Goal: Contribute content: Contribute content

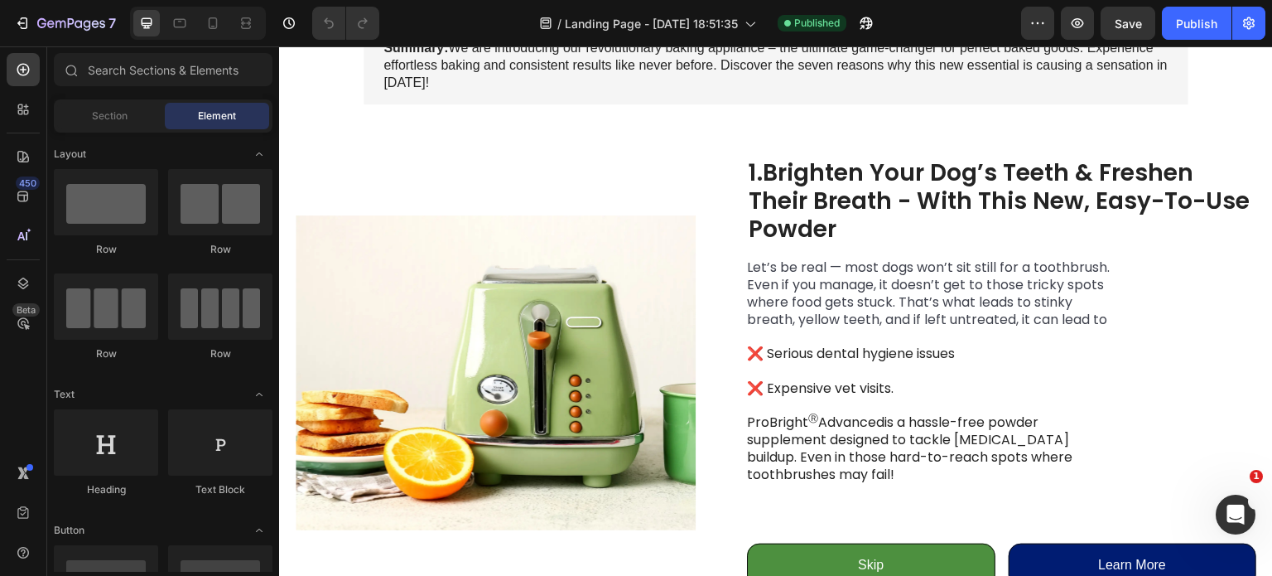
scroll to position [288, 0]
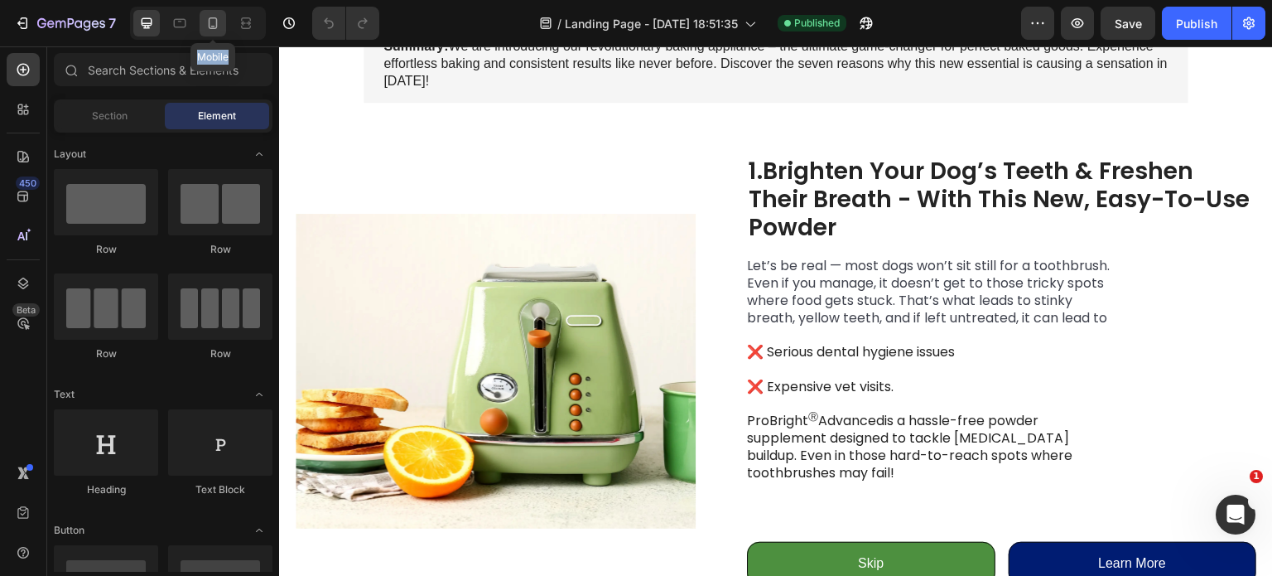
drag, startPoint x: 222, startPoint y: 39, endPoint x: 205, endPoint y: 10, distance: 33.4
click at [205, 10] on div "Mobile" at bounding box center [198, 23] width 136 height 33
click at [205, 10] on div at bounding box center [213, 23] width 27 height 27
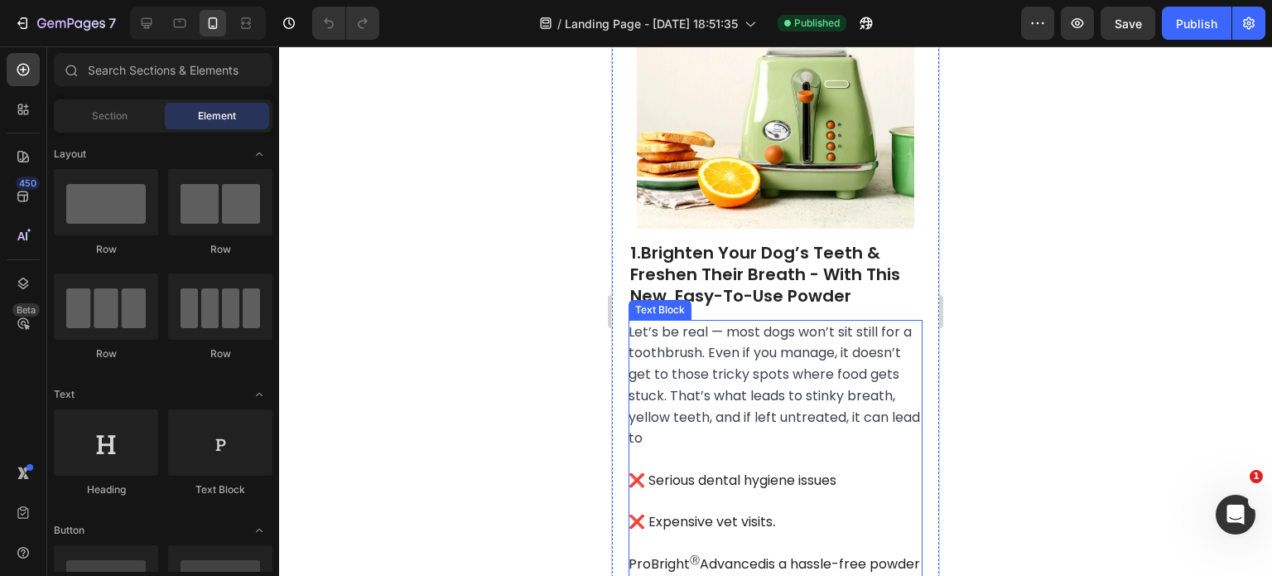
scroll to position [482, 0]
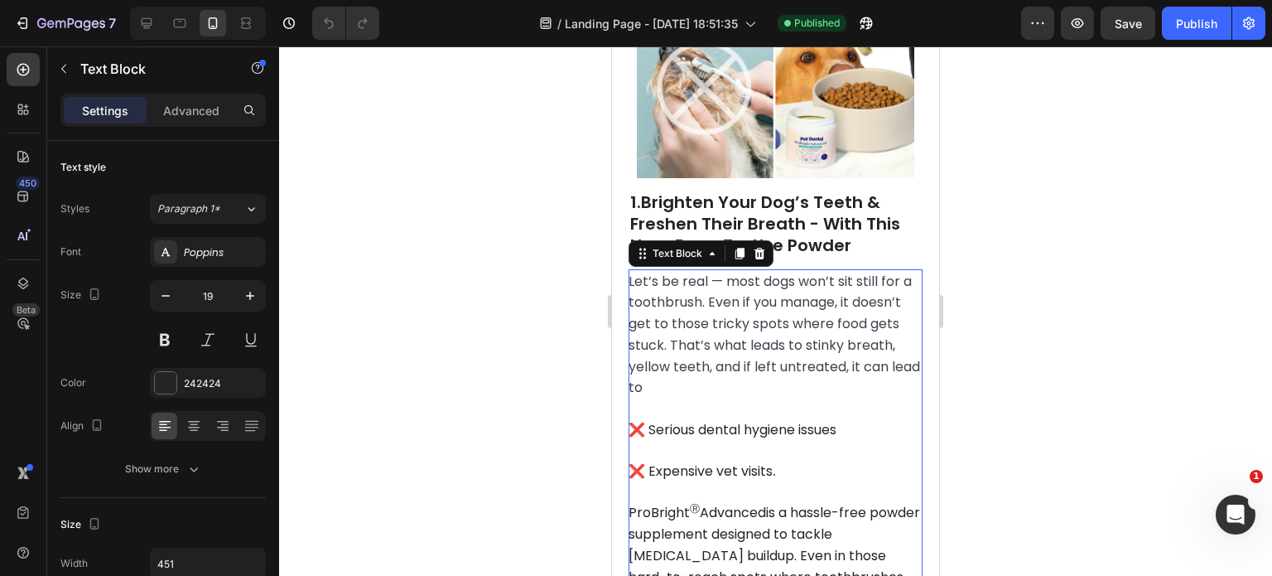
click at [743, 345] on span "Let’s be real — most dogs won’t sit still for a toothbrush. Even if you manage,…" at bounding box center [775, 335] width 292 height 126
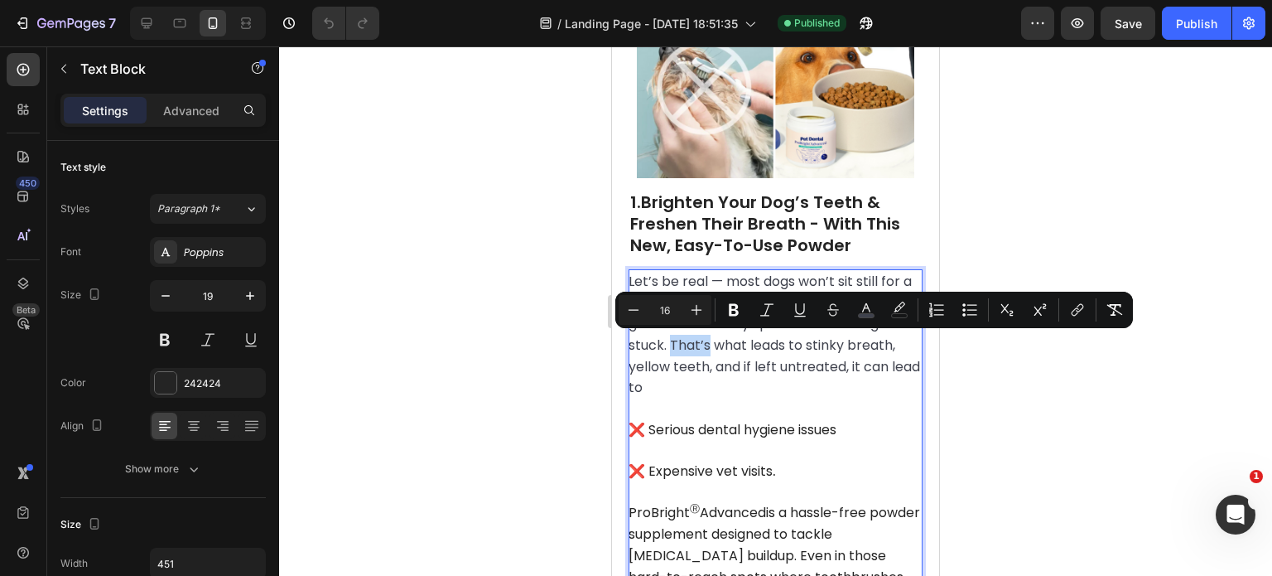
click at [741, 348] on span "Let’s be real — most dogs won’t sit still for a toothbrush. Even if you manage,…" at bounding box center [775, 335] width 292 height 126
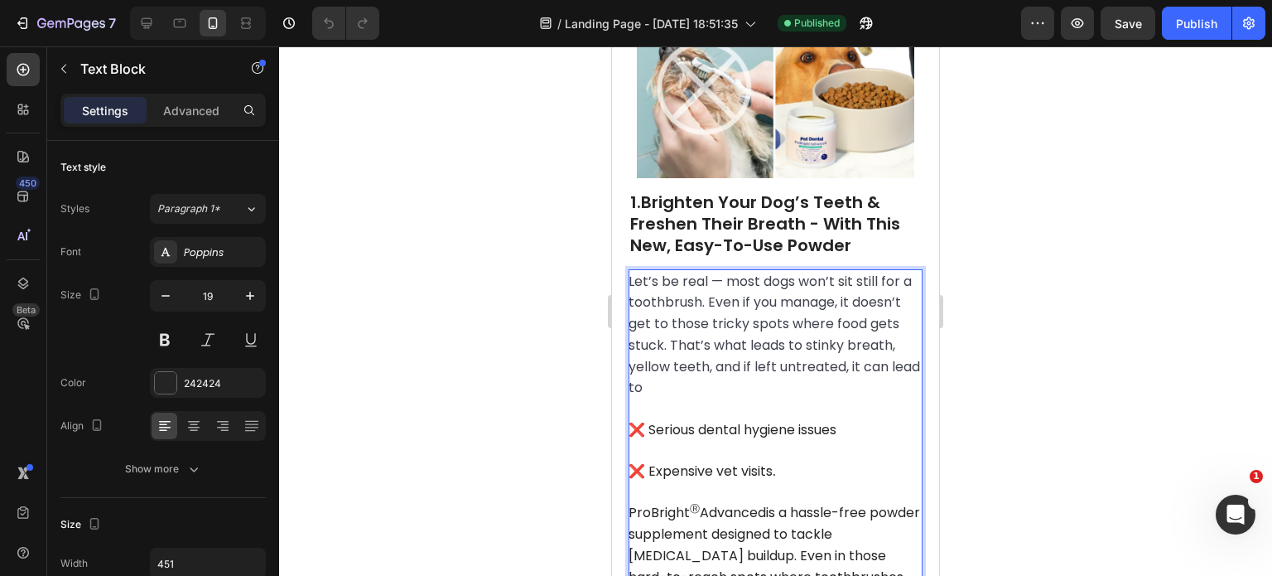
click at [716, 371] on span "Let’s be real — most dogs won’t sit still for a toothbrush. Even if you manage,…" at bounding box center [775, 335] width 292 height 126
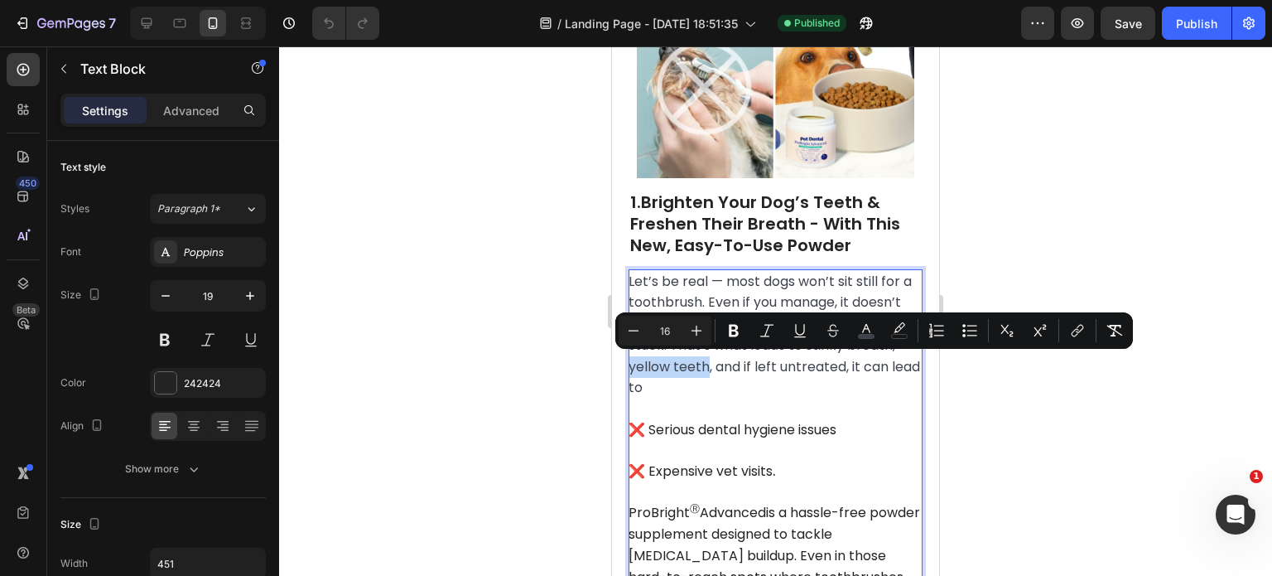
drag, startPoint x: 716, startPoint y: 371, endPoint x: 788, endPoint y: 362, distance: 71.8
click at [788, 362] on span "Let’s be real — most dogs won’t sit still for a toothbrush. Even if you manage,…" at bounding box center [775, 335] width 292 height 126
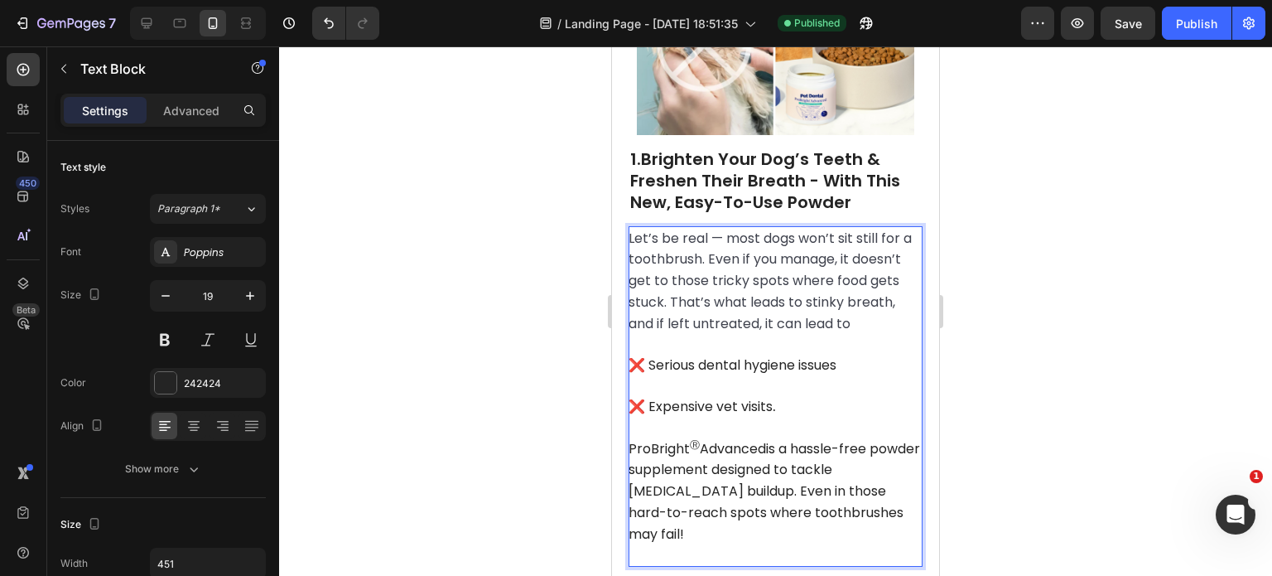
scroll to position [526, 0]
click at [649, 374] on span "❌ Serious dental hygiene issues" at bounding box center [733, 363] width 208 height 19
click at [656, 374] on span "❌ Serious dental hygiene issues" at bounding box center [733, 363] width 208 height 19
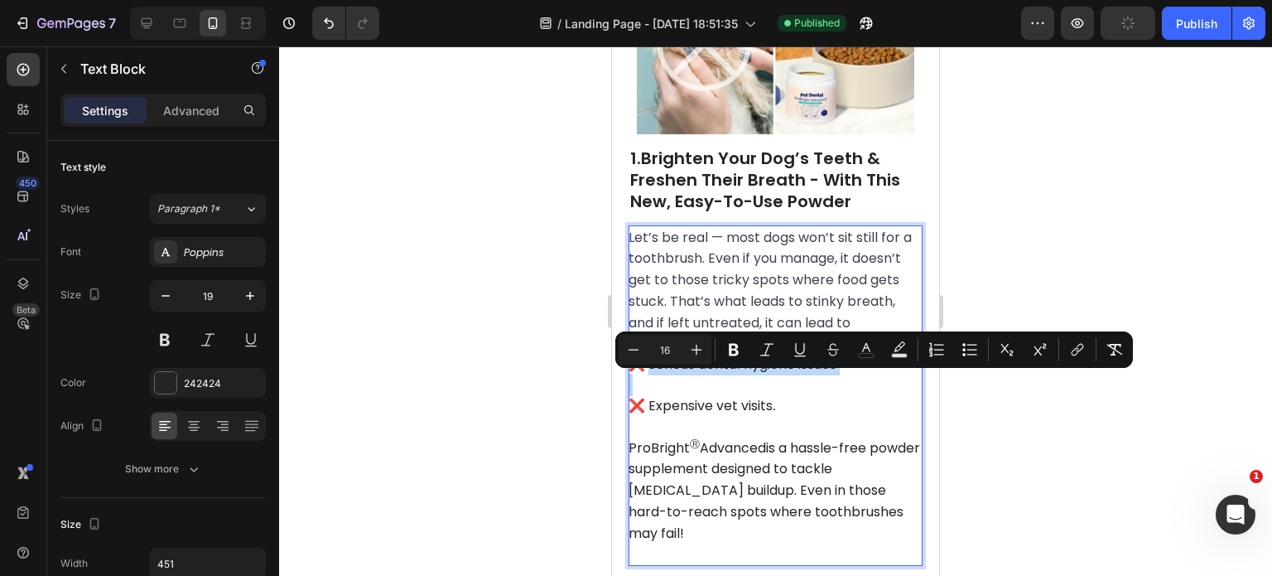
drag, startPoint x: 656, startPoint y: 384, endPoint x: 868, endPoint y: 390, distance: 212.1
click at [868, 375] on p "❌ Serious dental hygiene issues" at bounding box center [775, 365] width 292 height 22
copy span "Serious dental hygiene issues"
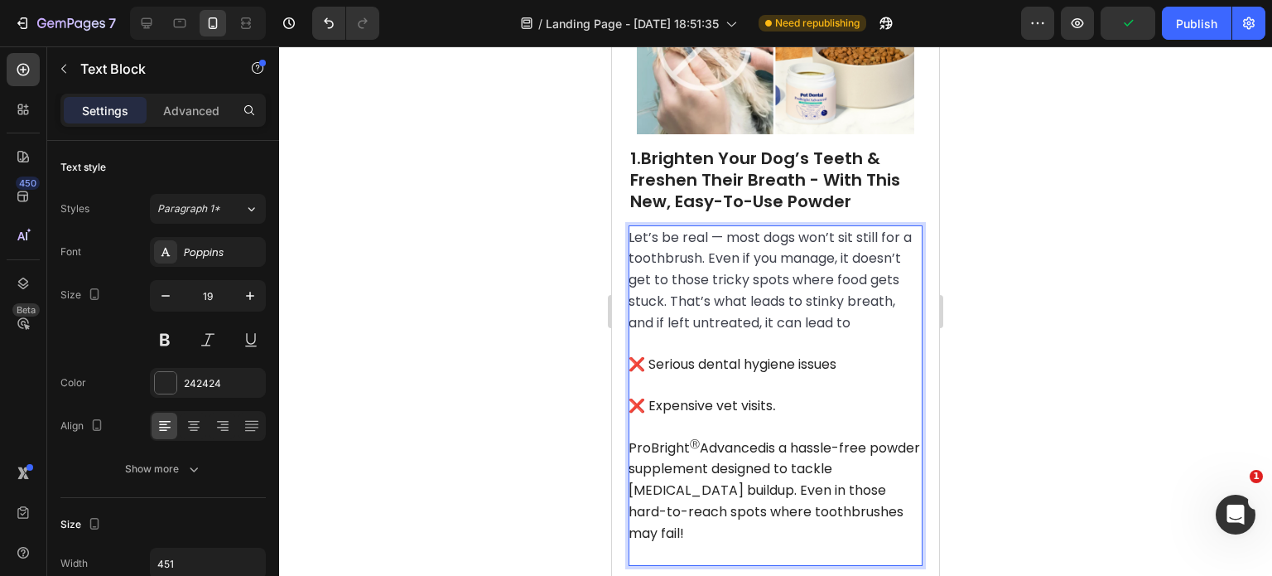
click at [753, 227] on p "Let’s be real — most dogs won’t sit still for a toothbrush. Even if you manage,…" at bounding box center [775, 280] width 292 height 107
click at [706, 334] on p "Let’s be real — most dogs won’t sit still for a toothbrush. Even if you manage,…" at bounding box center [775, 280] width 292 height 107
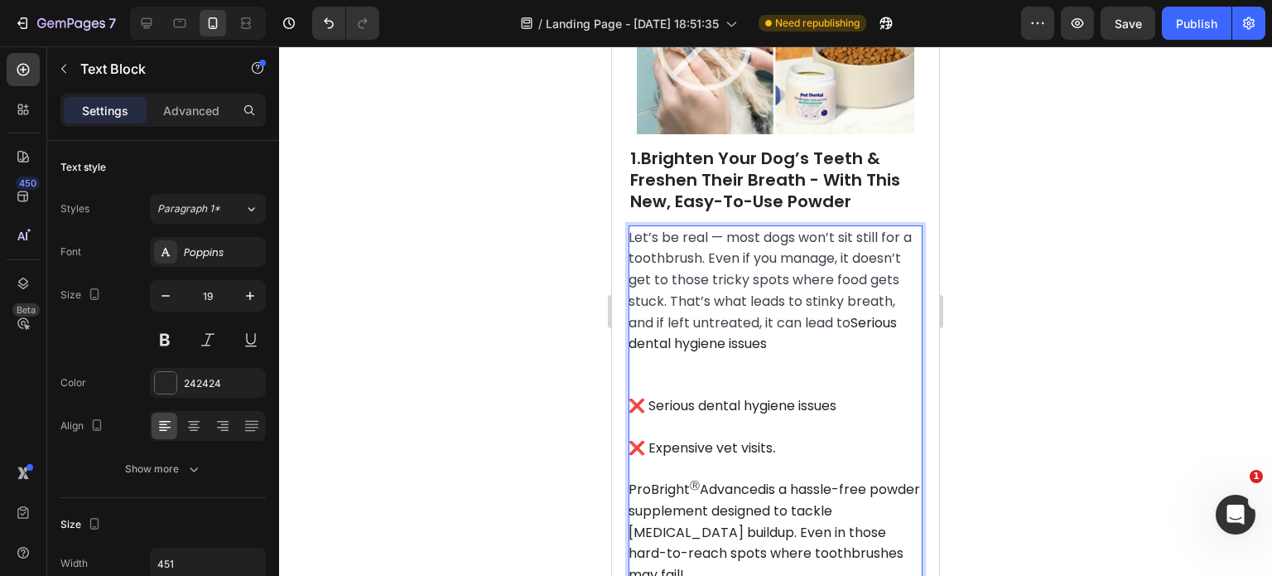
click at [682, 345] on span "Serious dental hygiene issues" at bounding box center [763, 333] width 268 height 41
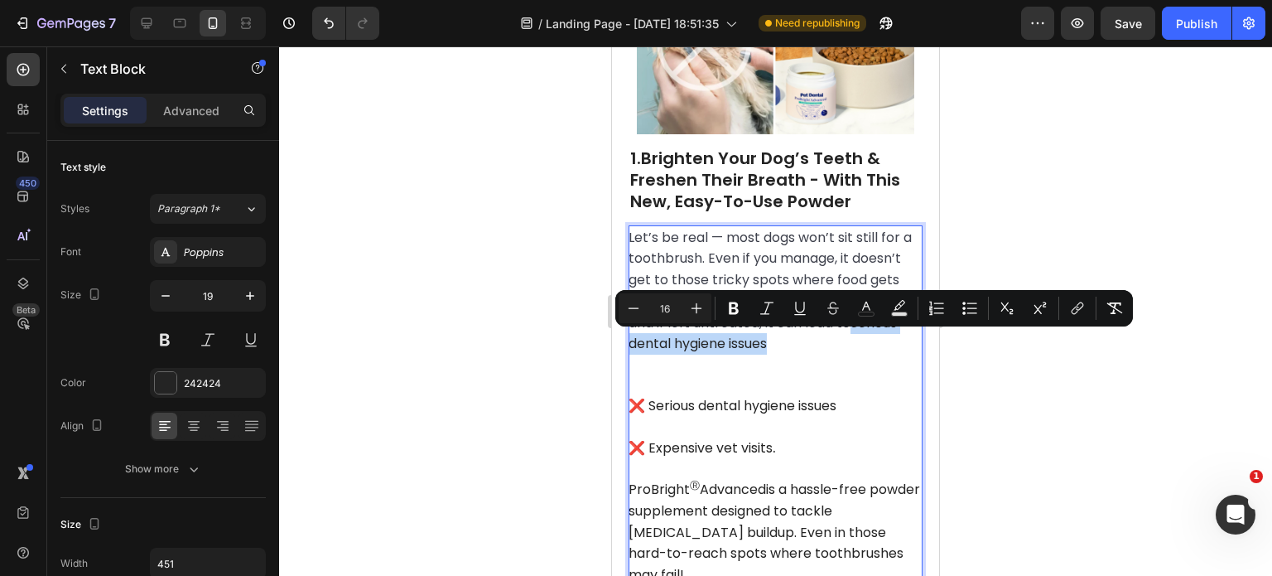
drag, startPoint x: 682, startPoint y: 345, endPoint x: 865, endPoint y: 350, distance: 182.3
click at [865, 350] on span "Serious dental hygiene issues" at bounding box center [763, 333] width 268 height 41
click at [735, 301] on icon "Editor contextual toolbar" at bounding box center [734, 308] width 17 height 17
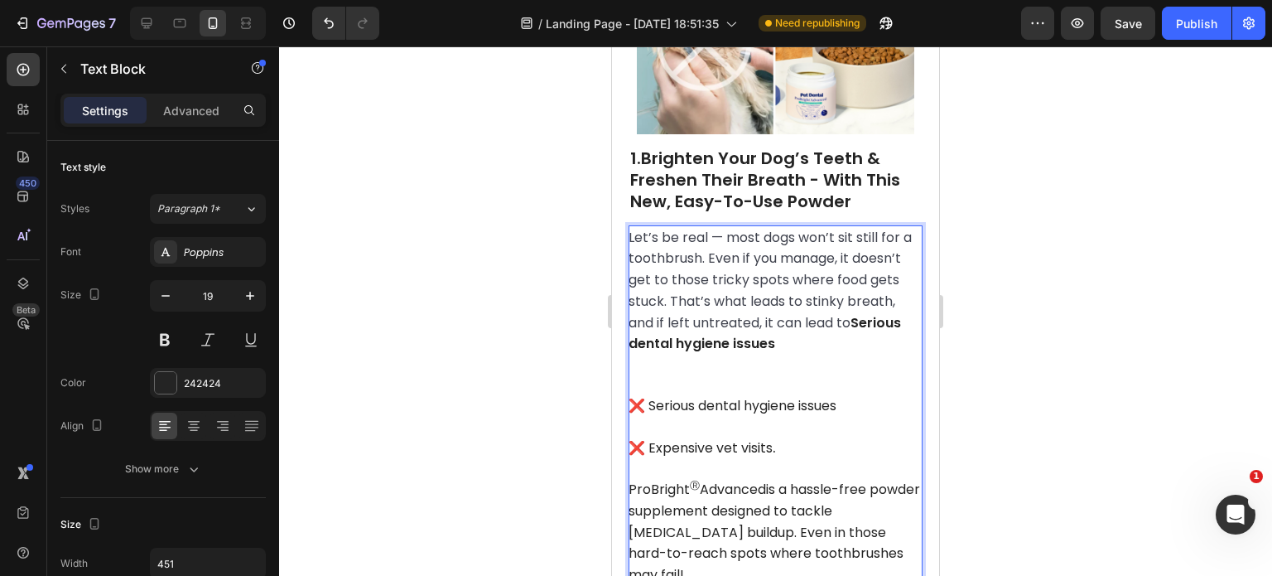
click at [745, 378] on p "Rich Text Editor. Editing area: main" at bounding box center [775, 385] width 292 height 21
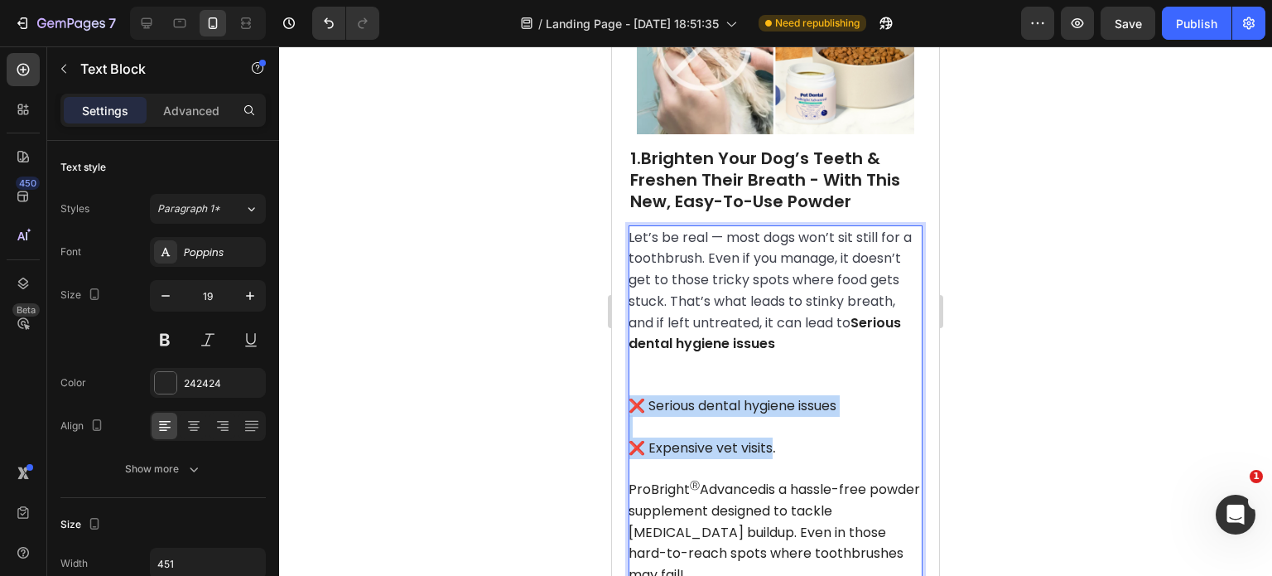
drag, startPoint x: 636, startPoint y: 406, endPoint x: 769, endPoint y: 441, distance: 138.0
click at [769, 441] on div "Let’s be real — most dogs won’t sit still for a toothbrush. Even if you manage,…" at bounding box center [776, 416] width 294 height 383
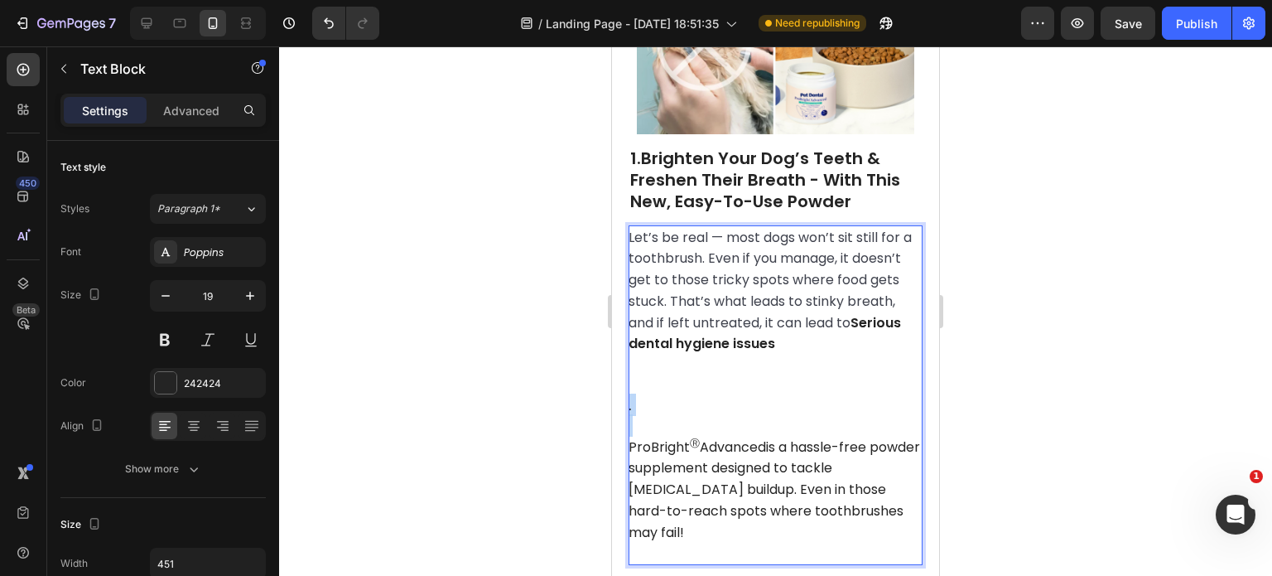
drag, startPoint x: 712, startPoint y: 417, endPoint x: 608, endPoint y: 411, distance: 104.5
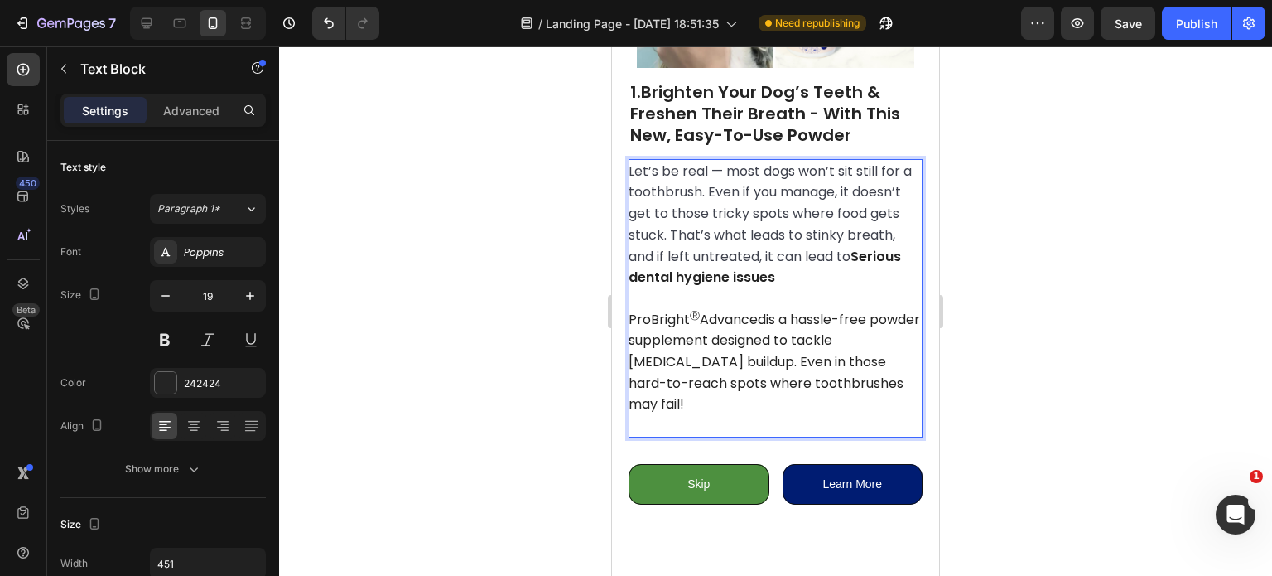
scroll to position [593, 0]
click at [989, 291] on div at bounding box center [775, 310] width 993 height 529
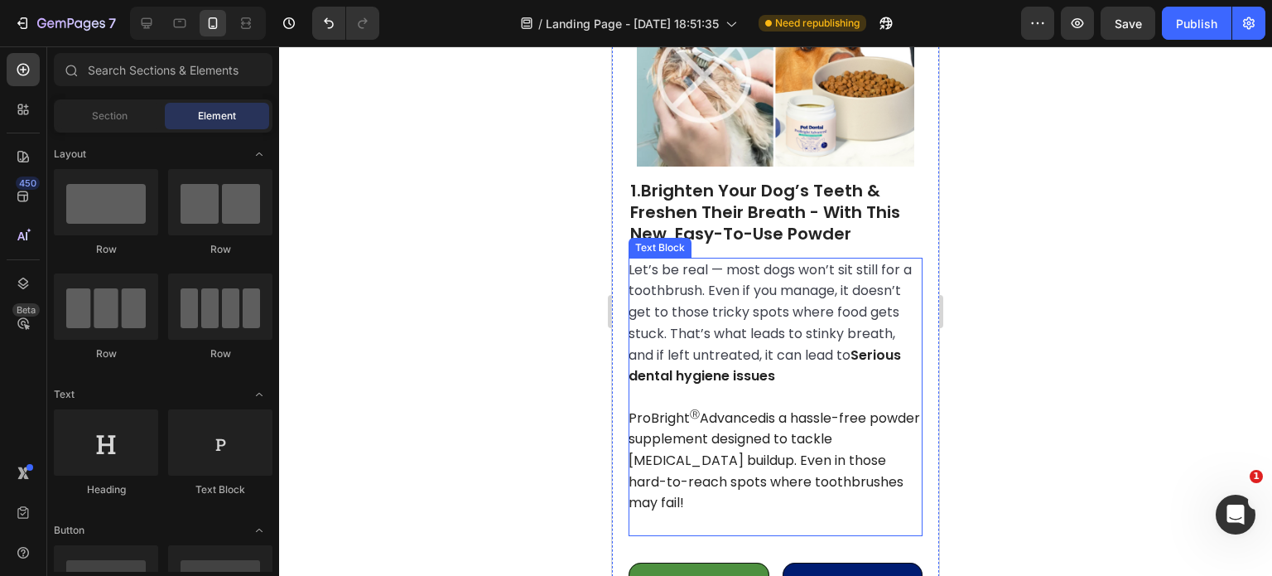
scroll to position [493, 0]
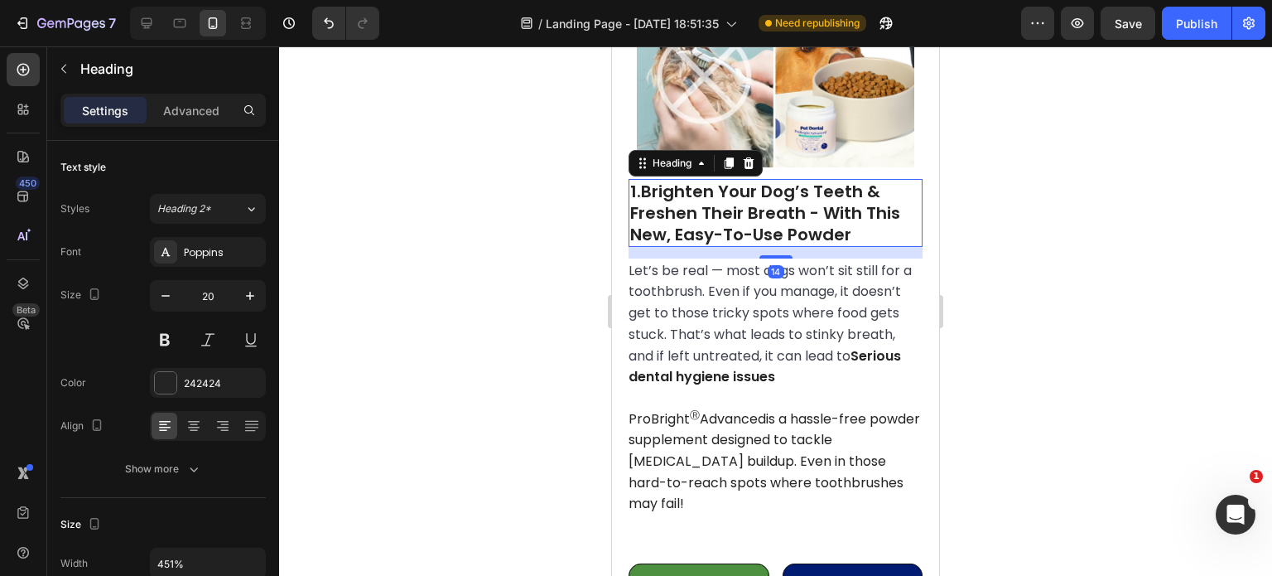
click at [697, 191] on strong "Brighten Your Dog’s Teeth & Freshen Their Breath - With This New, Easy-To-Use P…" at bounding box center [765, 213] width 270 height 66
click at [729, 159] on icon at bounding box center [729, 163] width 9 height 12
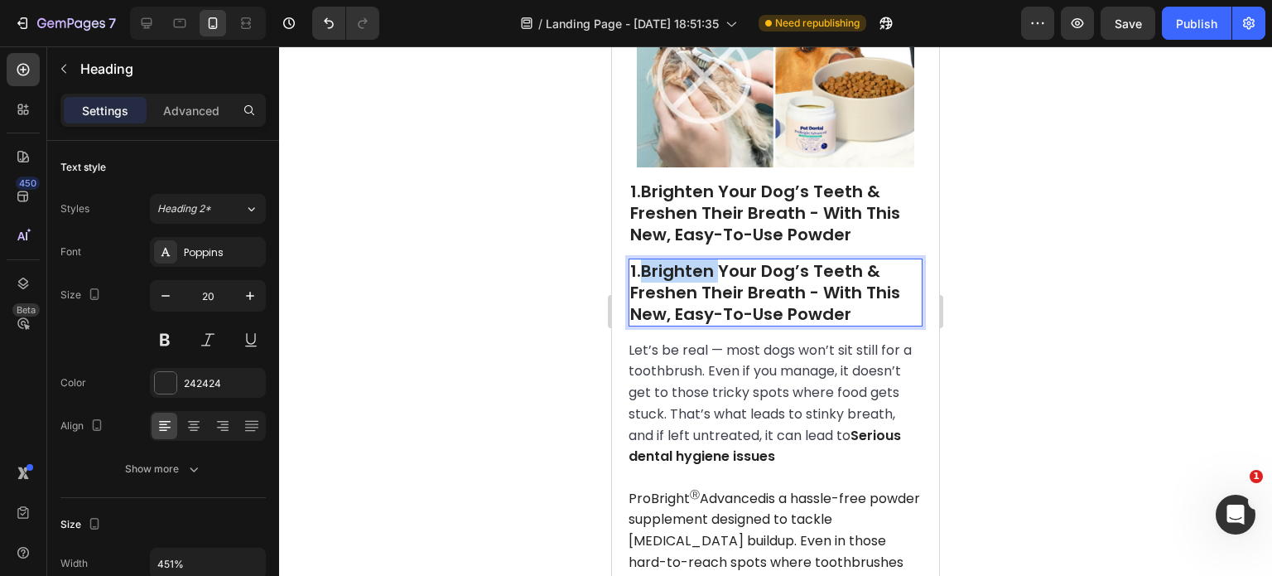
click at [675, 274] on strong "Brighten Your Dog’s Teeth & Freshen Their Breath - With This New, Easy-To-Use P…" at bounding box center [765, 292] width 270 height 66
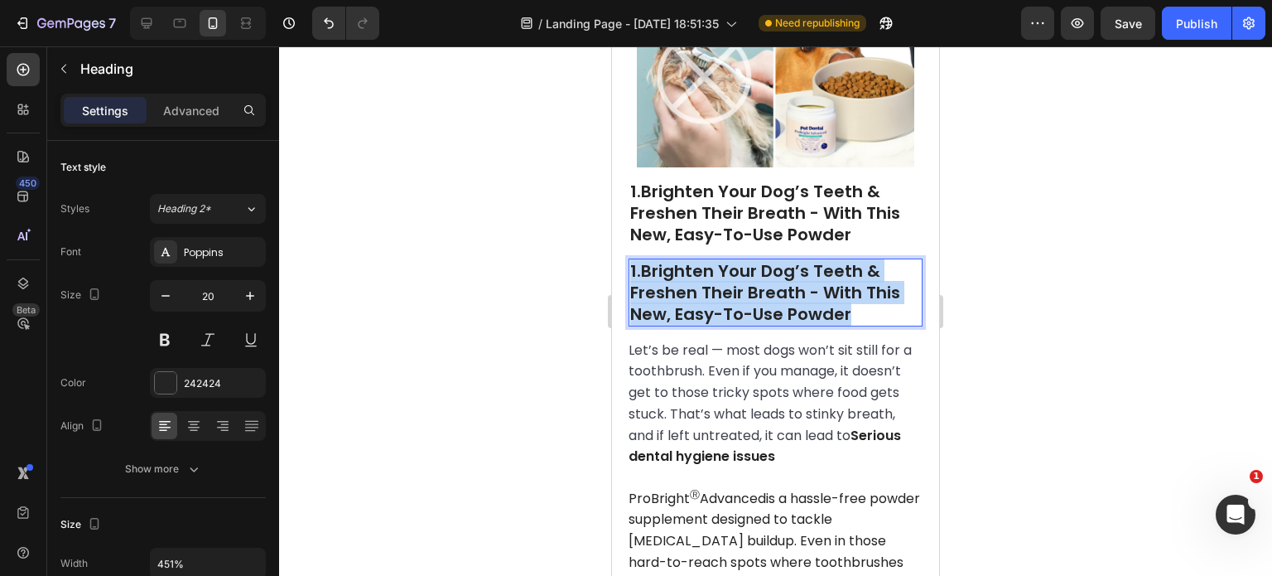
click at [675, 274] on strong "Brighten Your Dog’s Teeth & Freshen Their Breath - With This New, Easy-To-Use P…" at bounding box center [765, 292] width 270 height 66
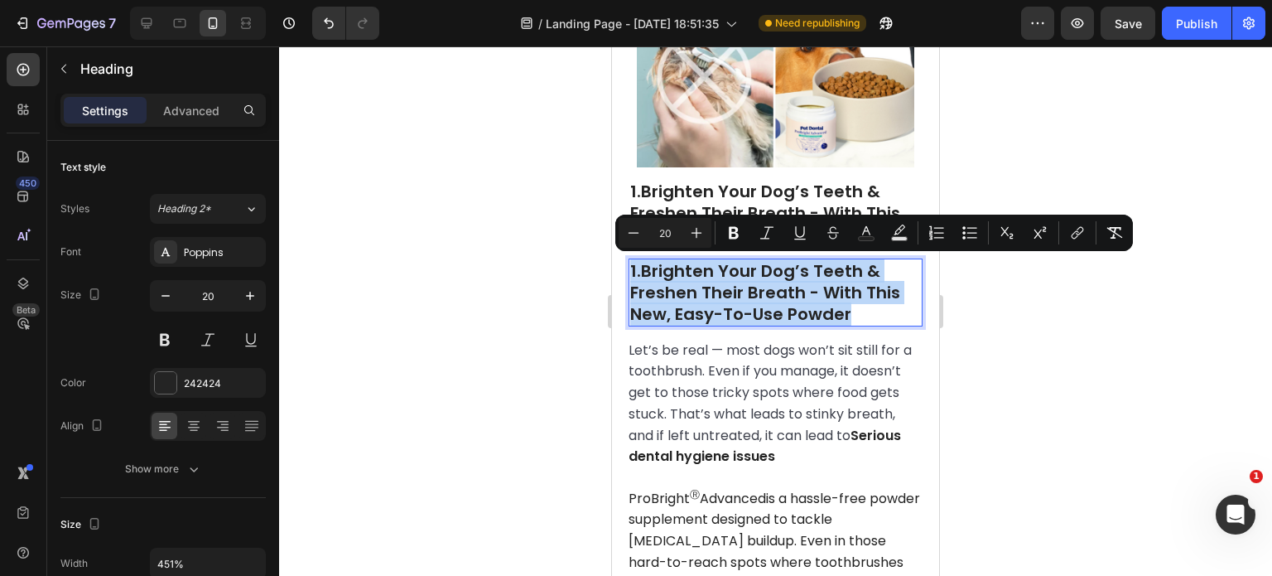
click at [675, 274] on strong "Brighten Your Dog’s Teeth & Freshen Their Breath - With This New, Easy-To-Use P…" at bounding box center [765, 292] width 270 height 66
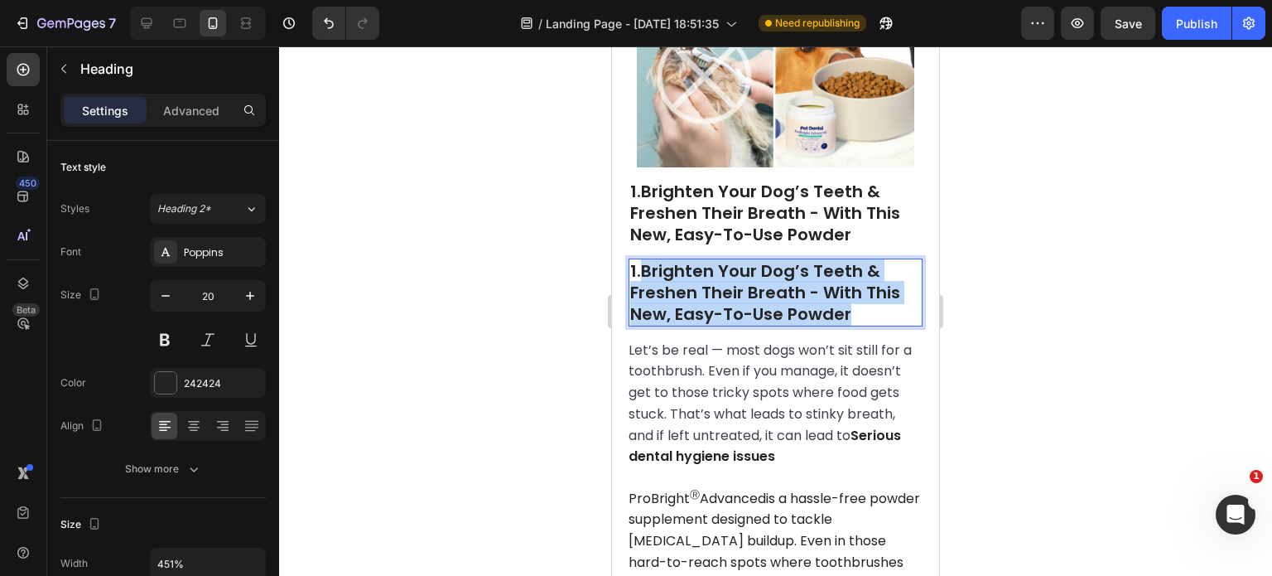
drag, startPoint x: 648, startPoint y: 269, endPoint x: 864, endPoint y: 306, distance: 219.2
click at [864, 306] on p "1. Brighten Your Dog’s Teeth & Freshen Their Breath - With This New, Easy-To-Us…" at bounding box center [775, 292] width 291 height 65
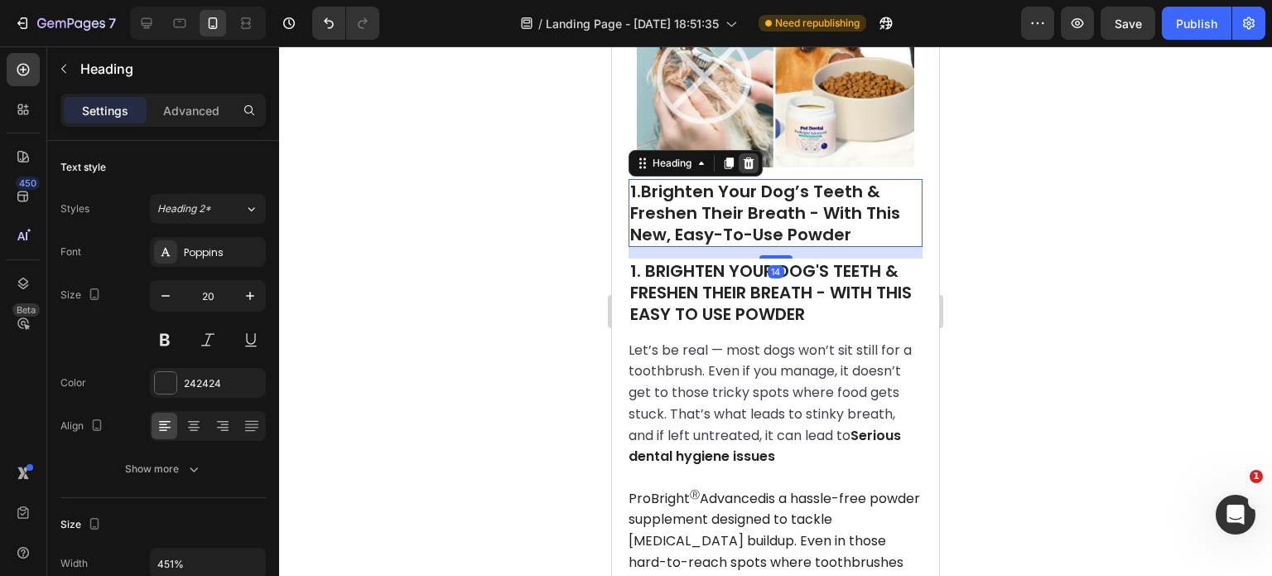
click at [755, 162] on icon at bounding box center [748, 163] width 13 height 13
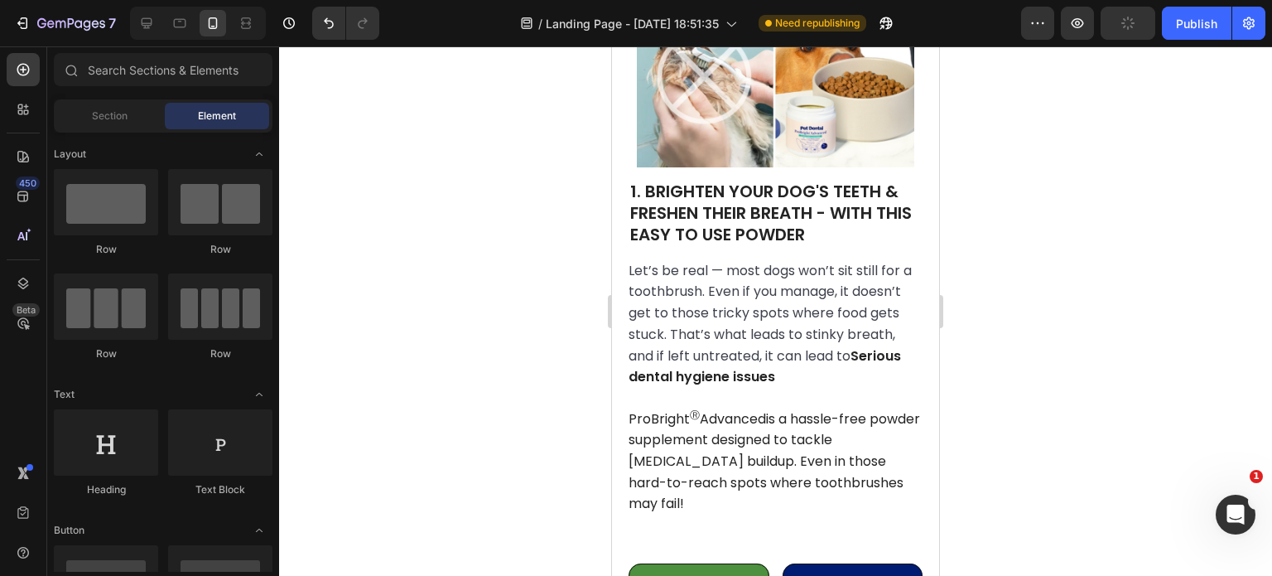
click at [1024, 238] on div at bounding box center [775, 310] width 993 height 529
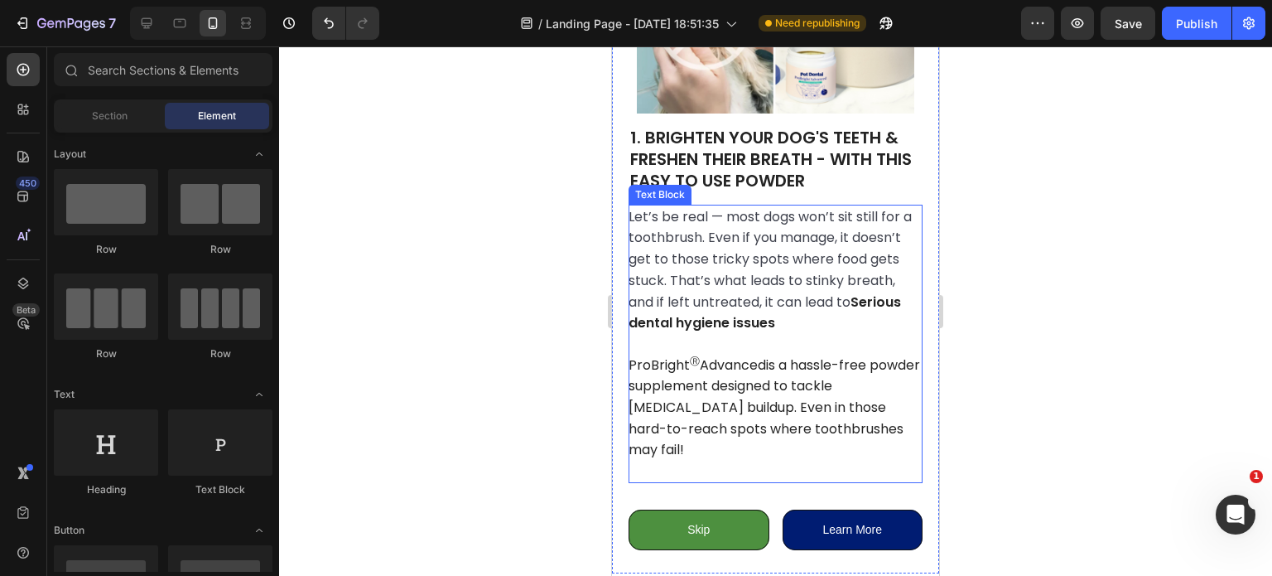
scroll to position [548, 0]
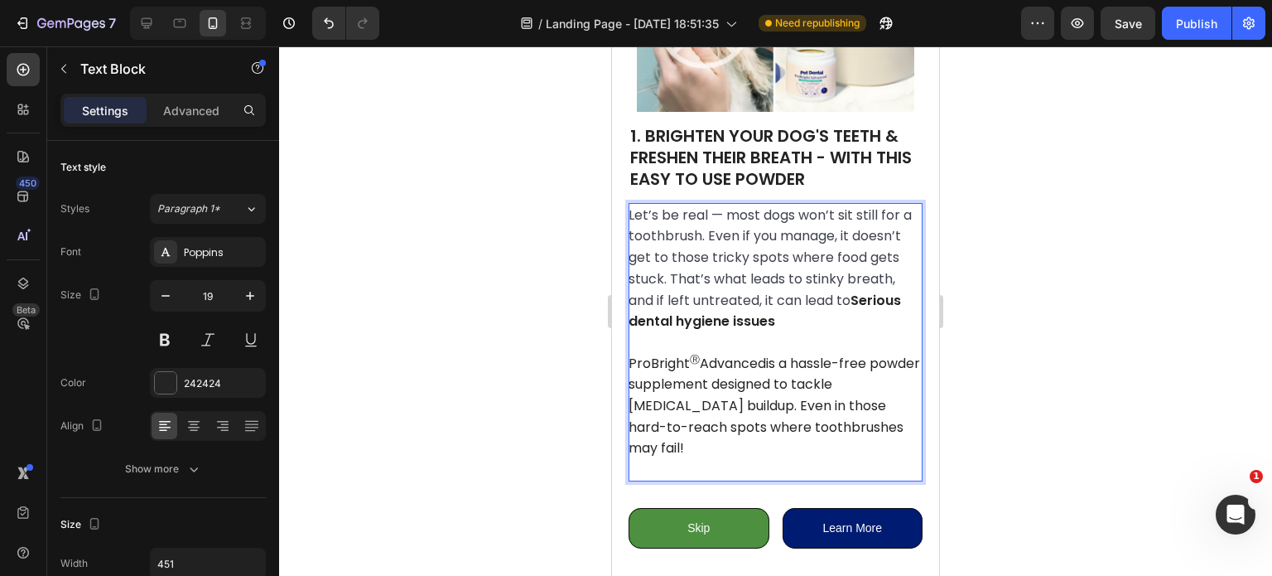
click at [754, 424] on span "is a hassle-free powder supplement designed to tackle tartar buildup. Even in t…" at bounding box center [775, 406] width 292 height 104
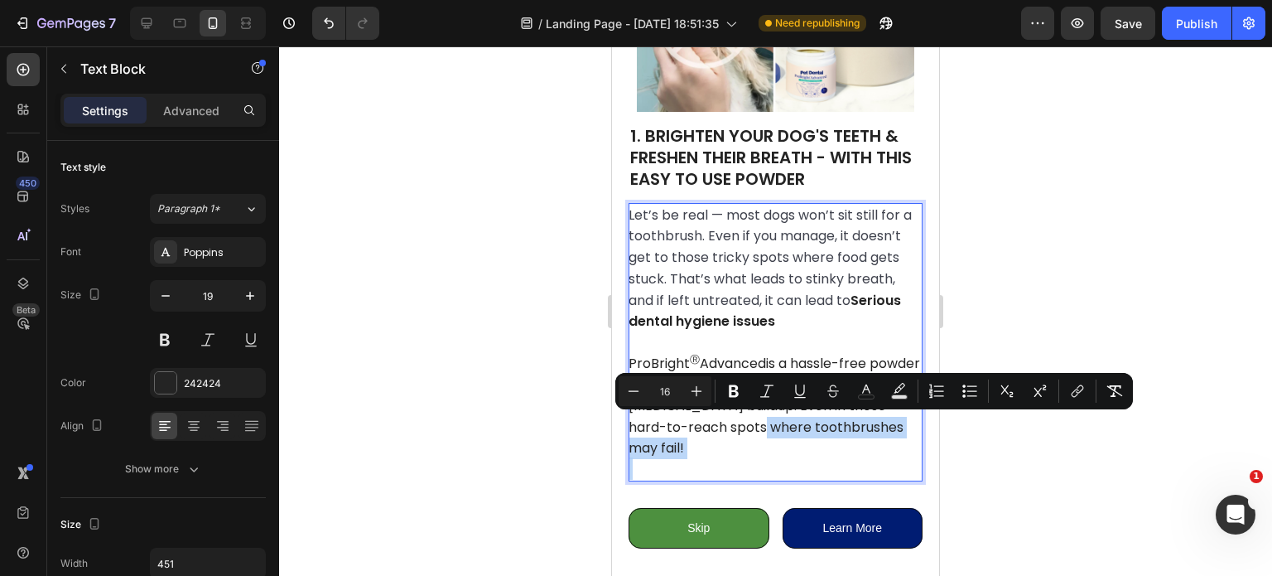
drag, startPoint x: 754, startPoint y: 424, endPoint x: 881, endPoint y: 437, distance: 127.4
click at [881, 437] on div "Let’s be real — most dogs won’t sit still for a toothbrush. Even if you manage,…" at bounding box center [776, 342] width 294 height 278
click at [722, 383] on button "Bold" at bounding box center [734, 391] width 30 height 30
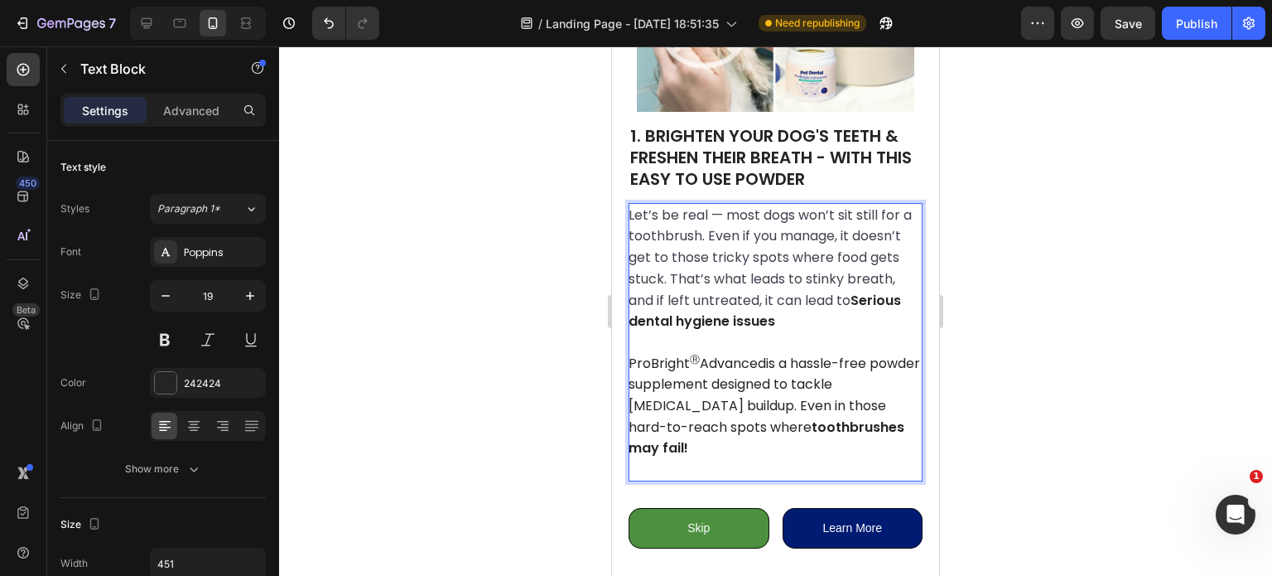
click at [983, 493] on div at bounding box center [775, 310] width 993 height 529
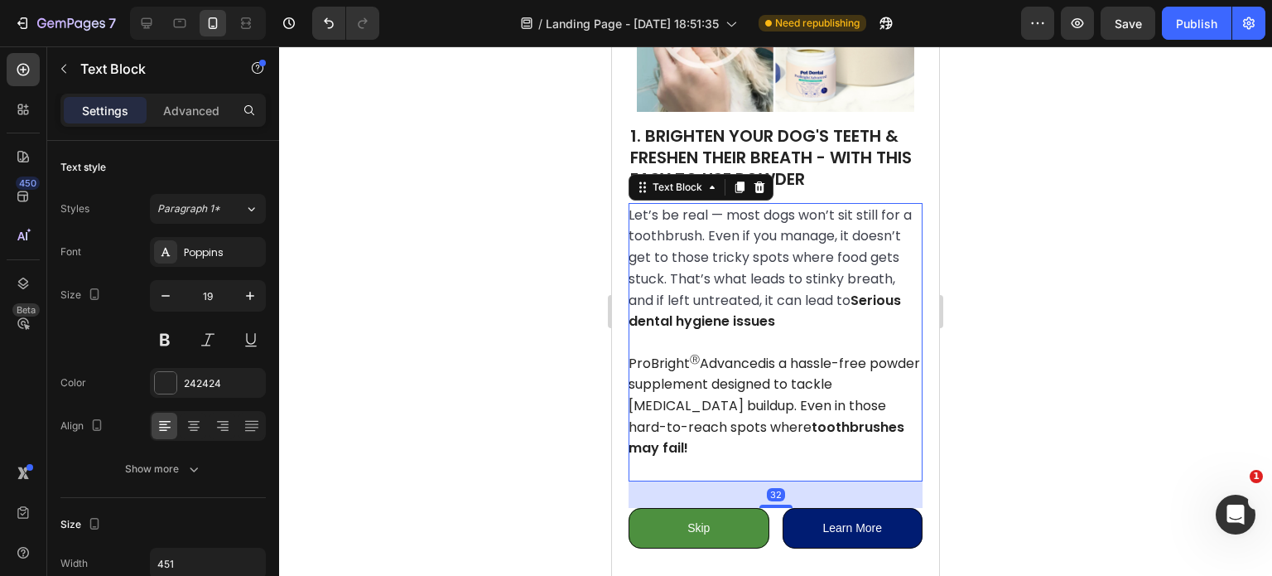
click at [762, 421] on strong "toothbrushes may fail!" at bounding box center [767, 437] width 276 height 41
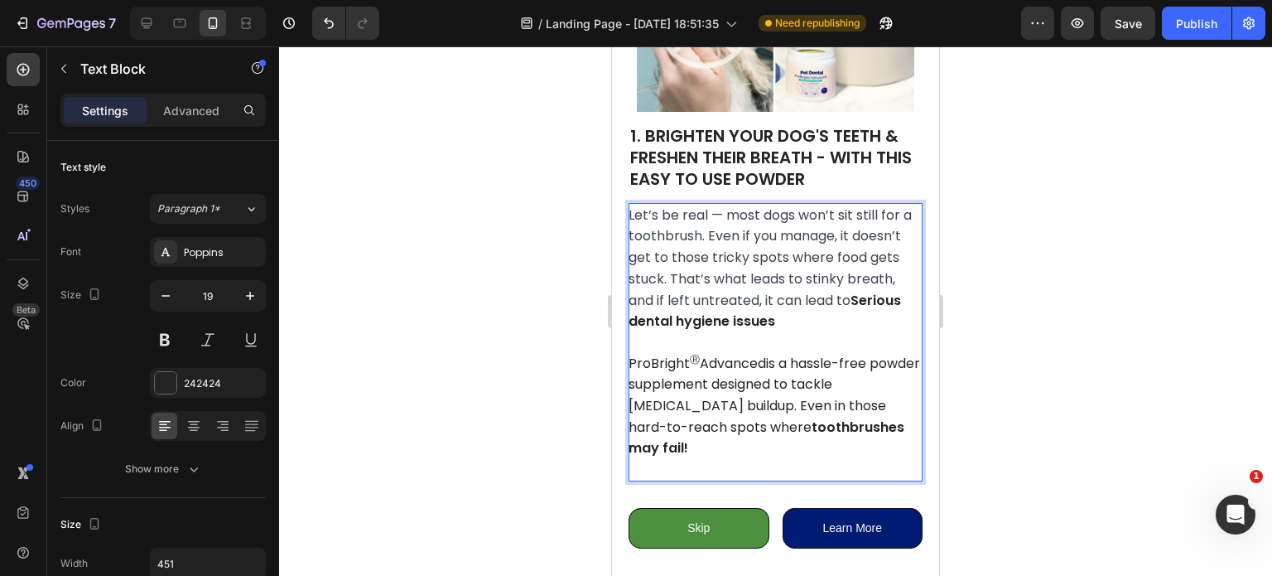
click at [759, 421] on strong "toothbrushes may fail!" at bounding box center [767, 437] width 276 height 41
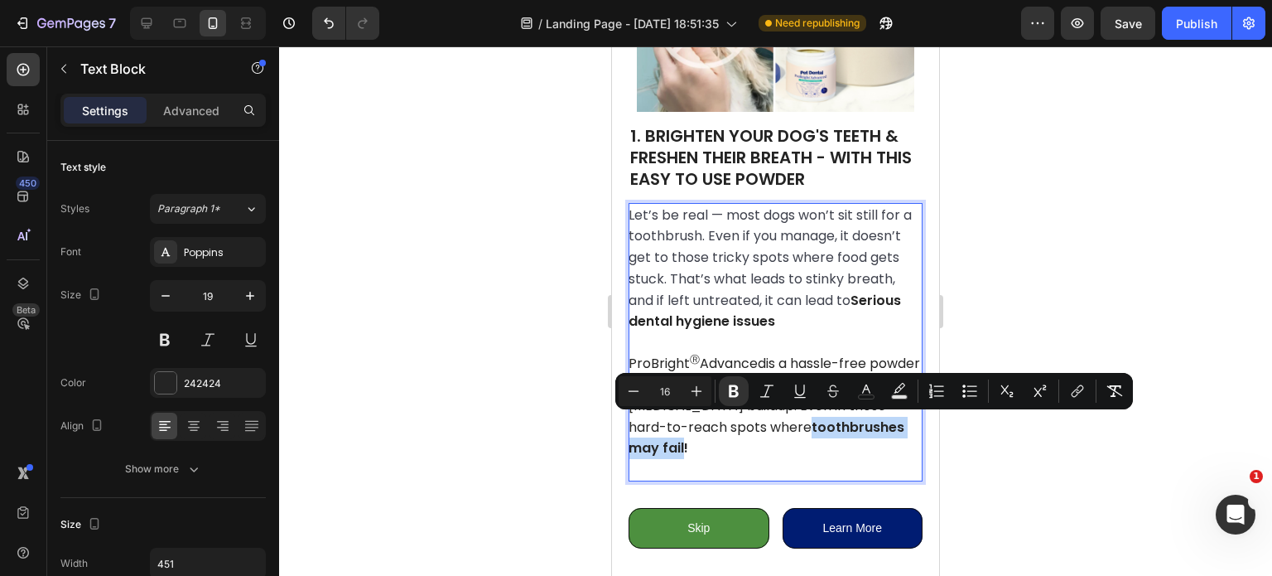
drag, startPoint x: 759, startPoint y: 421, endPoint x: 891, endPoint y: 423, distance: 132.5
click at [891, 423] on strong "toothbrushes may fail!" at bounding box center [767, 437] width 276 height 41
click at [903, 423] on strong "toothbrushes may fail!" at bounding box center [767, 437] width 276 height 41
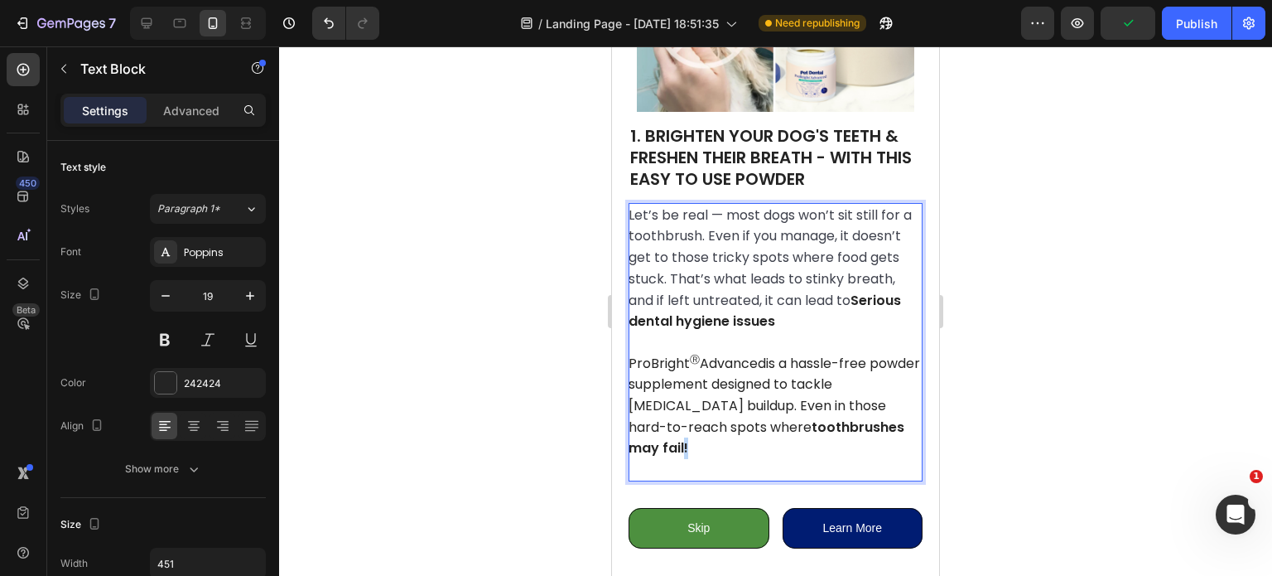
click at [903, 423] on strong "toothbrushes may fail!" at bounding box center [767, 437] width 276 height 41
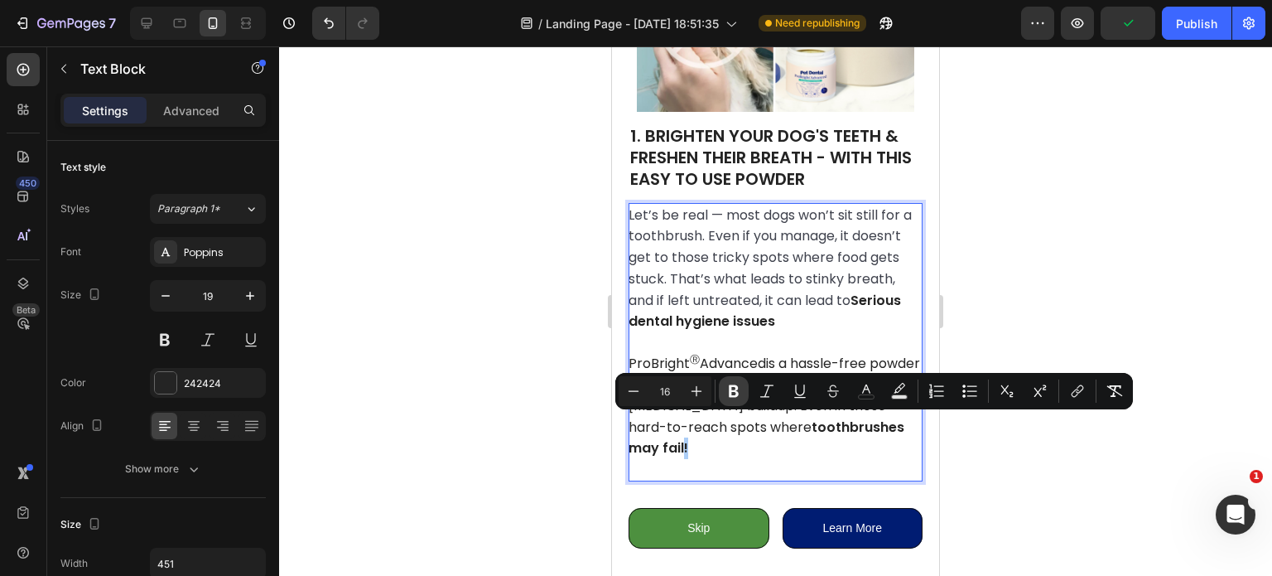
click at [735, 393] on icon "Editor contextual toolbar" at bounding box center [734, 391] width 17 height 17
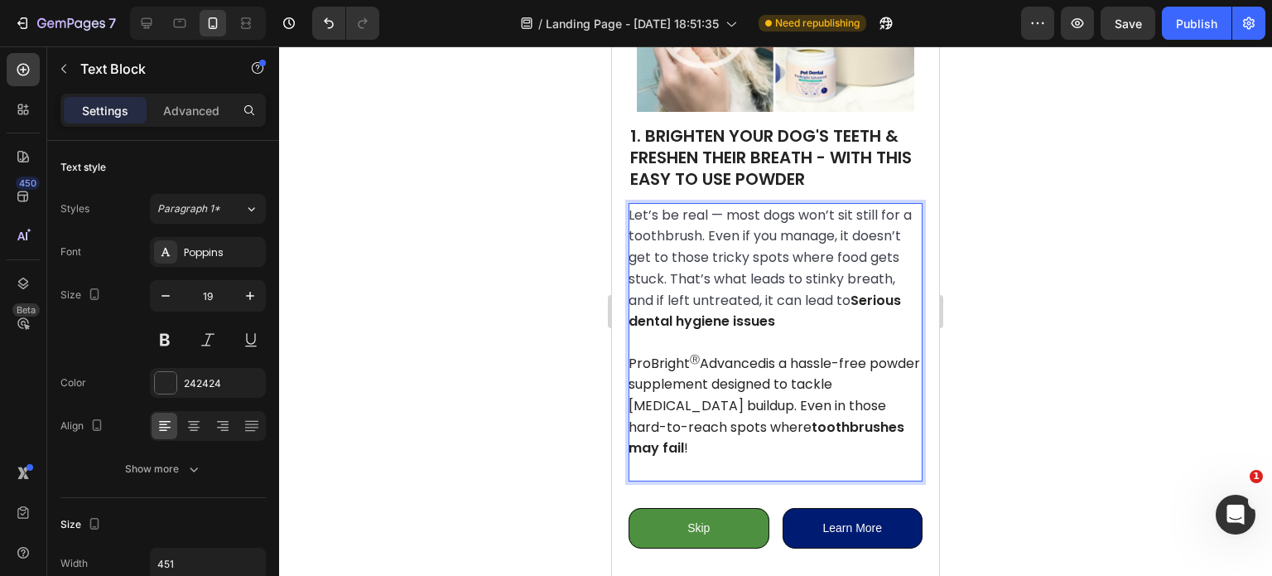
click at [984, 446] on div at bounding box center [775, 310] width 993 height 529
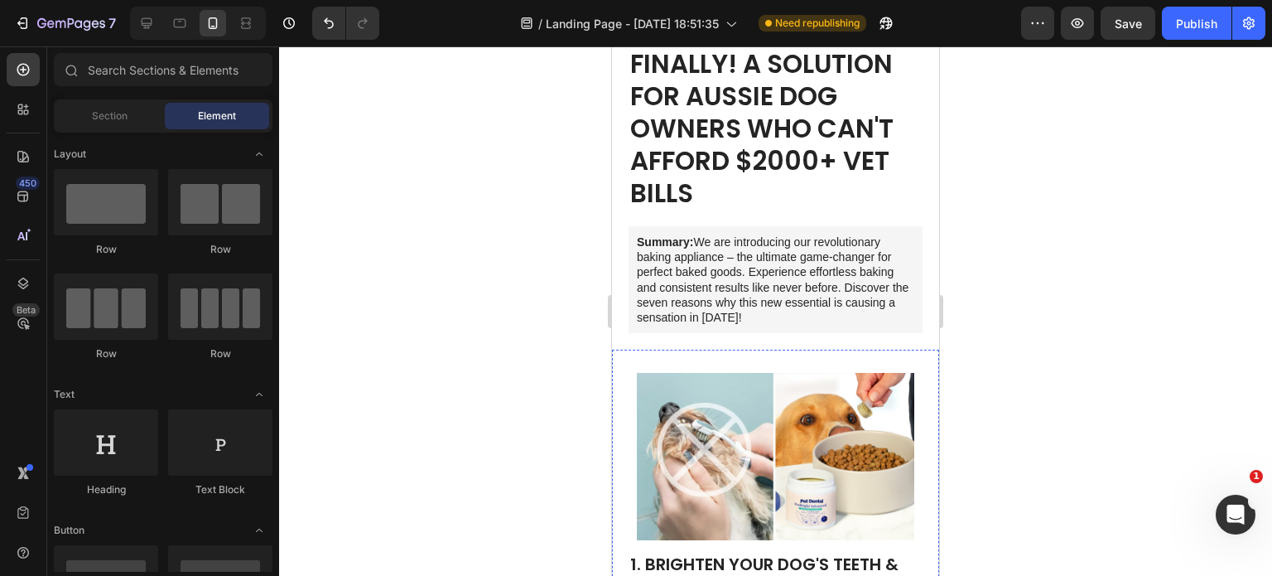
scroll to position [98, 0]
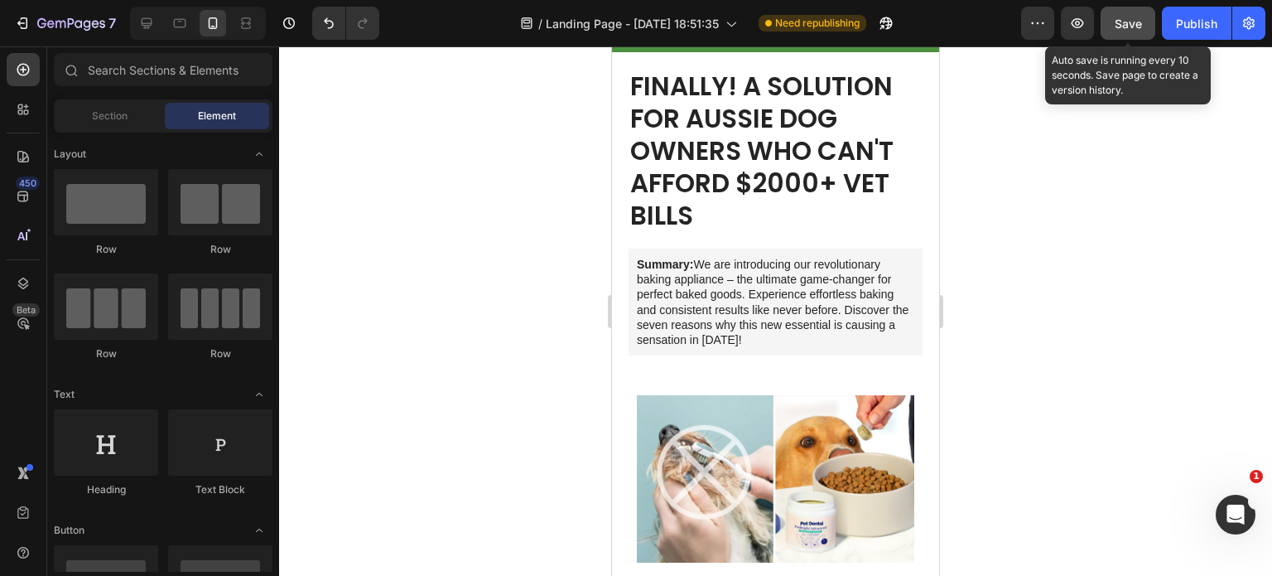
click at [1120, 22] on span "Save" at bounding box center [1128, 24] width 27 height 14
click at [1120, 22] on button "button" at bounding box center [1128, 23] width 55 height 33
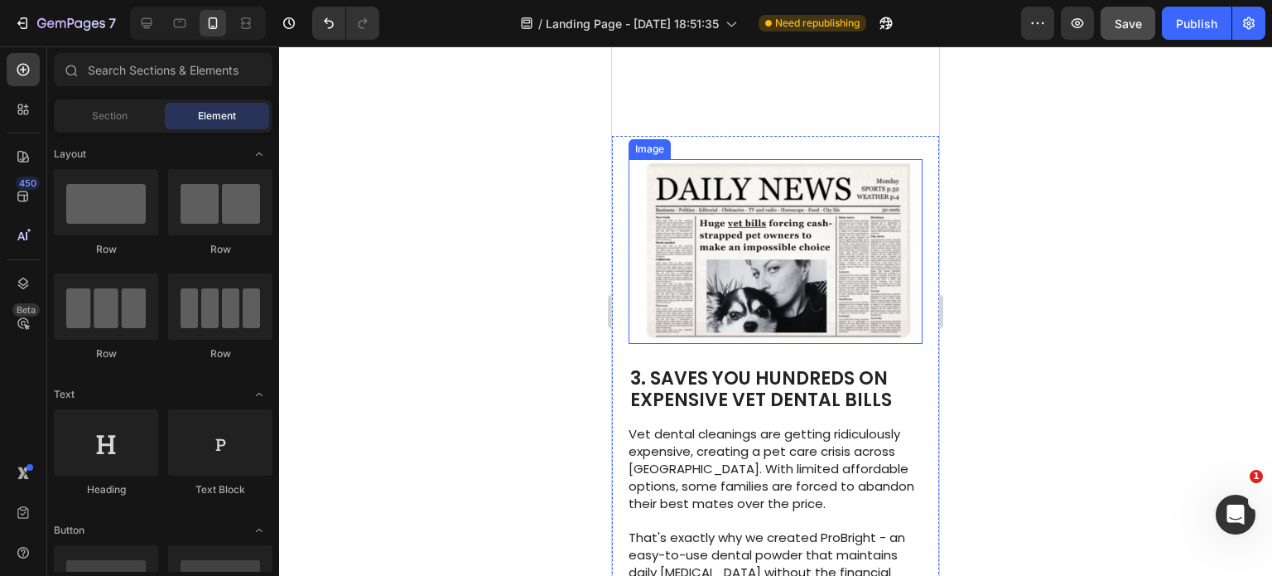
scroll to position [1218, 0]
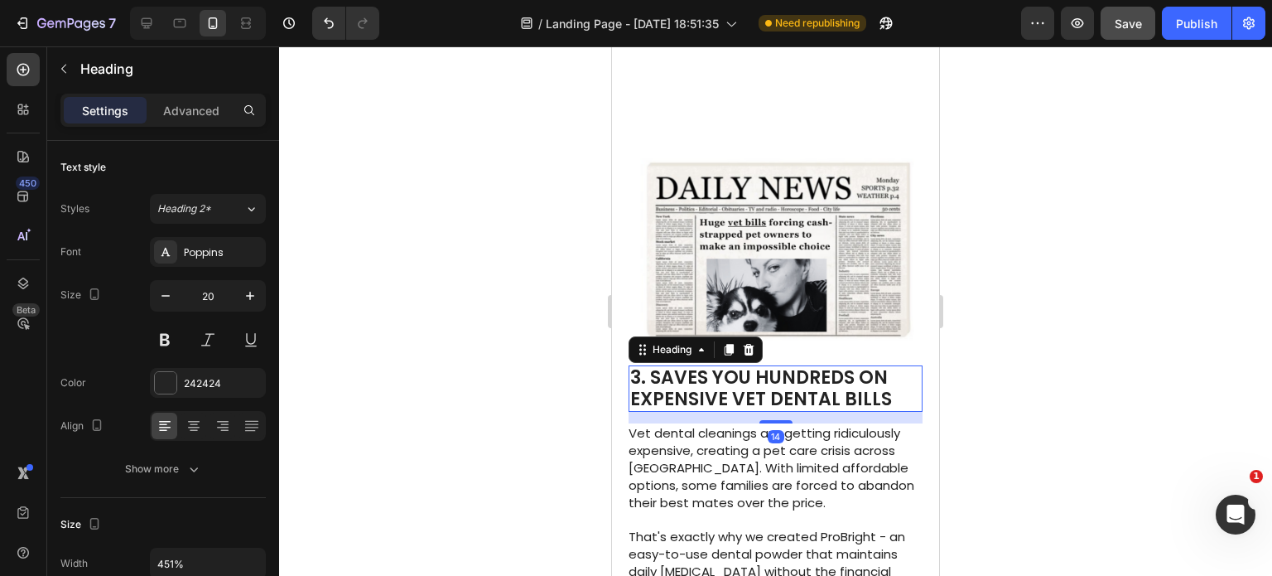
click at [653, 364] on span "3. SAVES YOU HUNDREDS ON EXPENSIVE VET DENTAL BILLS" at bounding box center [761, 387] width 262 height 47
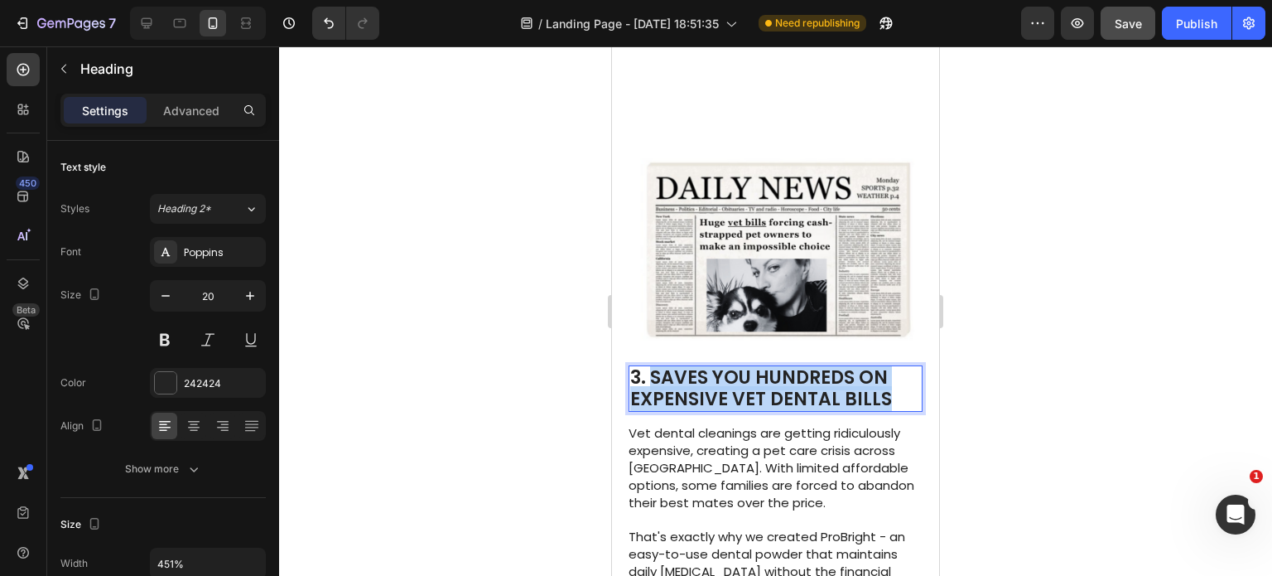
drag, startPoint x: 653, startPoint y: 352, endPoint x: 899, endPoint y: 371, distance: 246.7
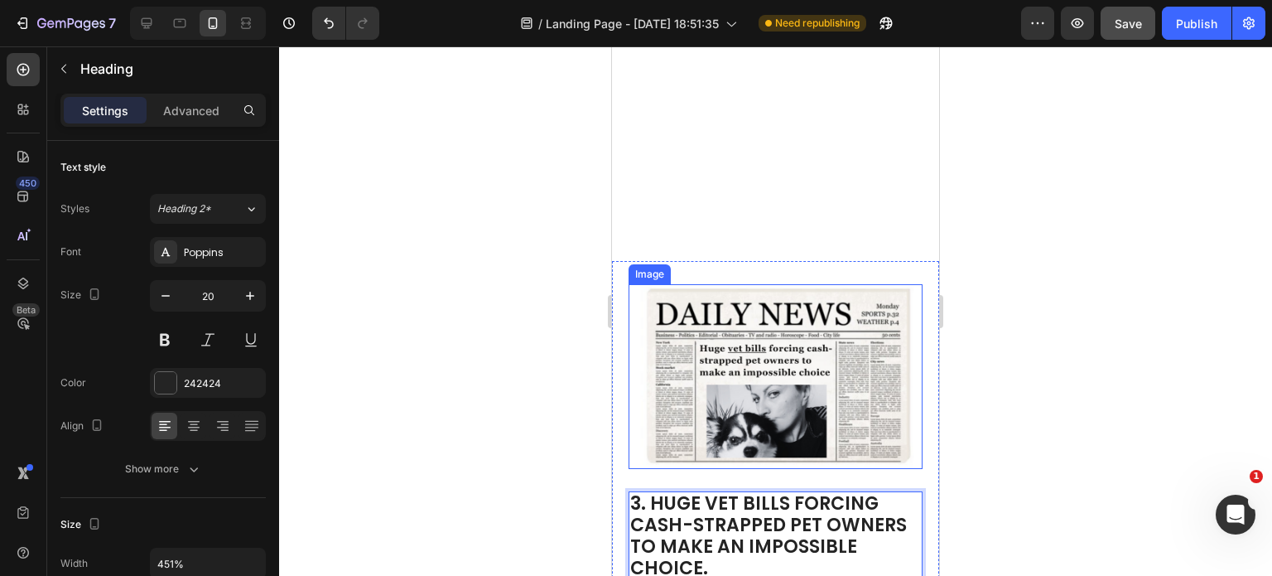
scroll to position [1184, 0]
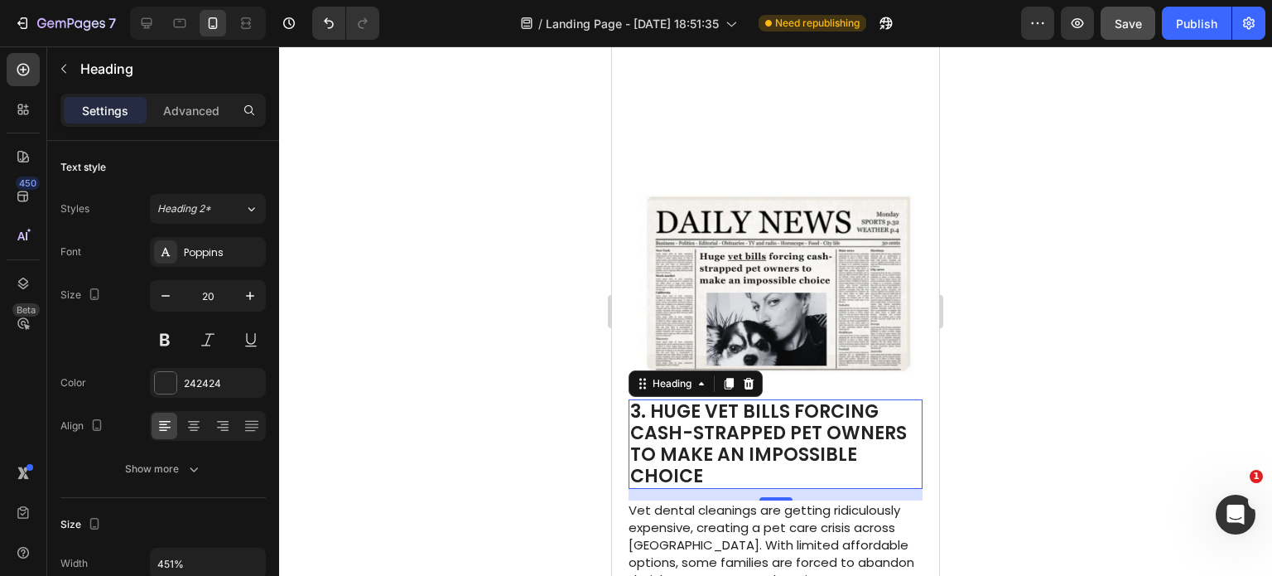
click at [1074, 327] on div at bounding box center [775, 310] width 993 height 529
click at [243, 292] on icon "button" at bounding box center [250, 295] width 17 height 17
type input "21"
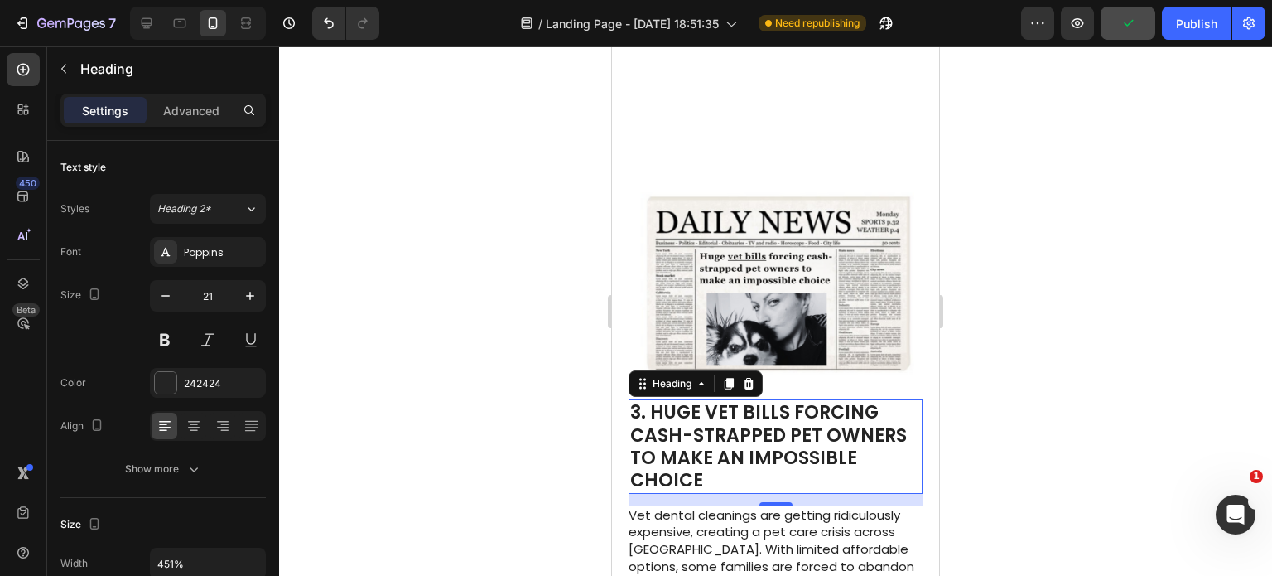
click at [409, 296] on div at bounding box center [775, 310] width 993 height 529
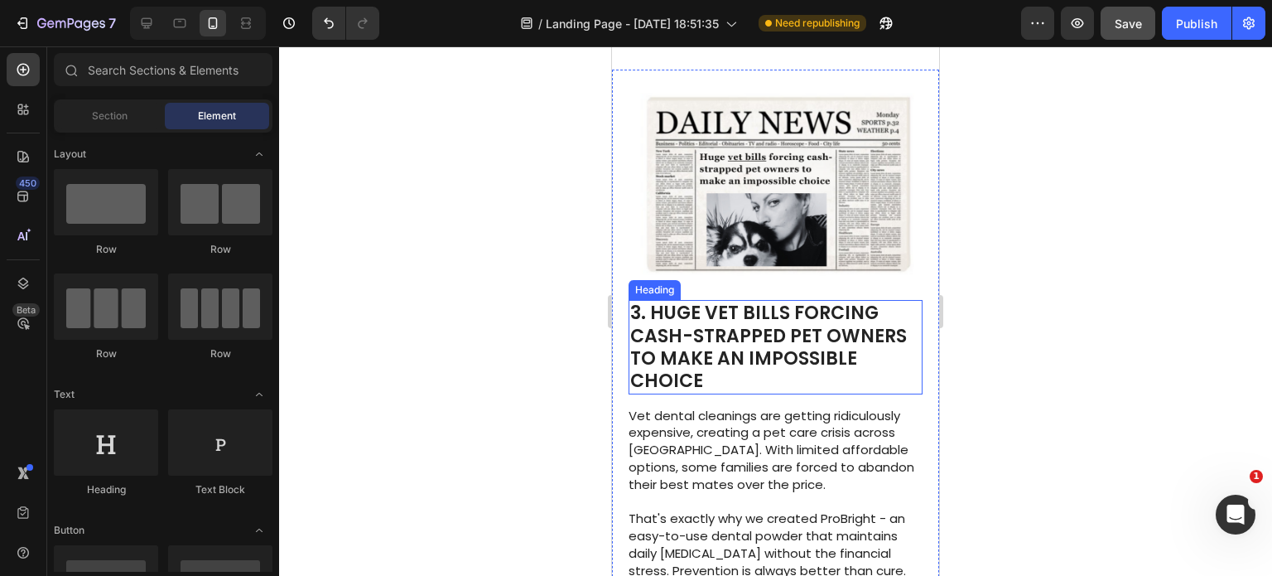
scroll to position [1350, 0]
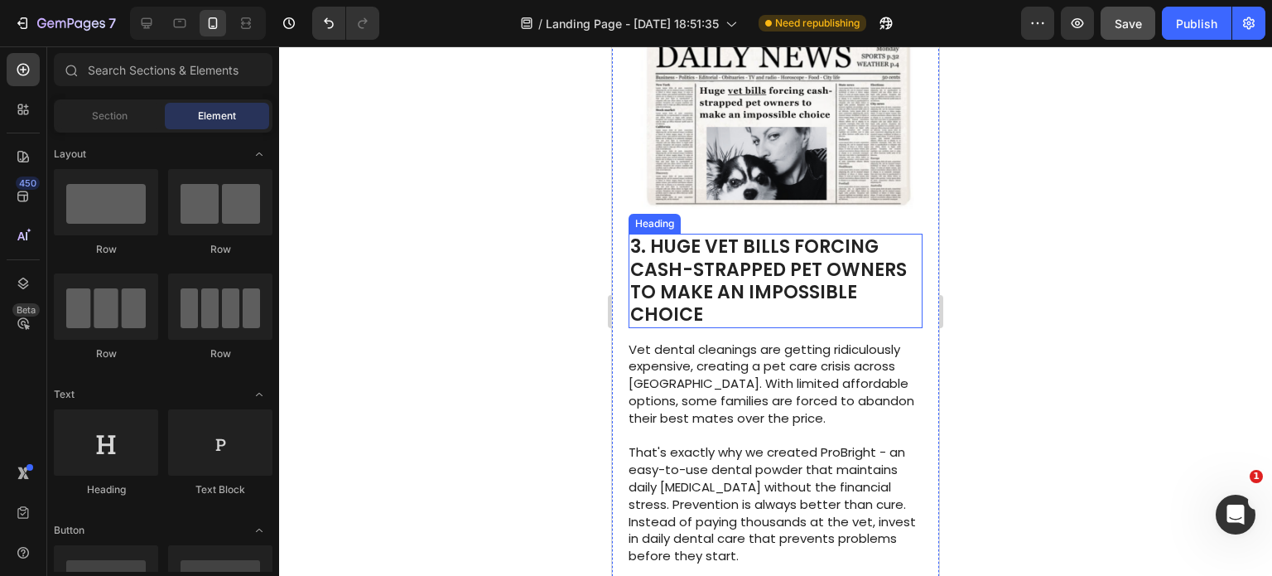
click at [1044, 233] on div at bounding box center [775, 310] width 993 height 529
click at [1004, 317] on div at bounding box center [775, 310] width 993 height 529
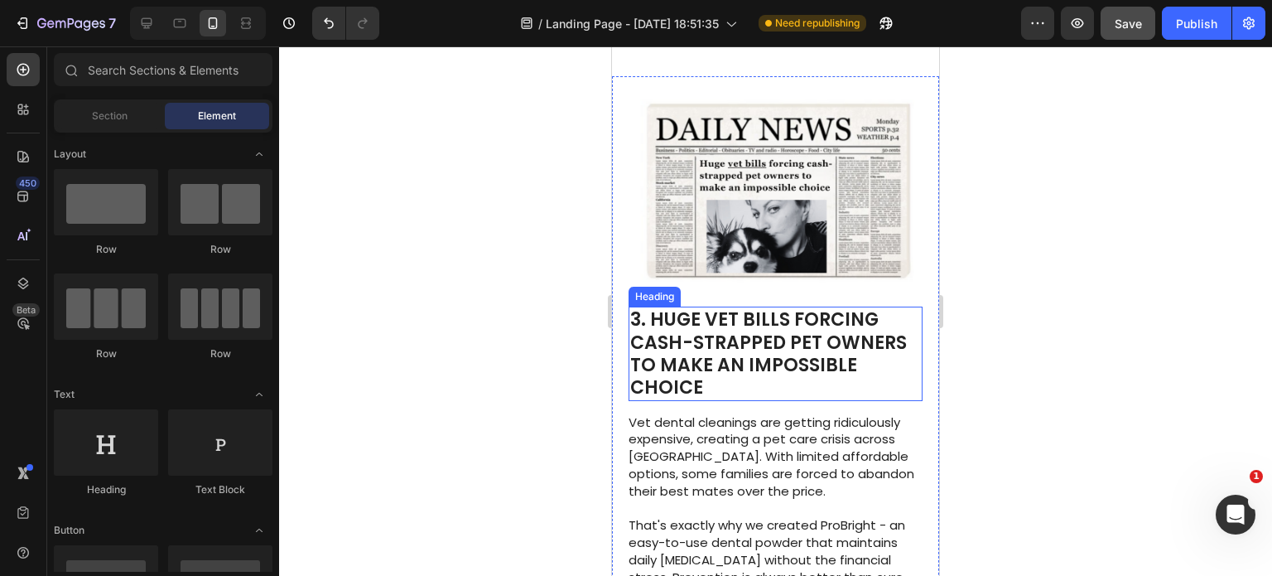
scroll to position [1268, 0]
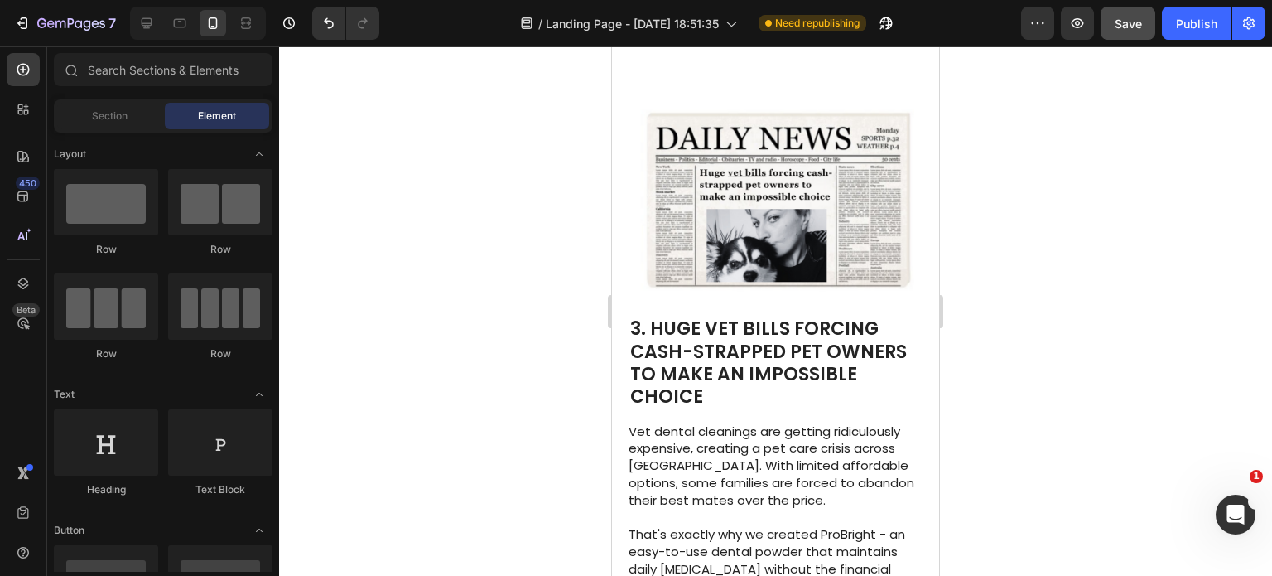
click at [1075, 215] on div at bounding box center [775, 310] width 993 height 529
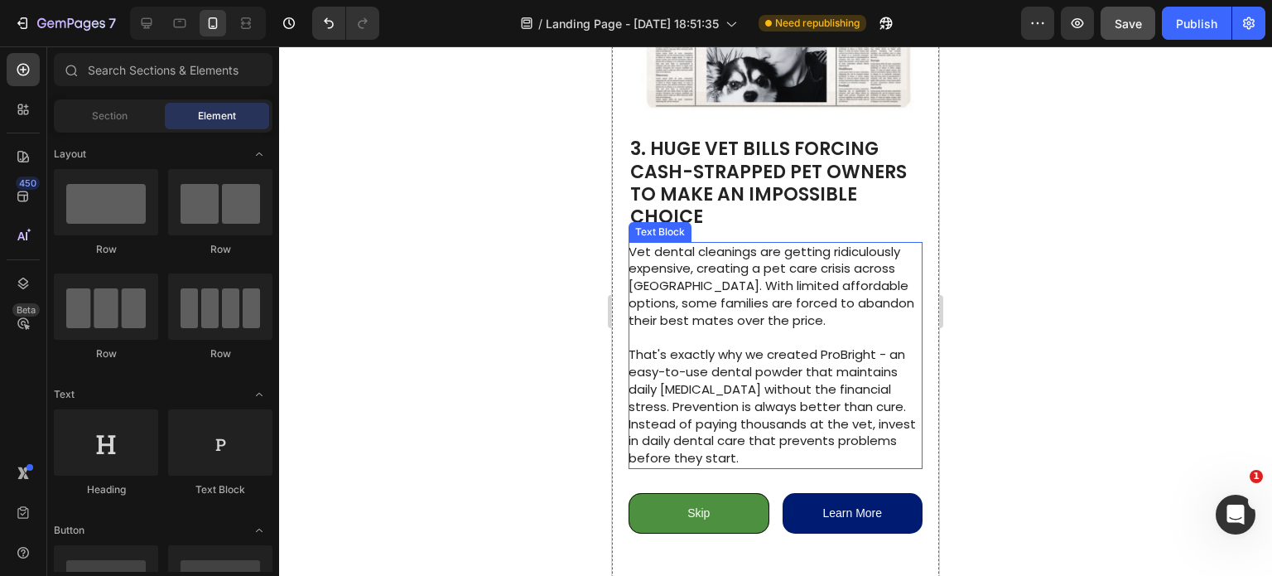
scroll to position [1450, 0]
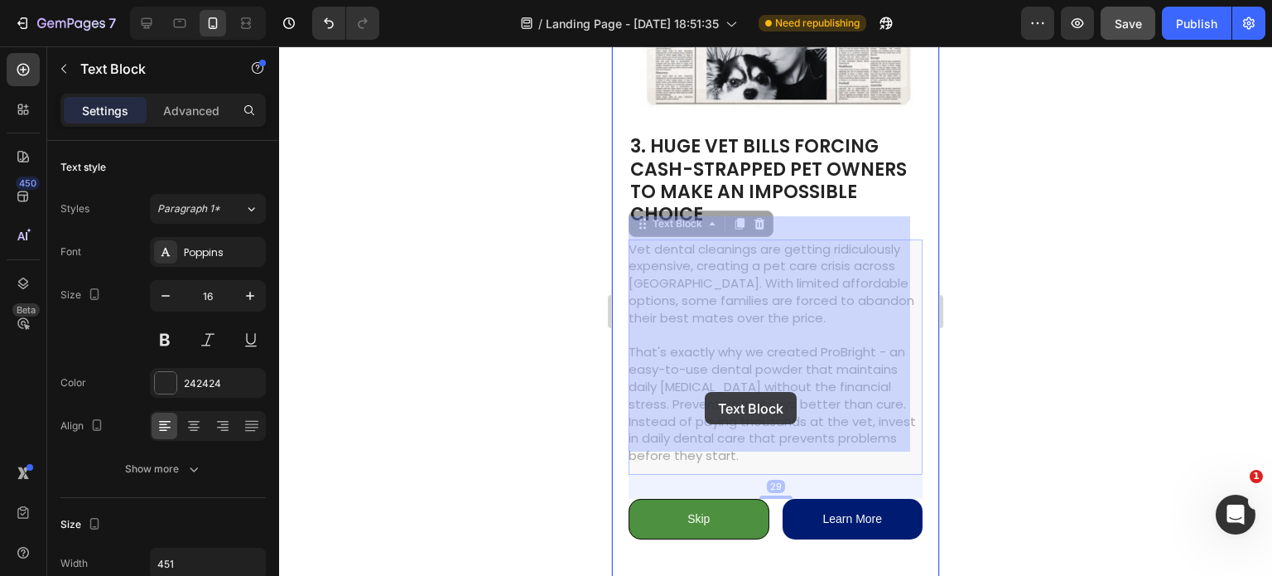
drag, startPoint x: 671, startPoint y: 383, endPoint x: 700, endPoint y: 390, distance: 29.9
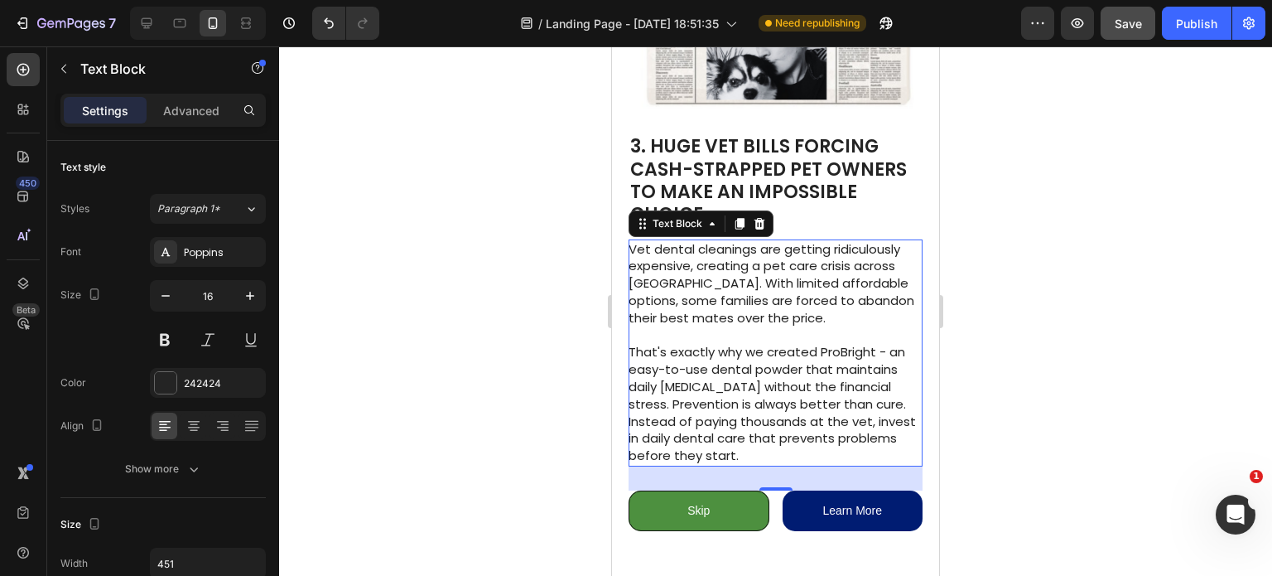
click at [675, 387] on span "That's exactly why we created ProBright - an easy-to-use dental powder that mai…" at bounding box center [772, 403] width 287 height 121
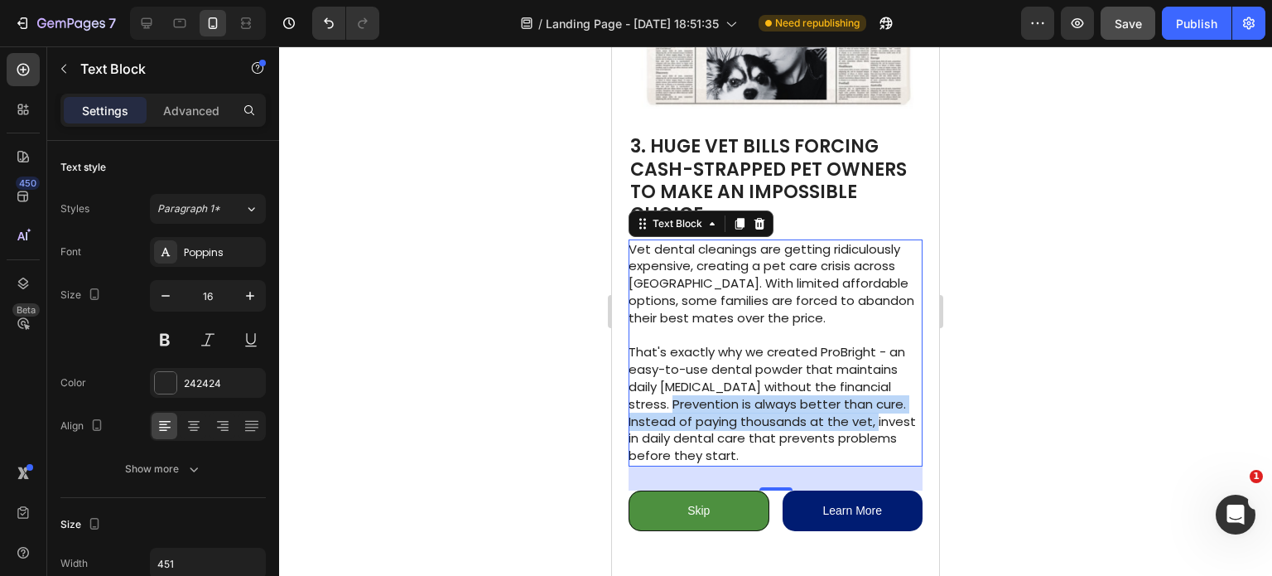
drag, startPoint x: 675, startPoint y: 387, endPoint x: 883, endPoint y: 403, distance: 208.5
click at [883, 403] on p "That's exactly why we created ProBright - an easy-to-use dental powder that mai…" at bounding box center [775, 404] width 292 height 121
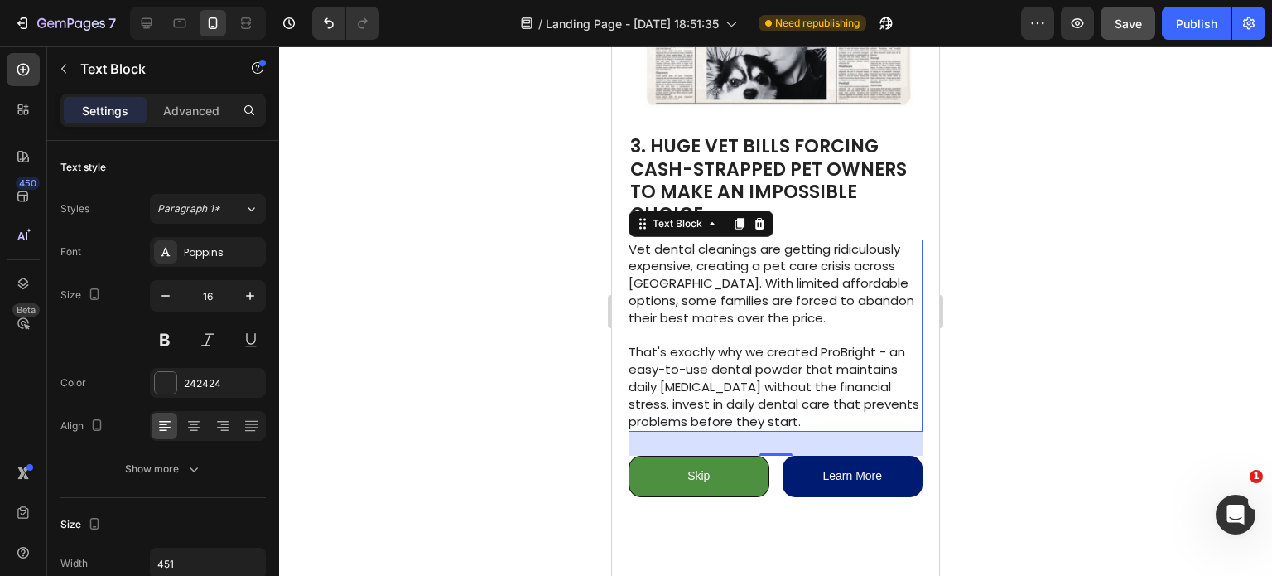
click at [673, 383] on span "That's exactly why we created ProBright - an easy-to-use dental powder that mai…" at bounding box center [774, 386] width 291 height 86
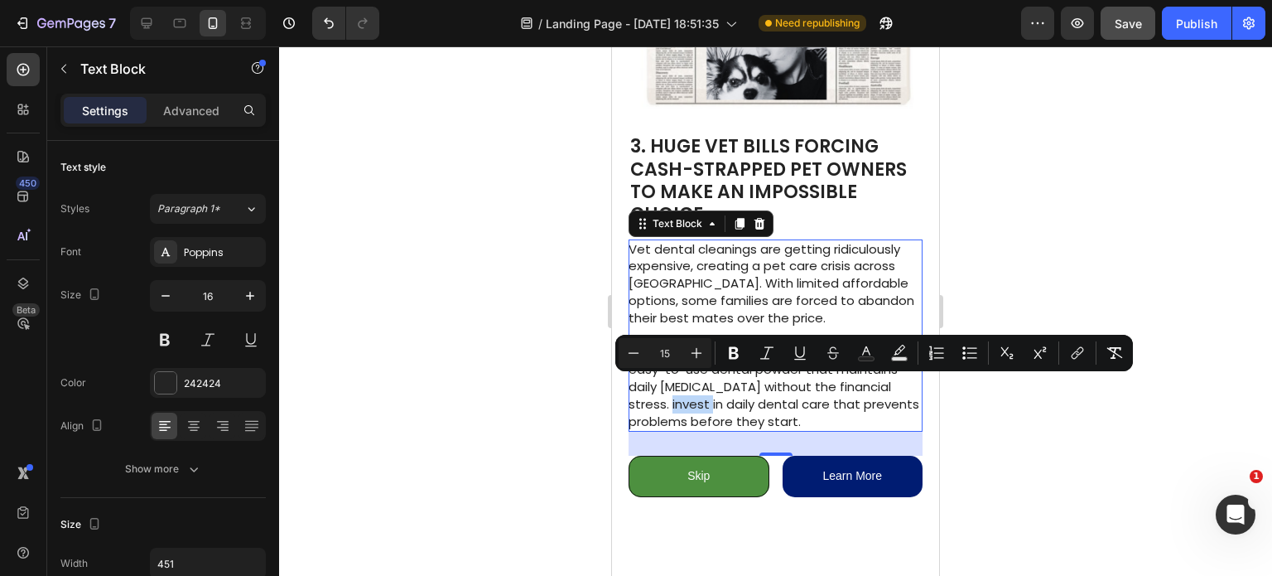
click at [673, 383] on span "That's exactly why we created ProBright - an easy-to-use dental powder that mai…" at bounding box center [774, 386] width 291 height 86
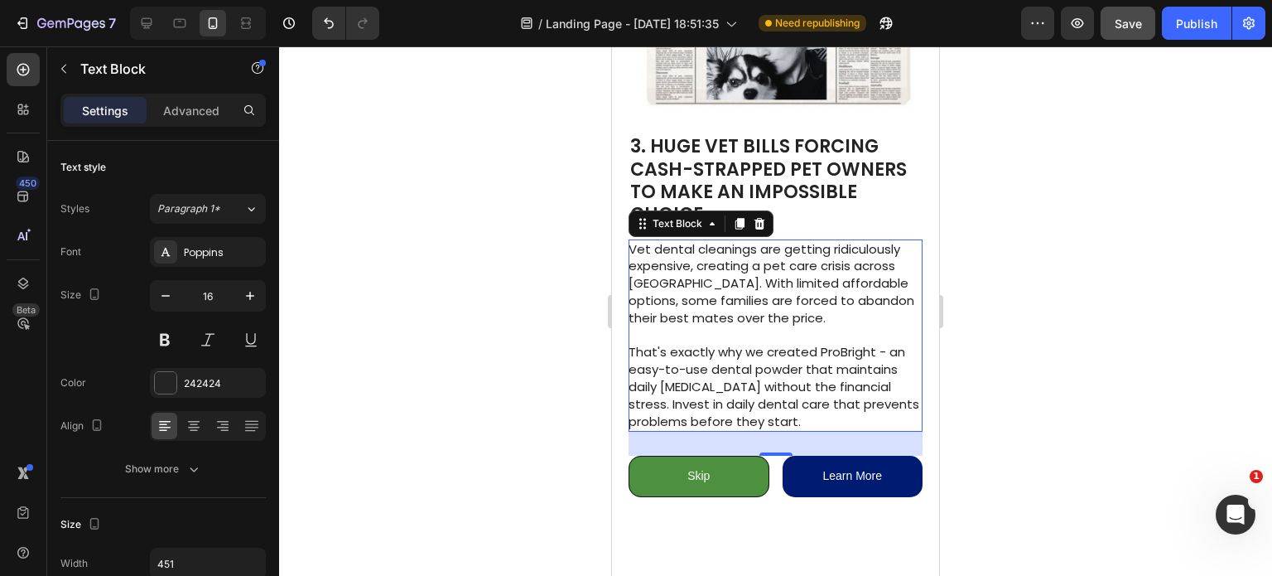
click at [906, 376] on p "That's exactly why we created ProBright - an easy-to-use dental powder that mai…" at bounding box center [775, 387] width 292 height 86
click at [1031, 393] on div at bounding box center [775, 310] width 993 height 529
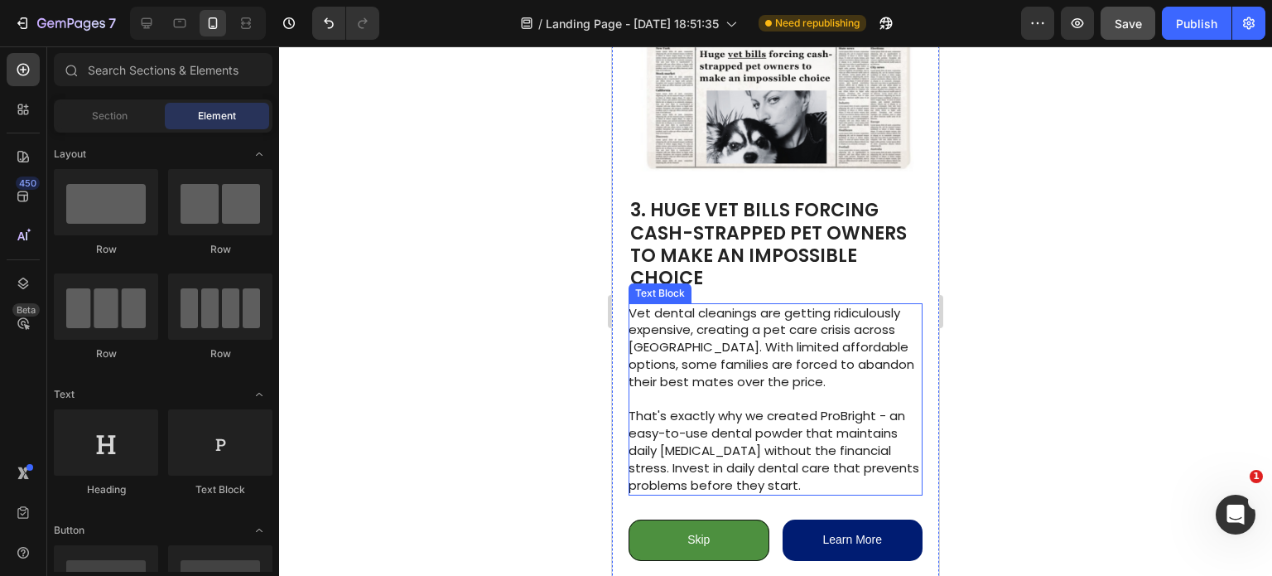
scroll to position [1385, 0]
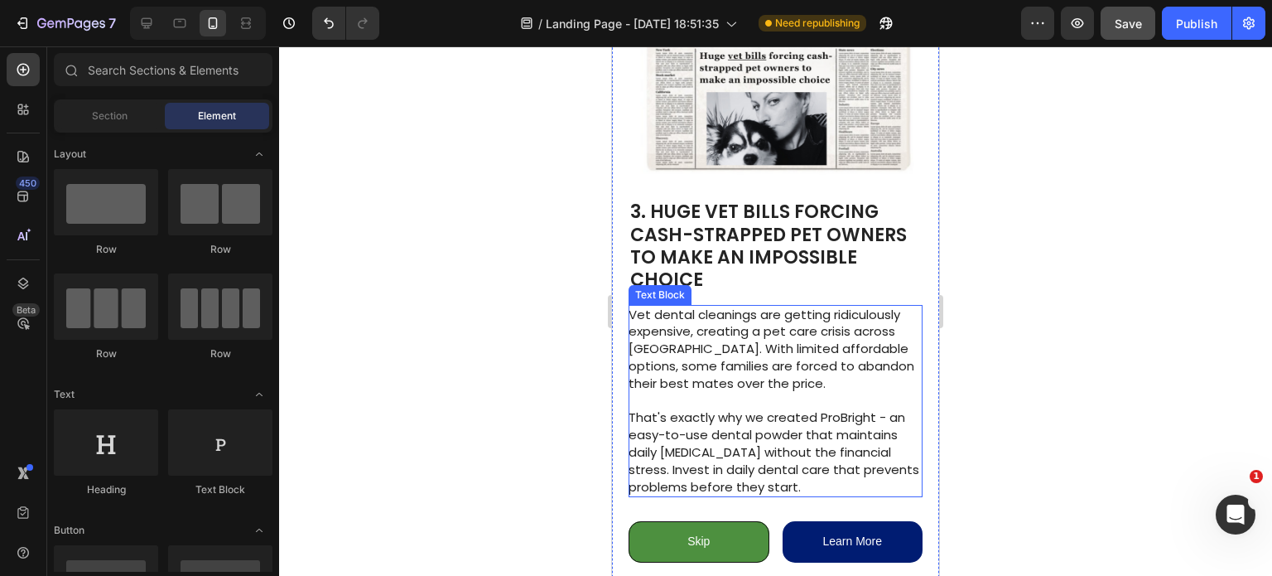
click at [1078, 267] on div at bounding box center [775, 310] width 993 height 529
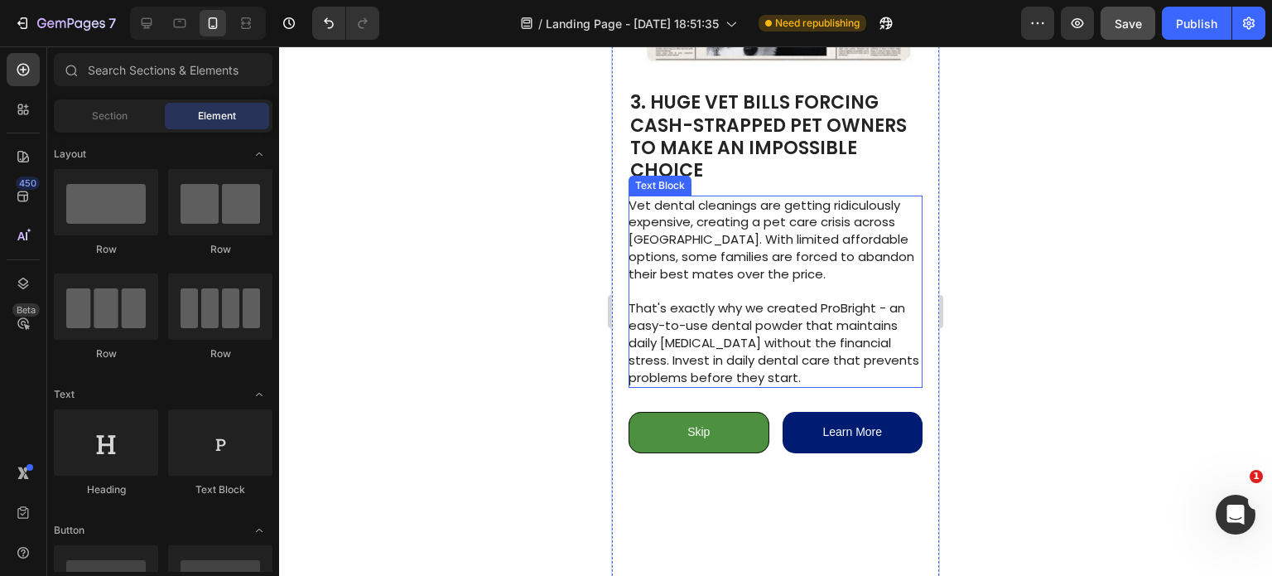
scroll to position [1496, 0]
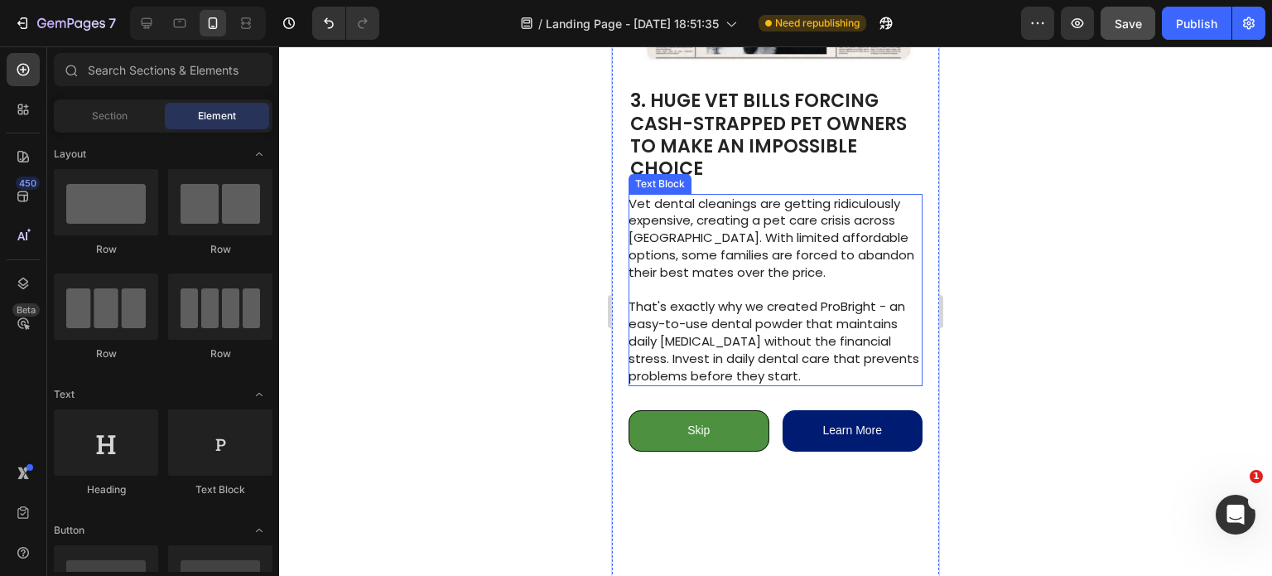
click at [556, 272] on div at bounding box center [775, 310] width 993 height 529
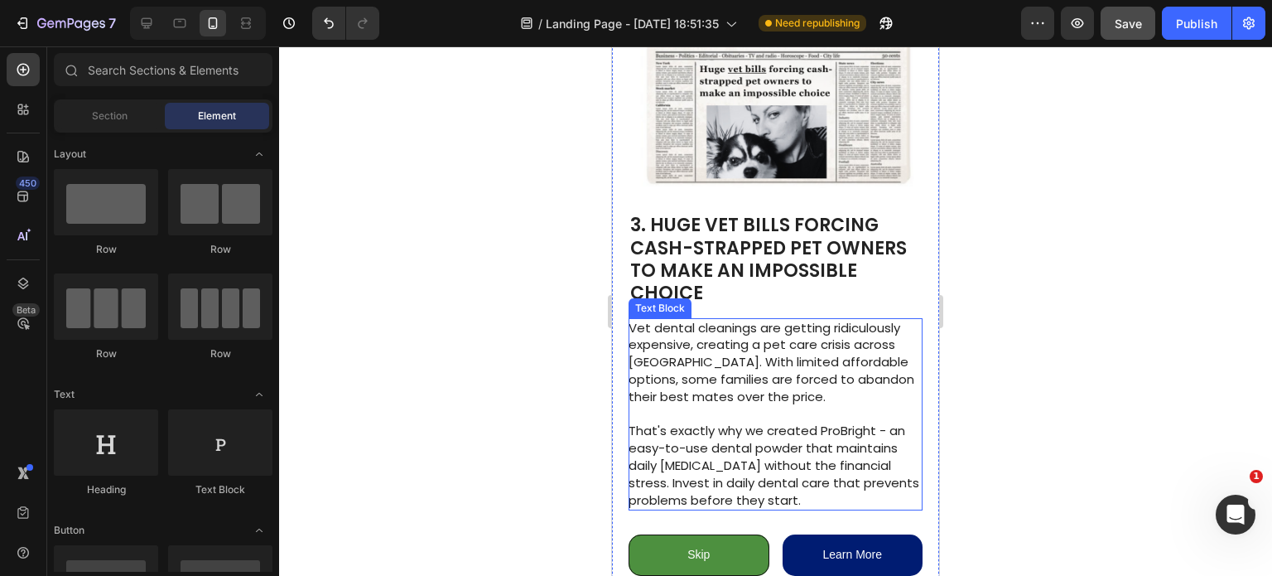
scroll to position [1370, 0]
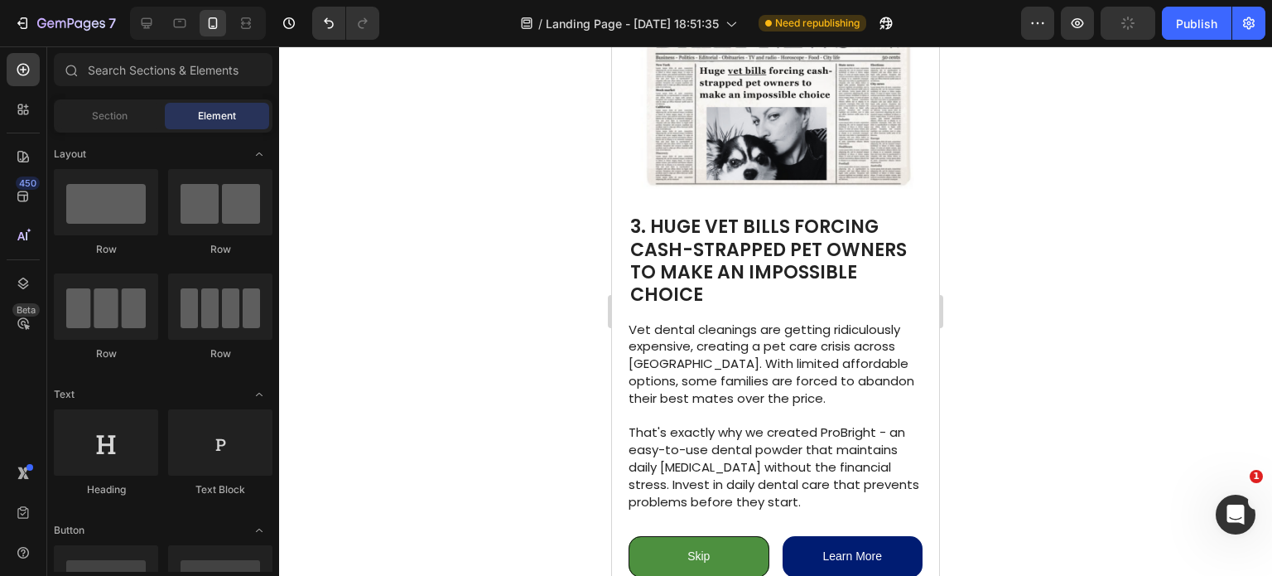
click at [962, 245] on div at bounding box center [775, 310] width 993 height 529
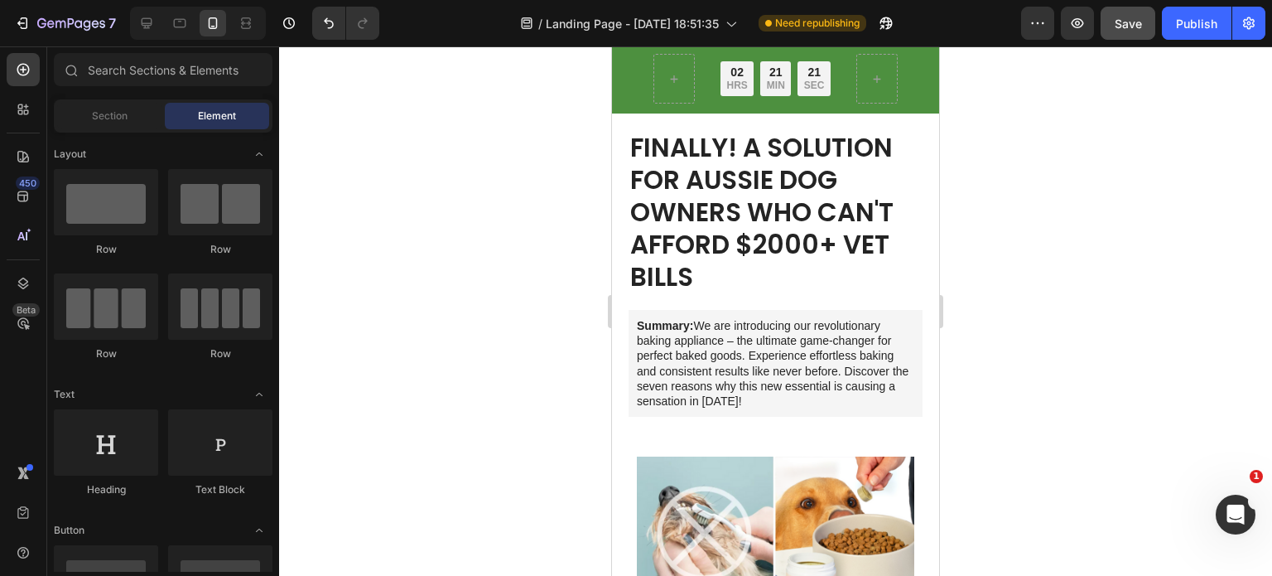
scroll to position [0, 0]
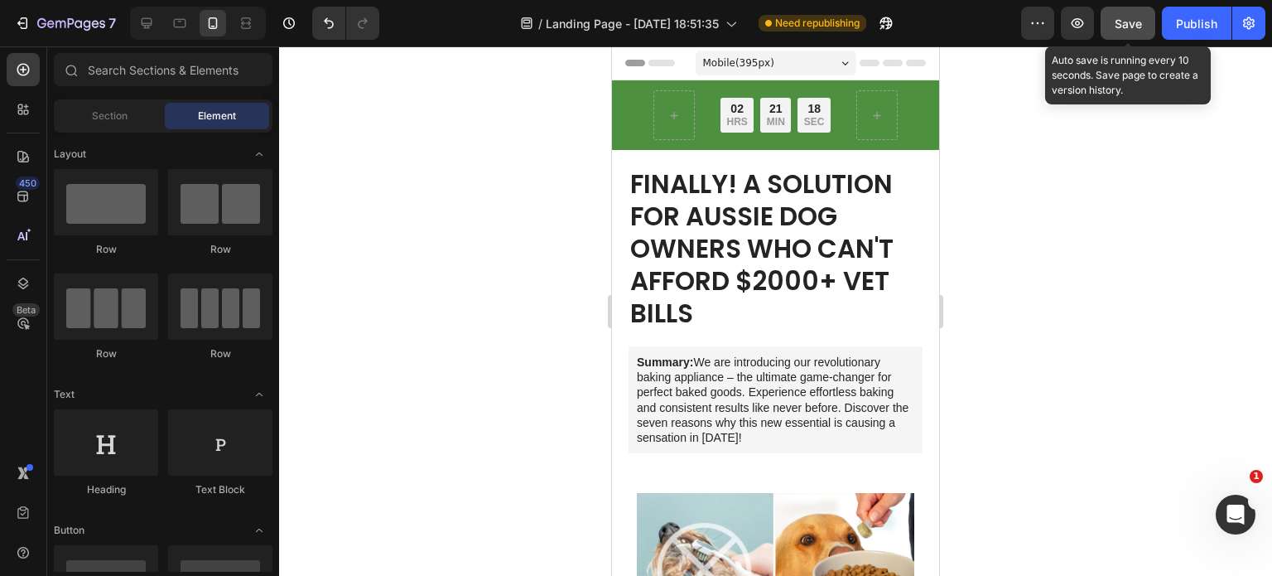
click at [1136, 31] on div "Save" at bounding box center [1128, 23] width 27 height 17
click at [1136, 31] on button "Save" at bounding box center [1128, 23] width 55 height 33
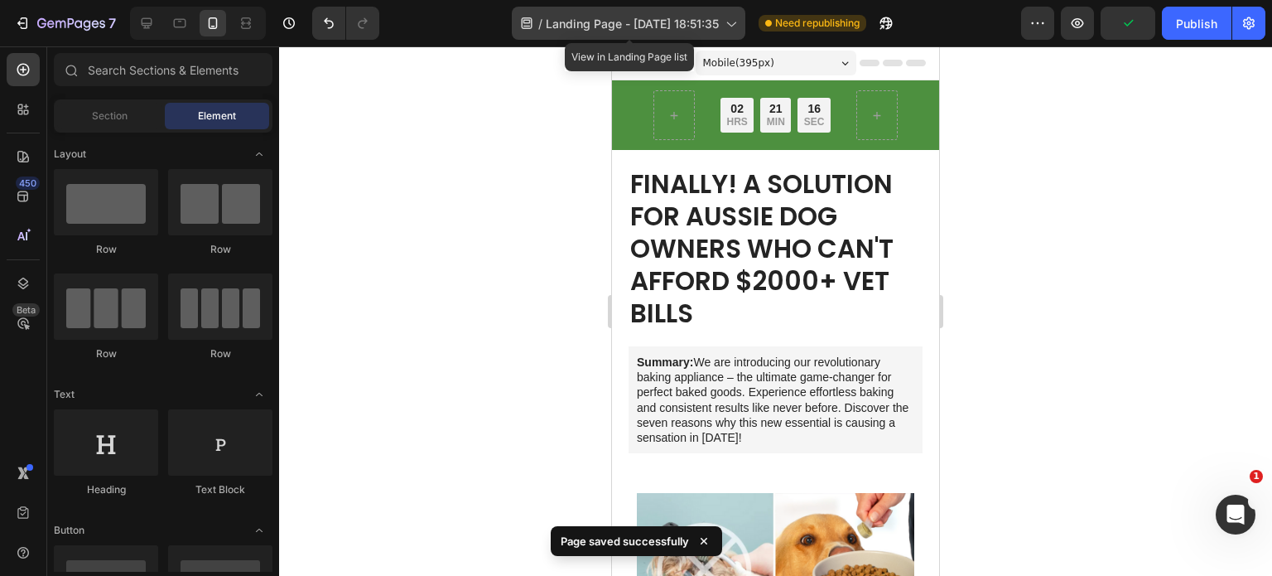
click at [639, 27] on span "Landing Page - [DATE] 18:51:35" at bounding box center [632, 23] width 173 height 17
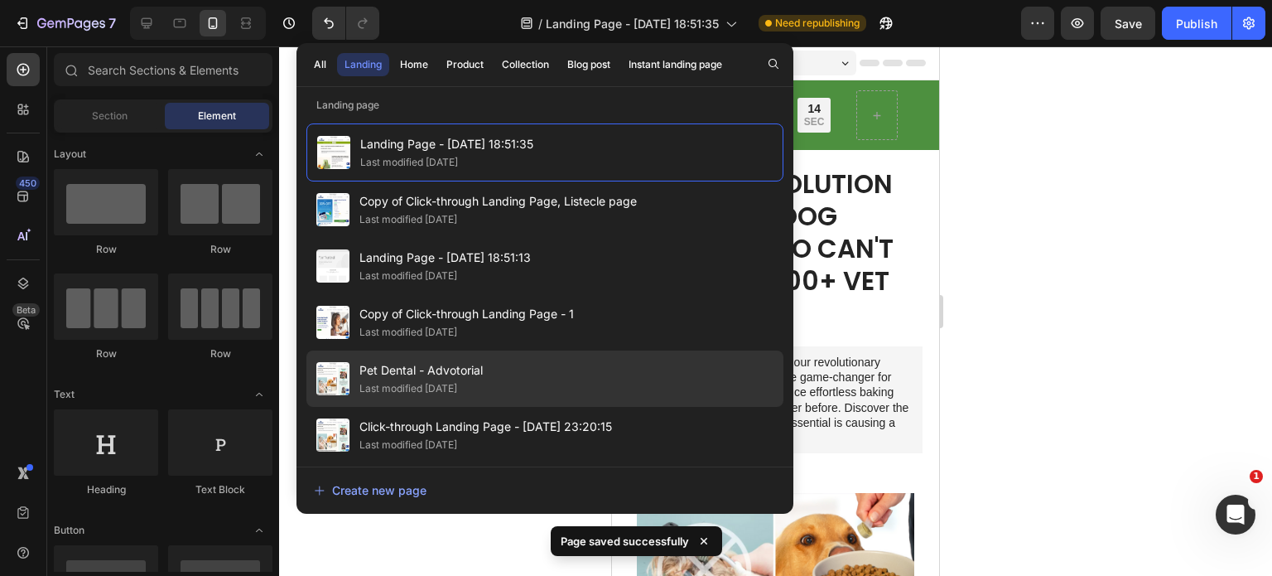
click at [528, 407] on div "Pet Dental - Advotorial Last modified 15 days ago" at bounding box center [544, 435] width 477 height 56
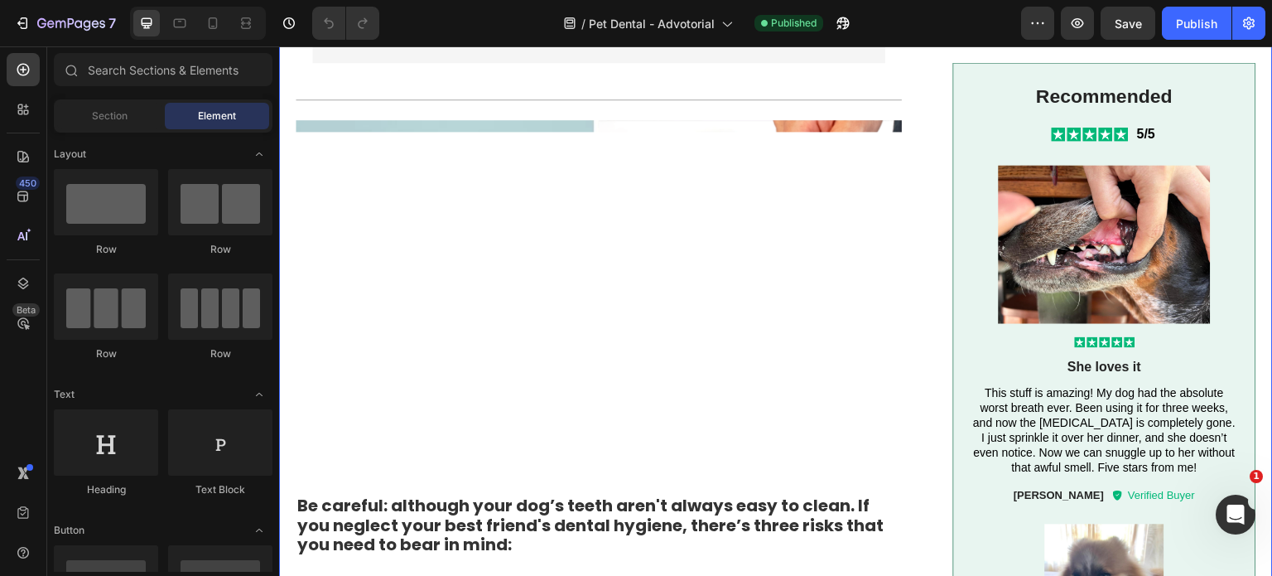
scroll to position [188, 0]
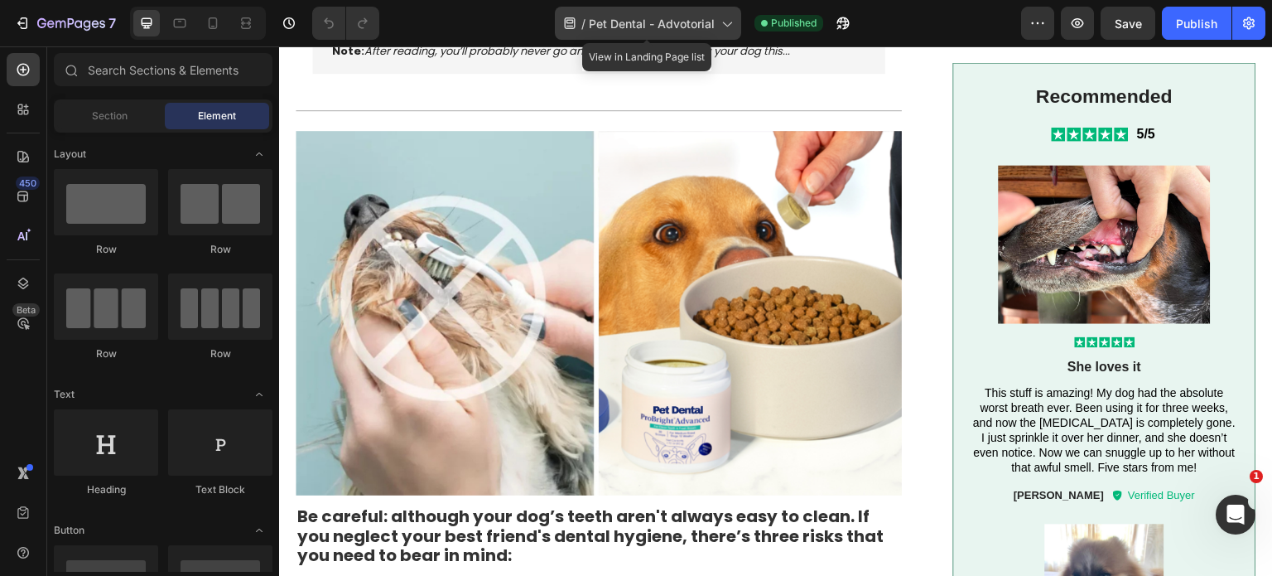
click at [653, 16] on span "Pet Dental - Advotorial" at bounding box center [652, 23] width 126 height 17
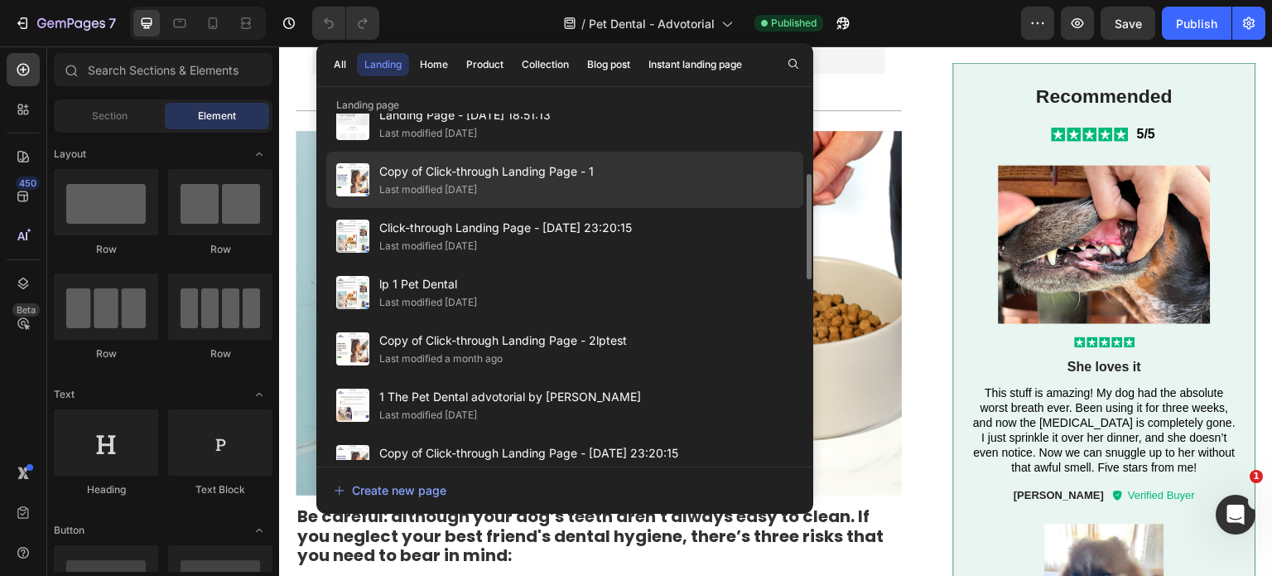
scroll to position [200, 0]
click at [511, 431] on div "1 The Pet Dental advotorial by Dr. Roxana Bordbar Last modified 2 months ago" at bounding box center [564, 459] width 477 height 56
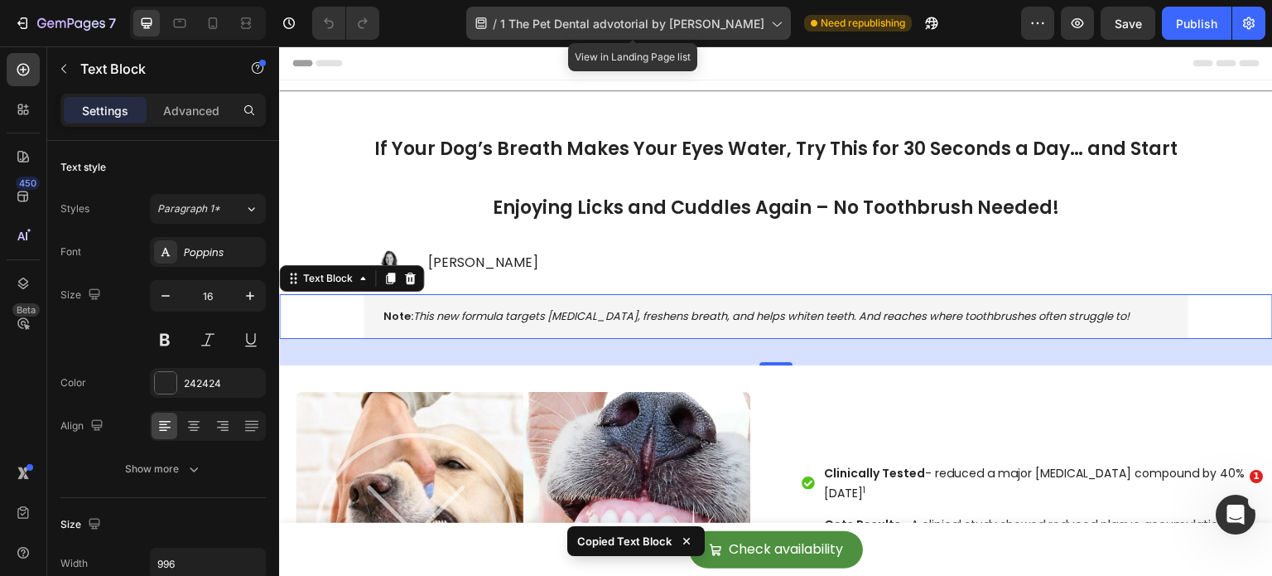
click at [781, 24] on icon at bounding box center [776, 24] width 9 height 5
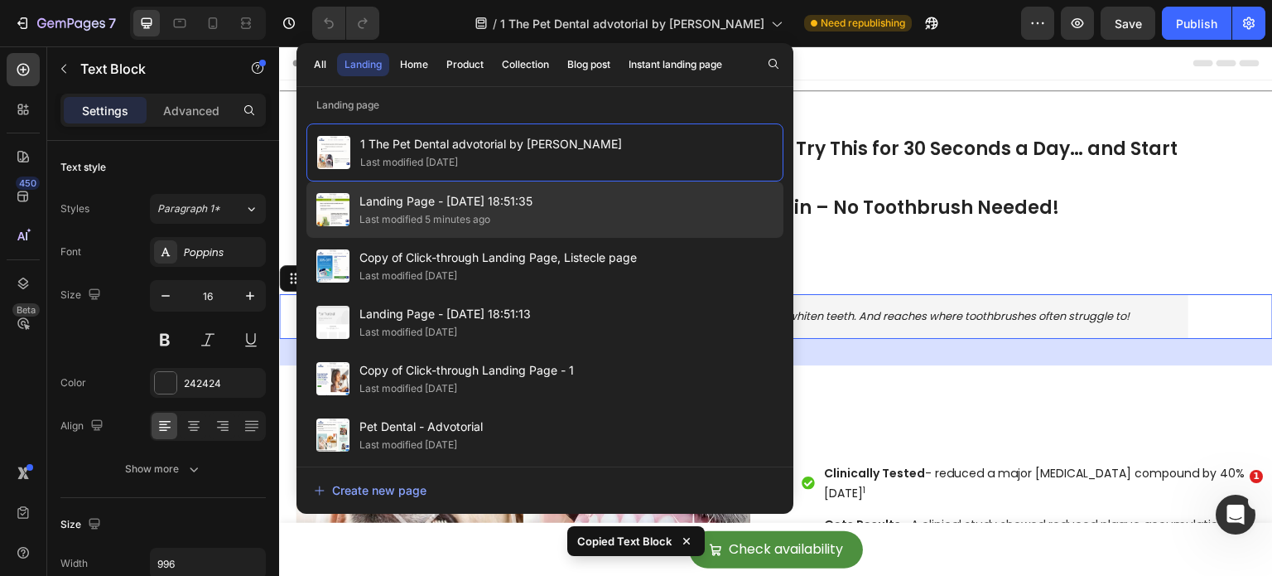
click at [514, 211] on div "Last modified 5 minutes ago" at bounding box center [445, 219] width 173 height 17
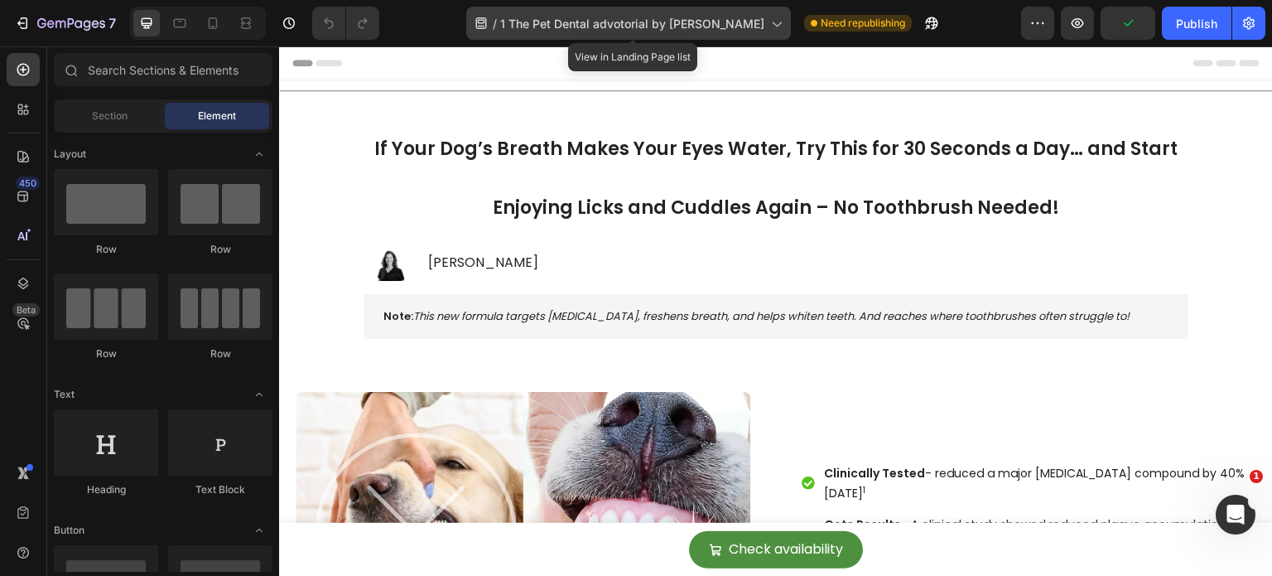
click at [749, 29] on span "1 The Pet Dental advotorial by [PERSON_NAME]" at bounding box center [632, 23] width 264 height 17
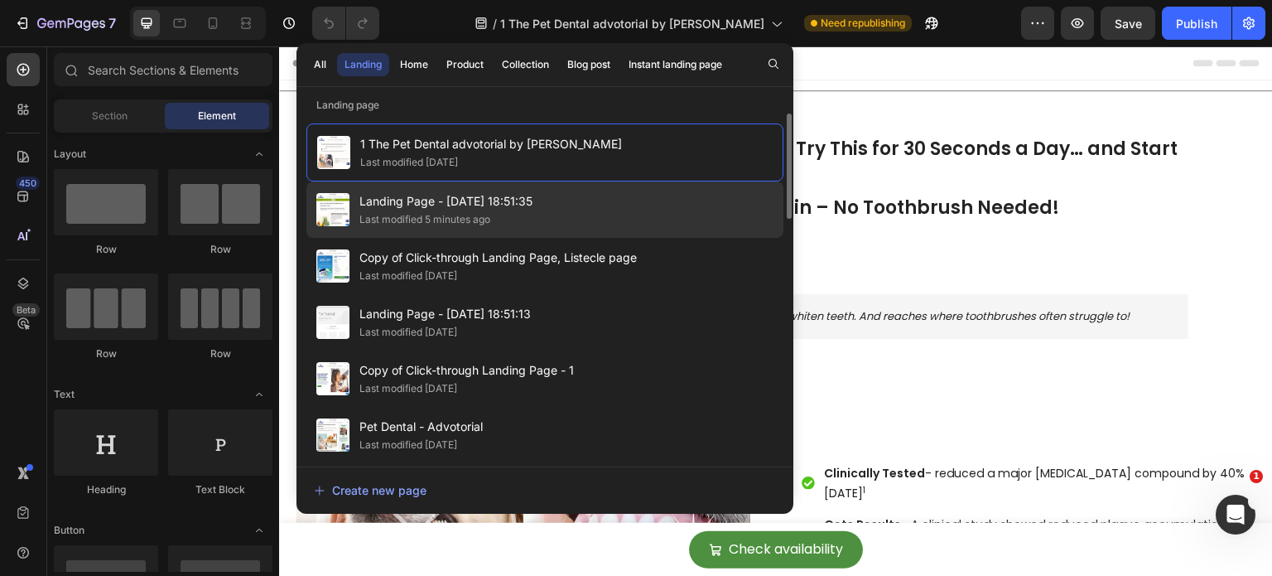
click at [477, 238] on div "Landing Page - Aug 21, 18:51:35 Last modified 5 minutes ago" at bounding box center [544, 266] width 477 height 56
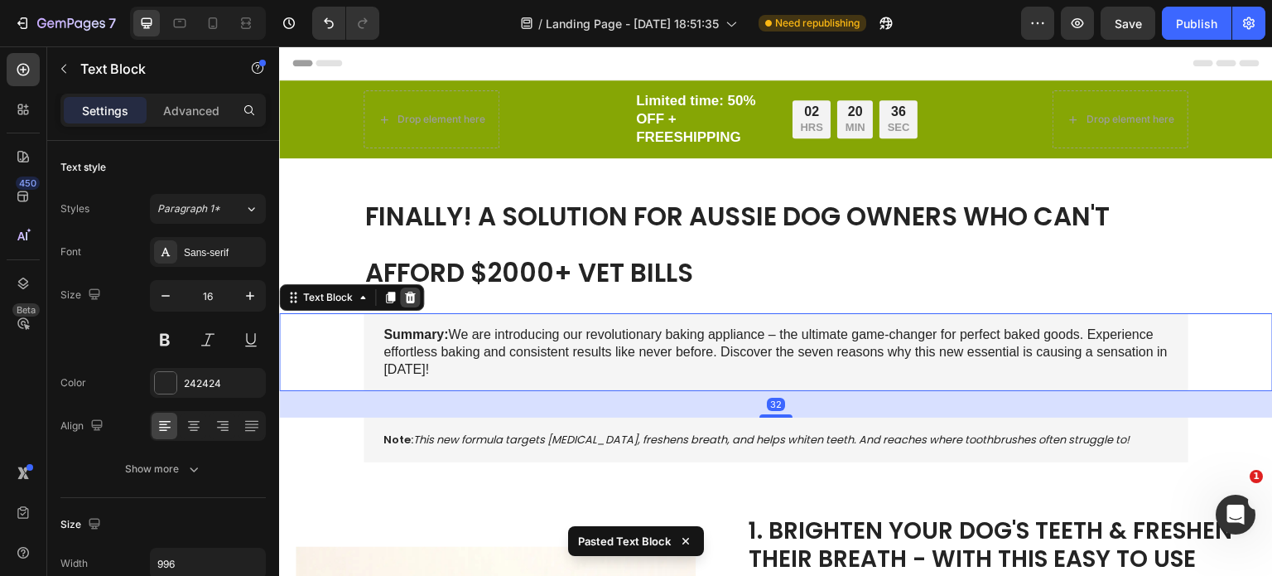
click at [416, 301] on div at bounding box center [410, 297] width 20 height 20
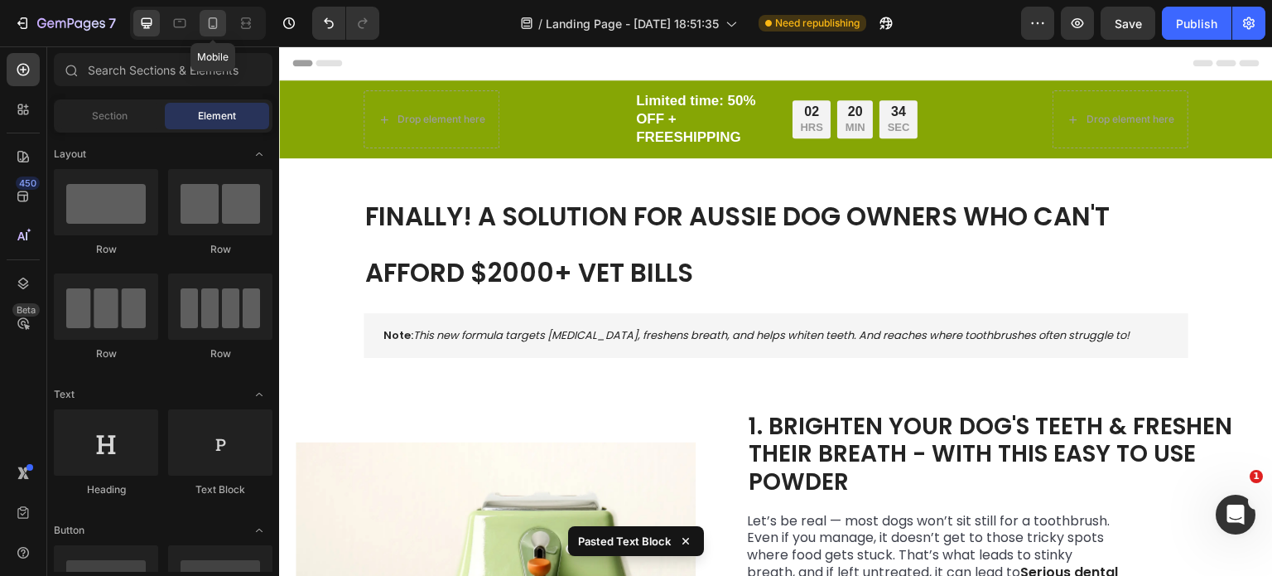
click at [213, 20] on icon at bounding box center [213, 23] width 17 height 17
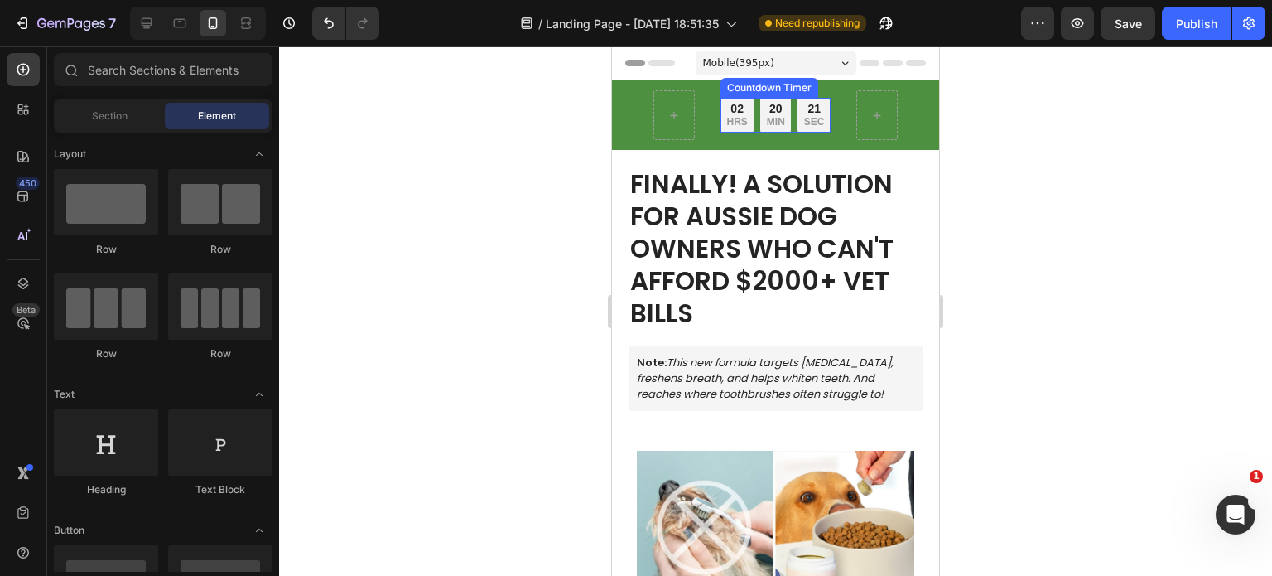
click at [774, 108] on div "20" at bounding box center [776, 108] width 18 height 15
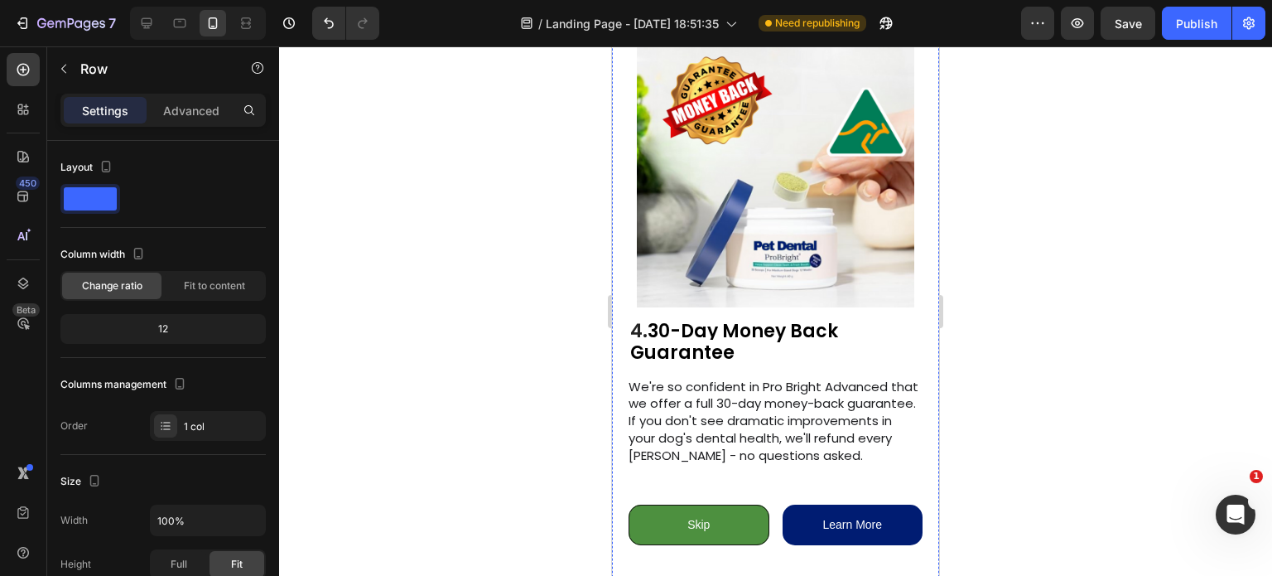
scroll to position [2793, 0]
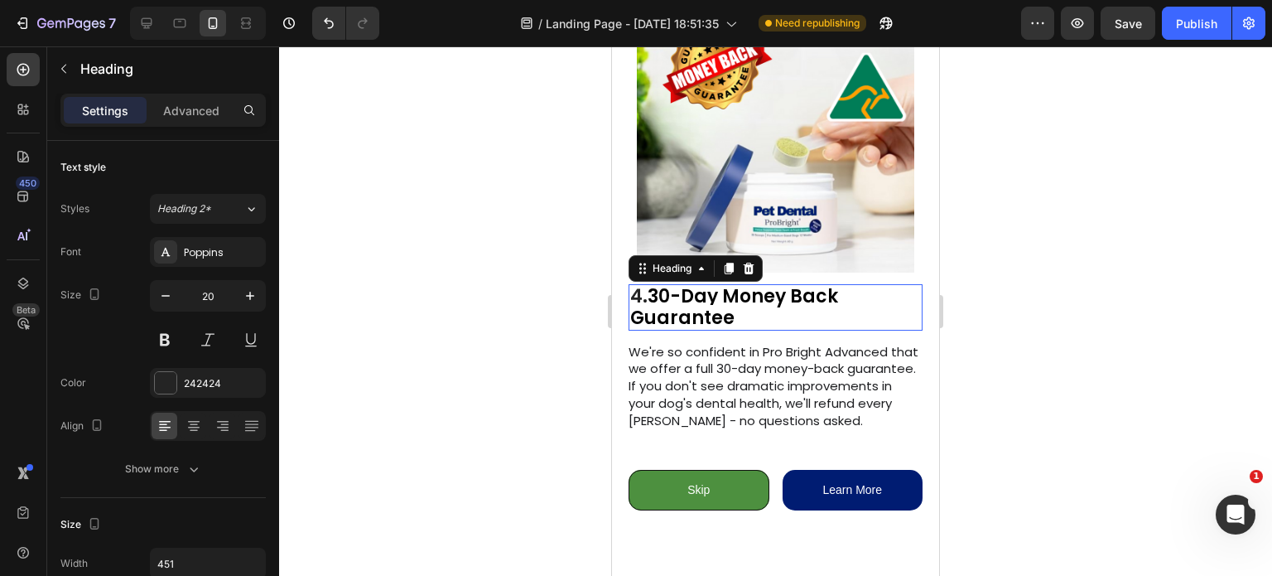
click at [746, 304] on strong "30-Day Money Back Guarantee" at bounding box center [734, 306] width 208 height 47
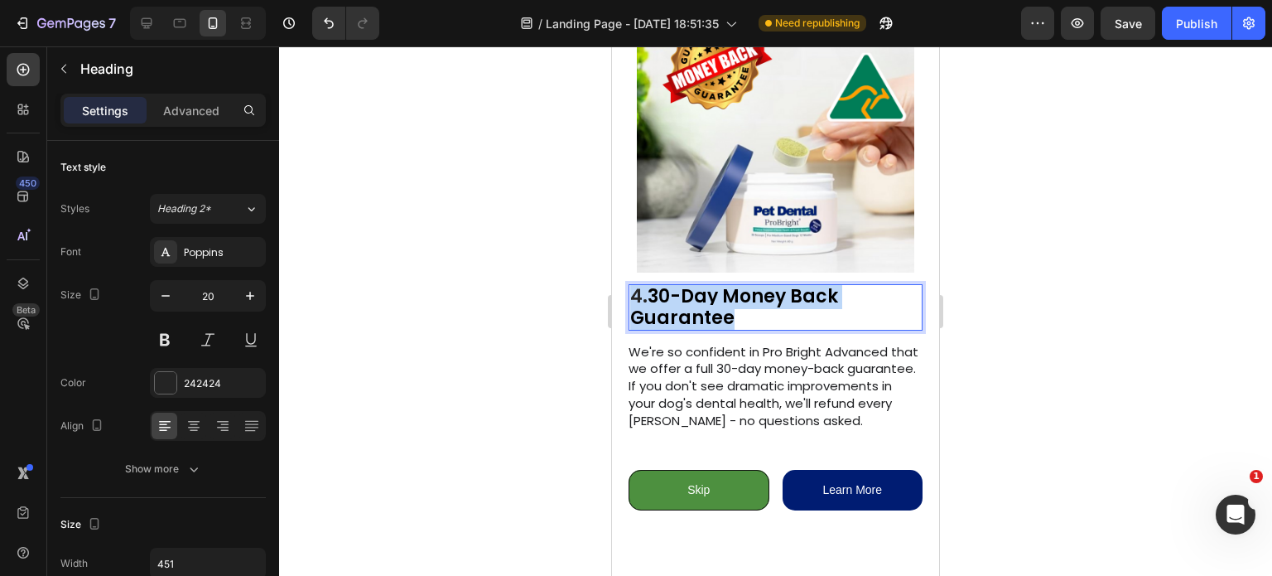
click at [746, 304] on strong "30-Day Money Back Guarantee" at bounding box center [734, 306] width 208 height 47
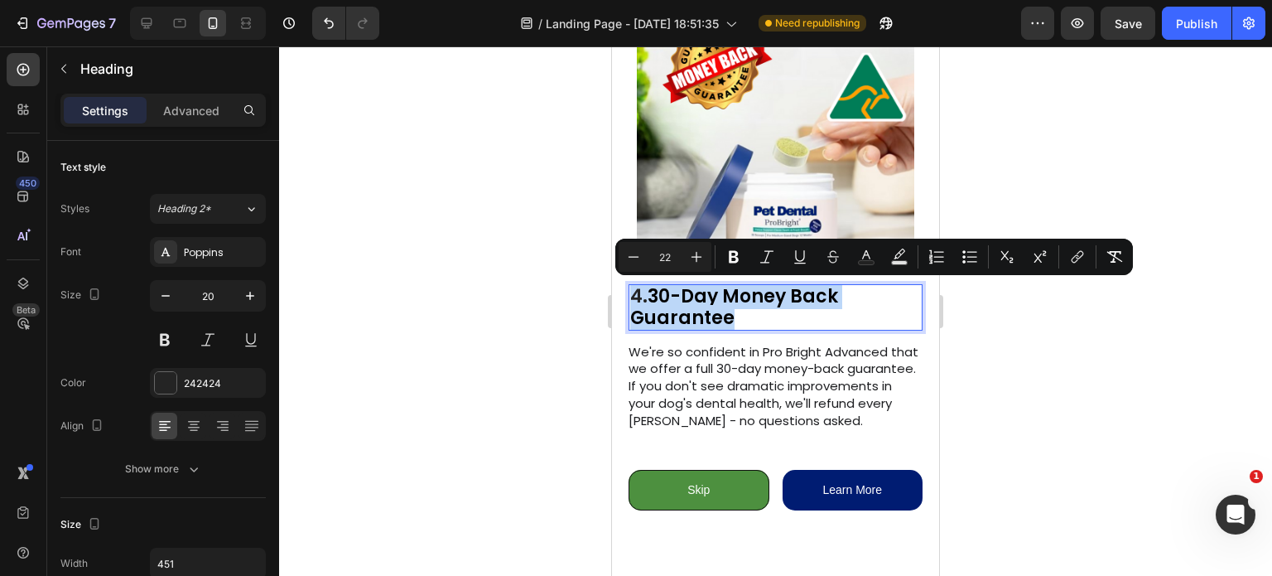
click at [656, 284] on strong "30-Day Money Back Guarantee" at bounding box center [734, 306] width 208 height 47
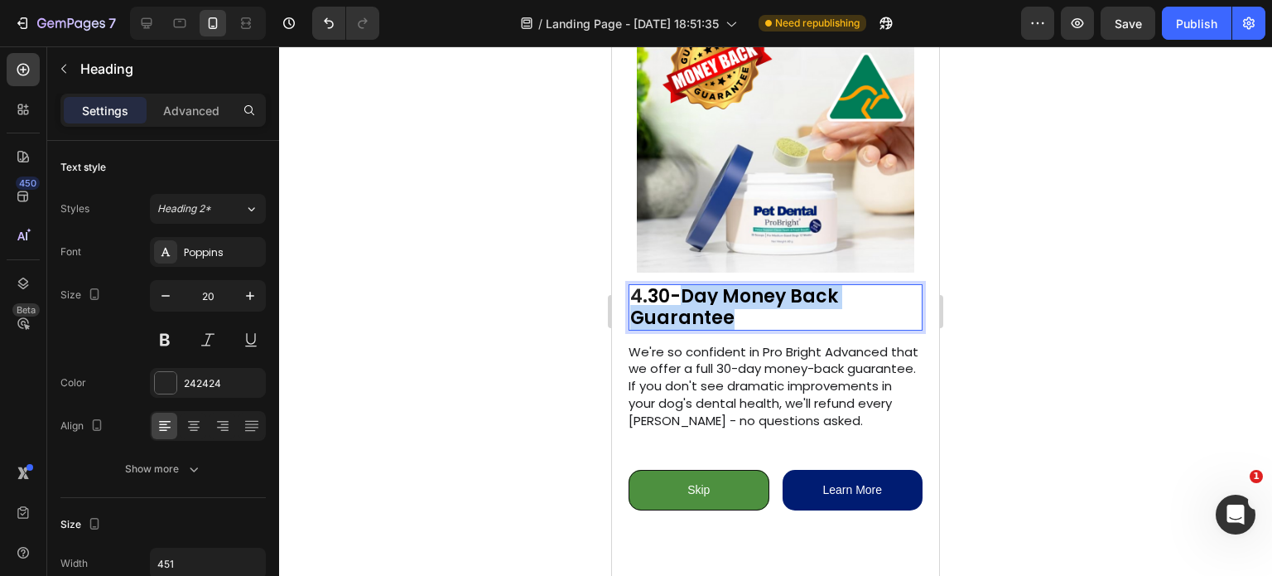
drag, startPoint x: 682, startPoint y: 289, endPoint x: 798, endPoint y: 323, distance: 120.8
click at [798, 323] on p "4. 30-Day Money Back Guarantee" at bounding box center [775, 307] width 291 height 43
click at [998, 358] on div at bounding box center [775, 310] width 993 height 529
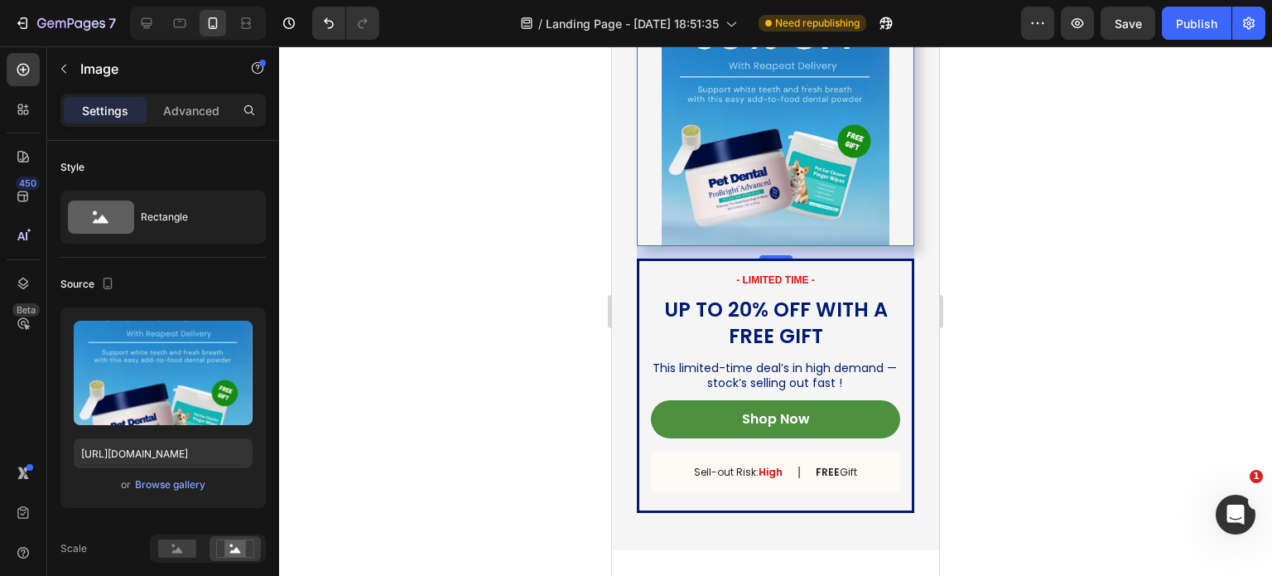
scroll to position [3521, 0]
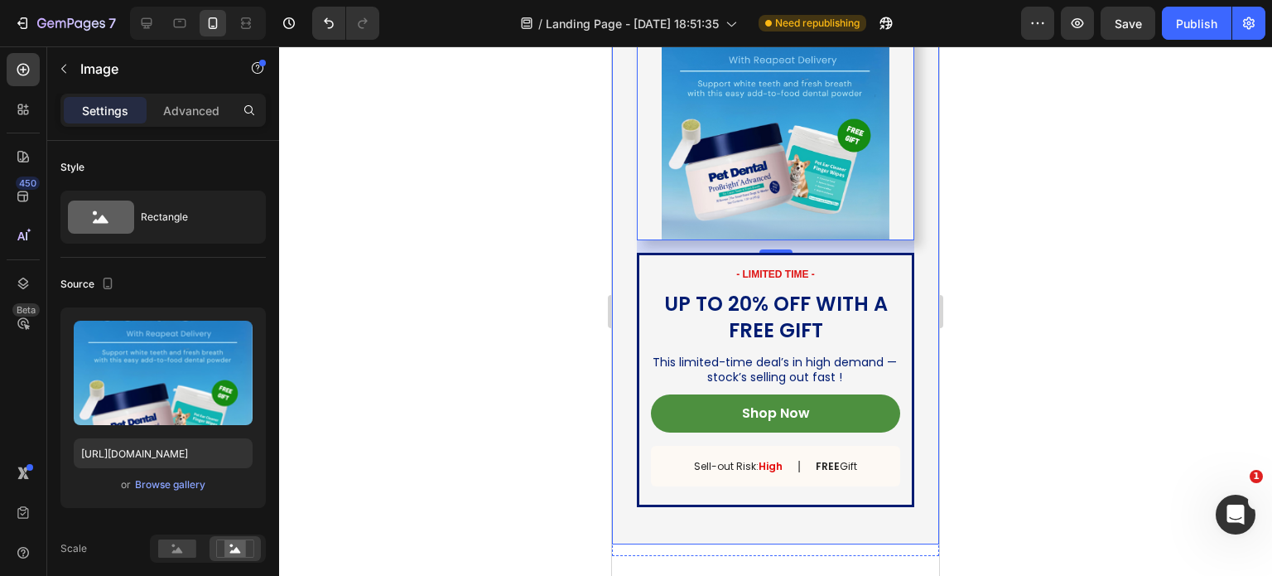
click at [1031, 281] on div at bounding box center [775, 310] width 993 height 529
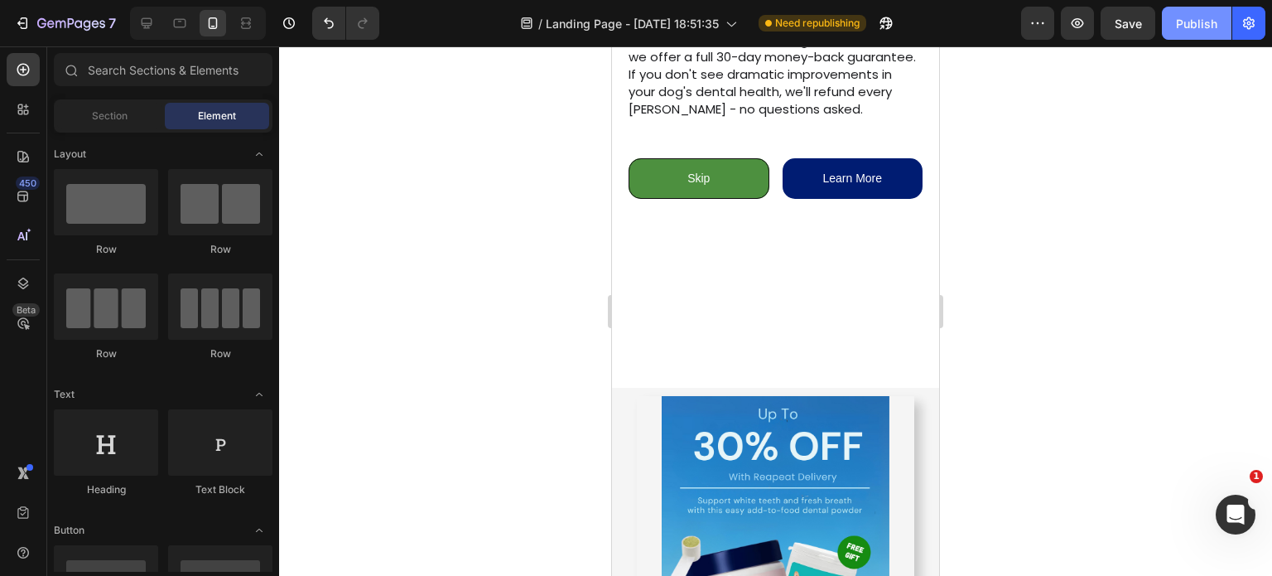
click at [1205, 36] on button "Publish" at bounding box center [1197, 23] width 70 height 33
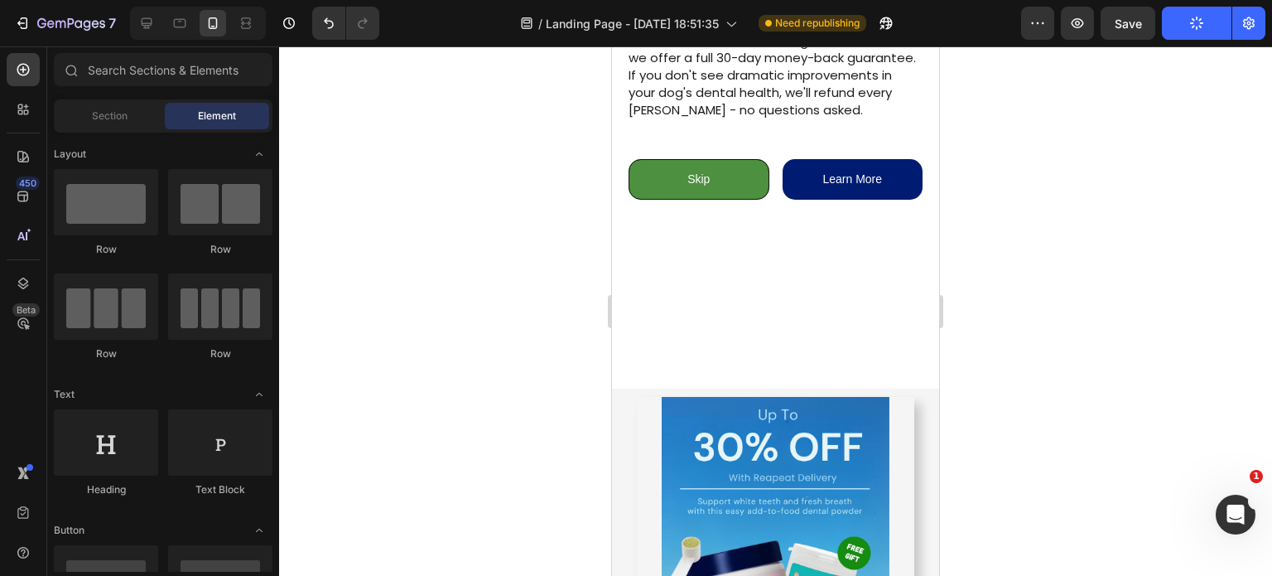
click at [1205, 36] on button "Publish" at bounding box center [1197, 23] width 70 height 33
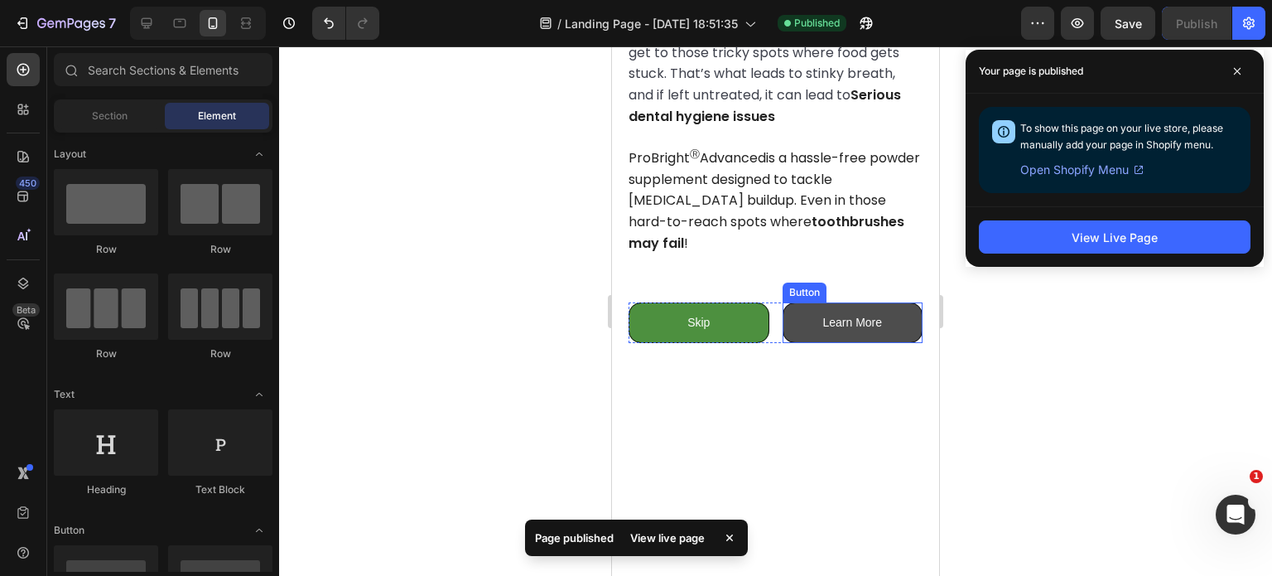
scroll to position [771, 0]
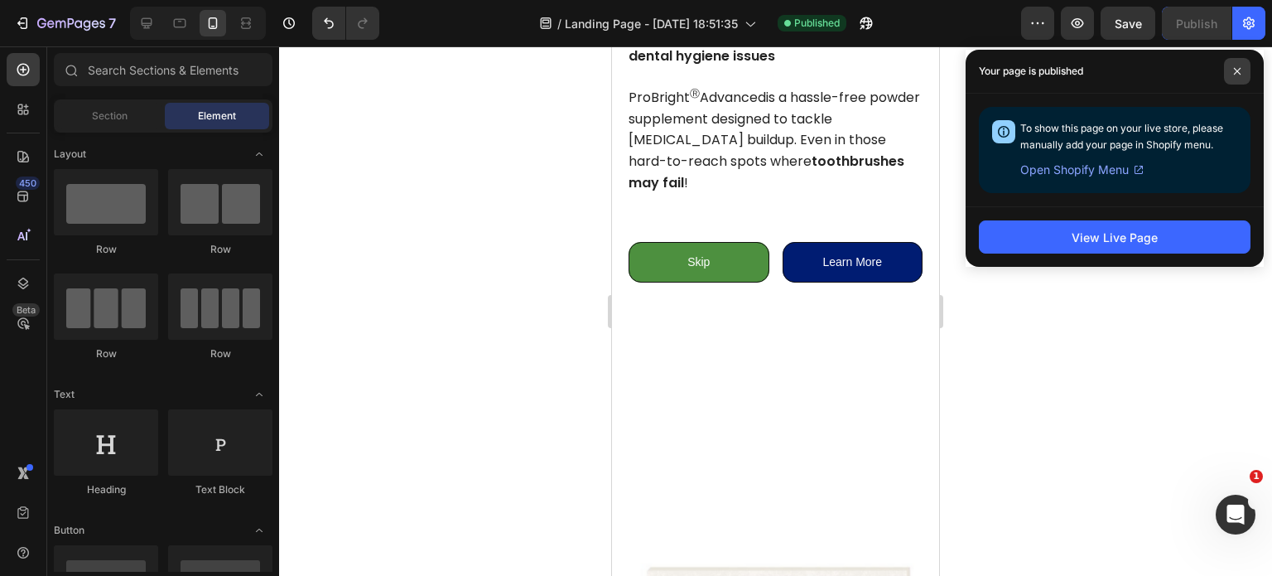
click at [1237, 80] on span at bounding box center [1237, 71] width 27 height 27
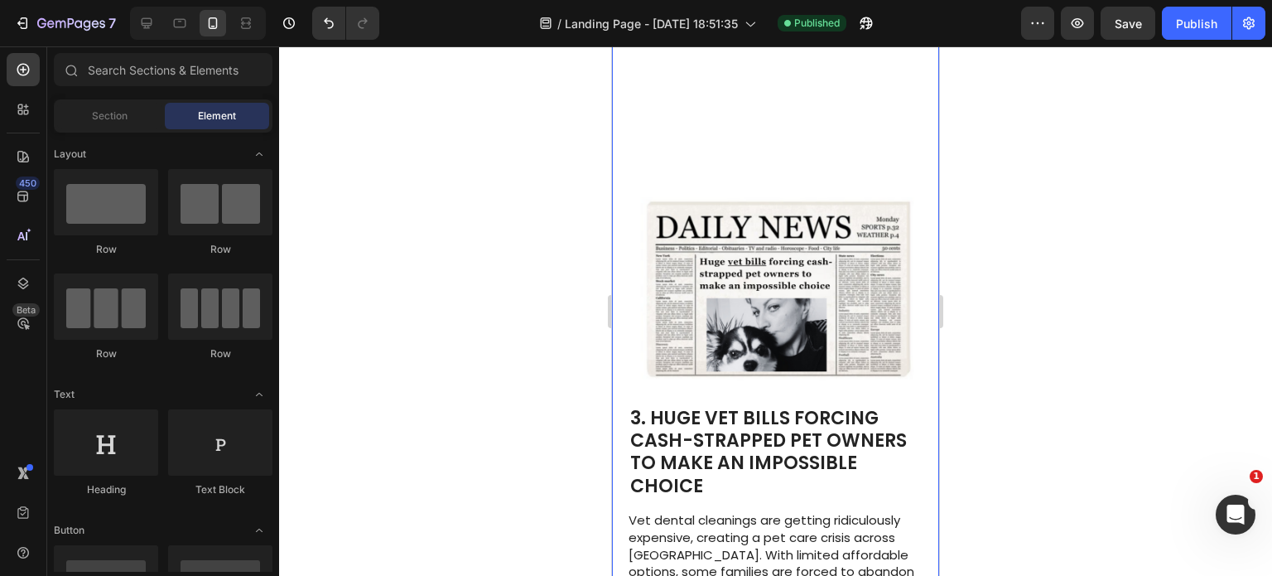
scroll to position [1164, 0]
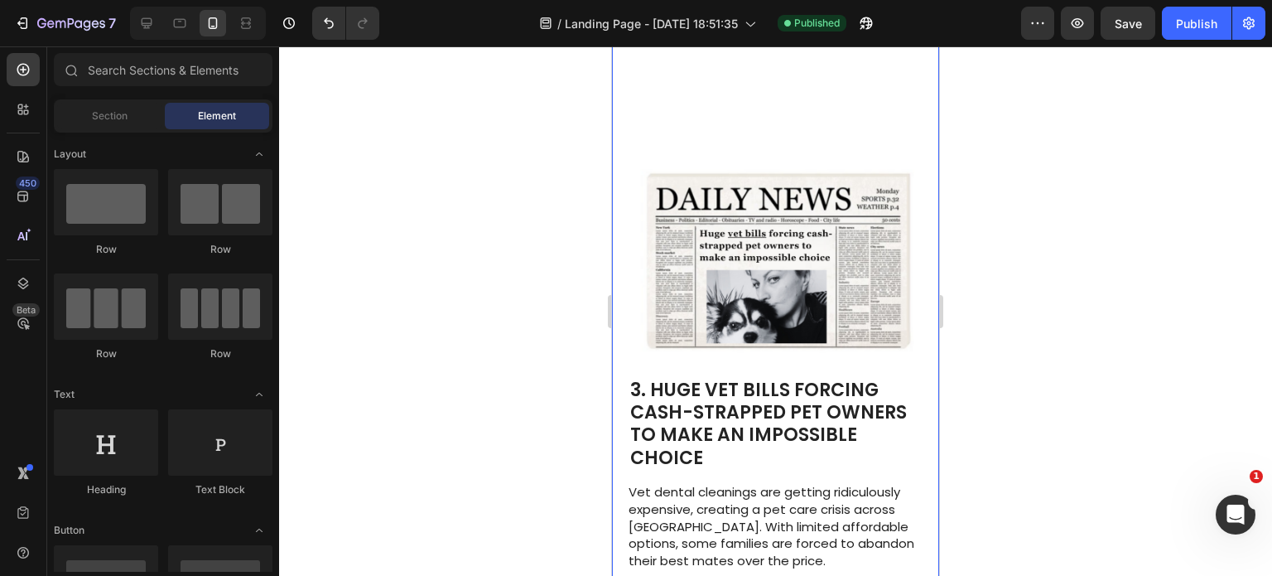
click at [835, 377] on span "3. HUGE VET BILLS FORCING CASH-STRAPPED PET OWNERS TO MAKE AN IMPOSSIBLE CHOICE" at bounding box center [768, 424] width 277 height 94
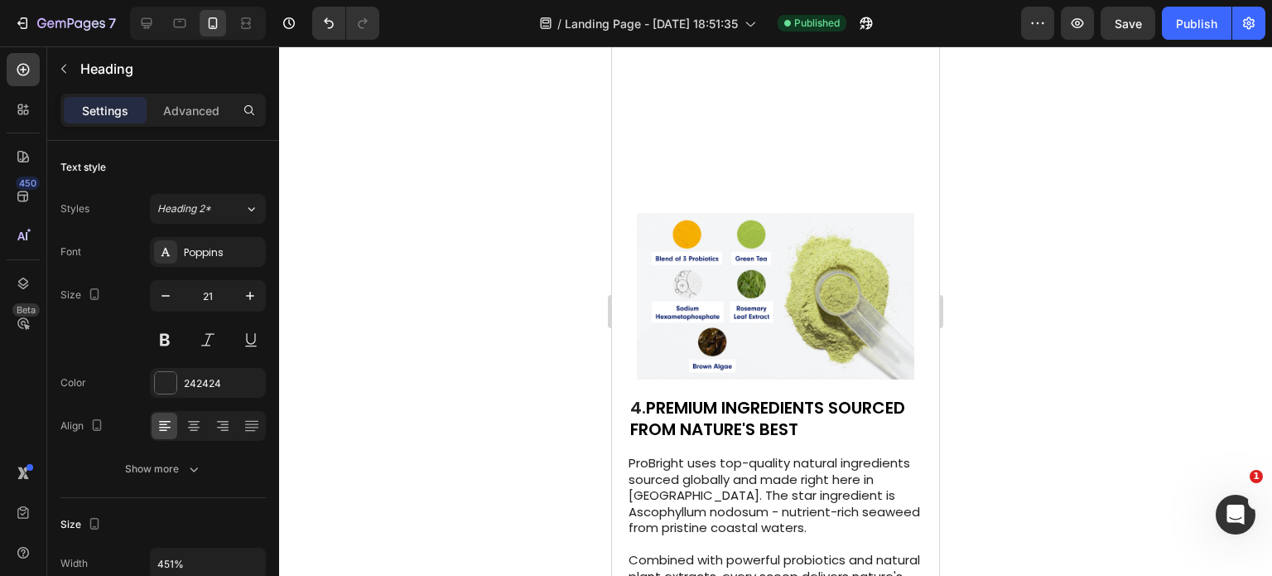
scroll to position [1887, 0]
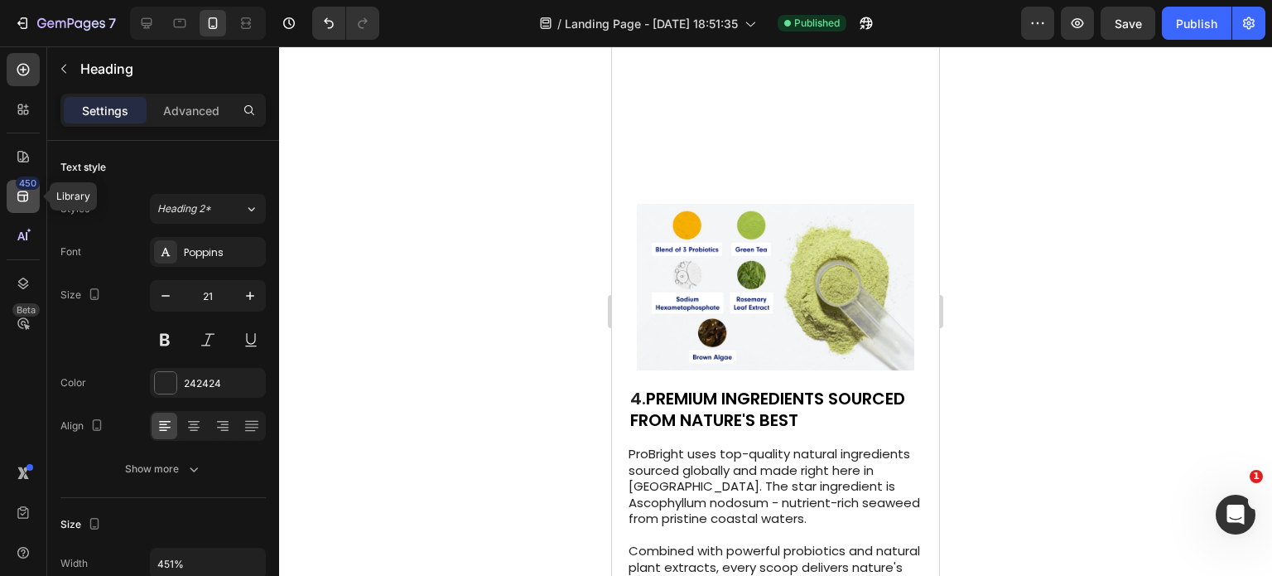
click at [37, 183] on div "450" at bounding box center [28, 182] width 24 height 13
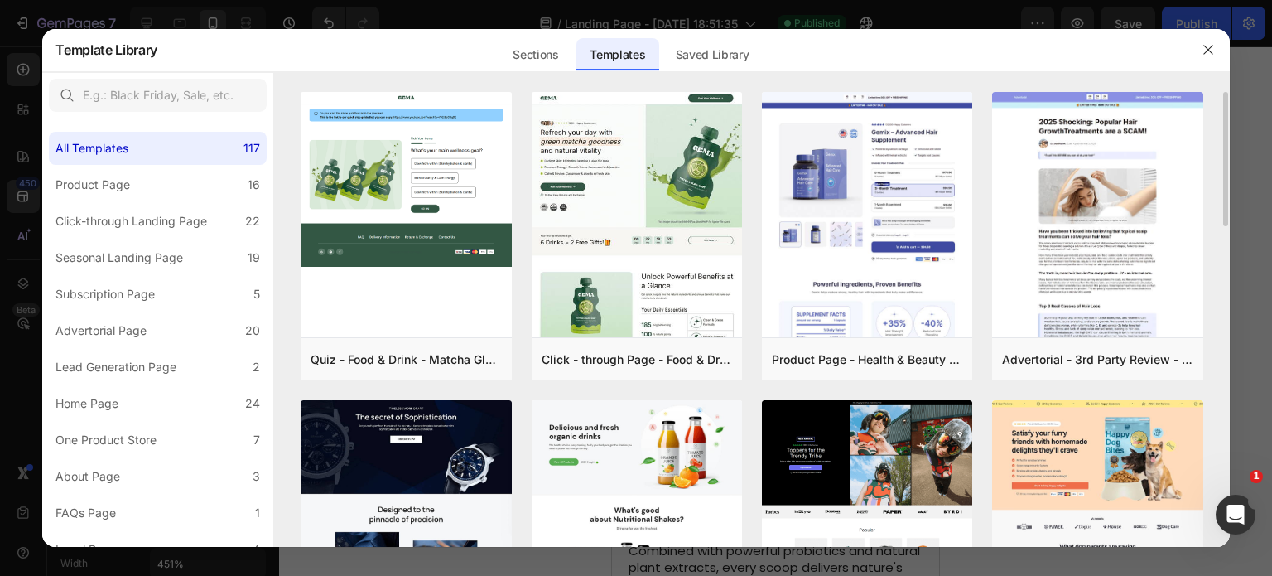
scroll to position [0, 0]
click at [446, 365] on div "Preview" at bounding box center [455, 359] width 39 height 15
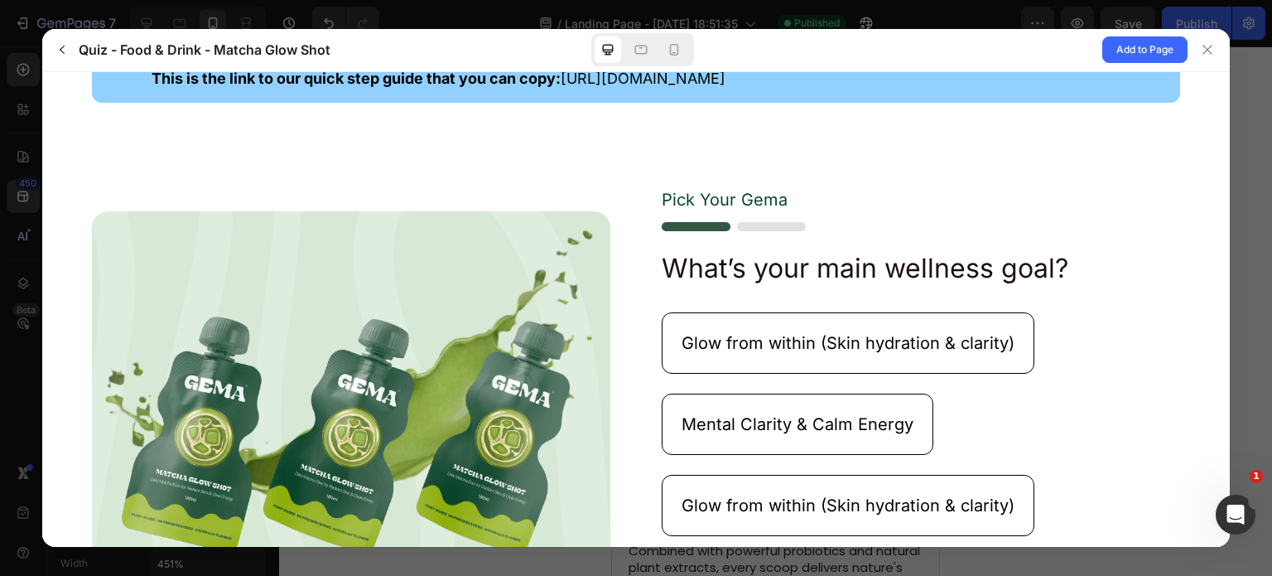
scroll to position [136, 0]
click at [745, 226] on img at bounding box center [734, 225] width 144 height 9
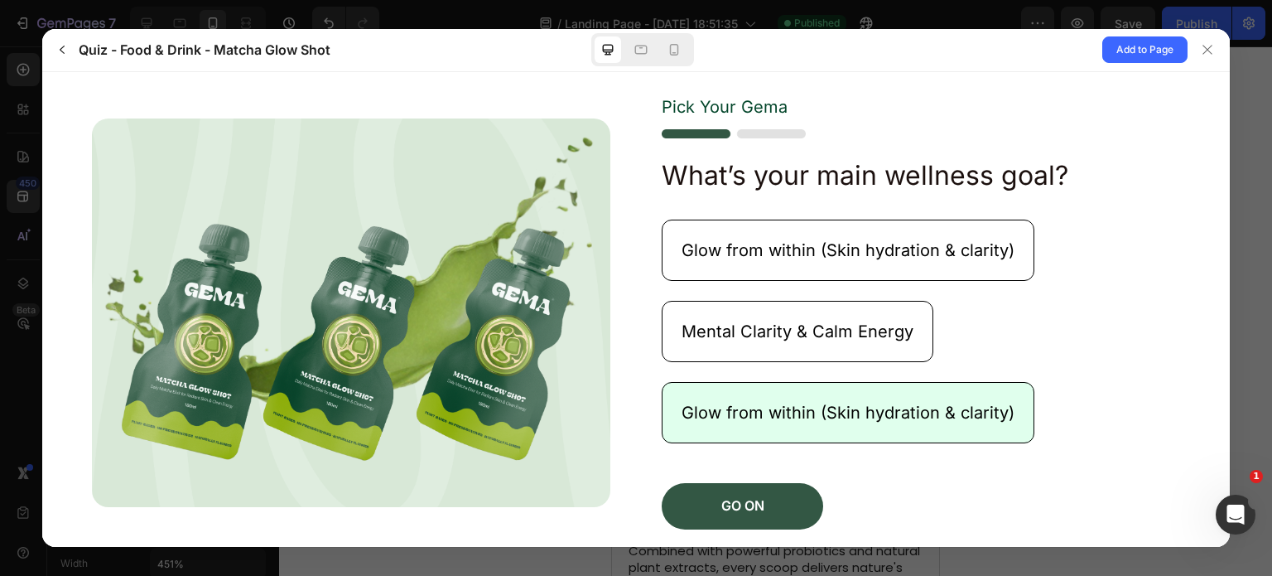
scroll to position [225, 0]
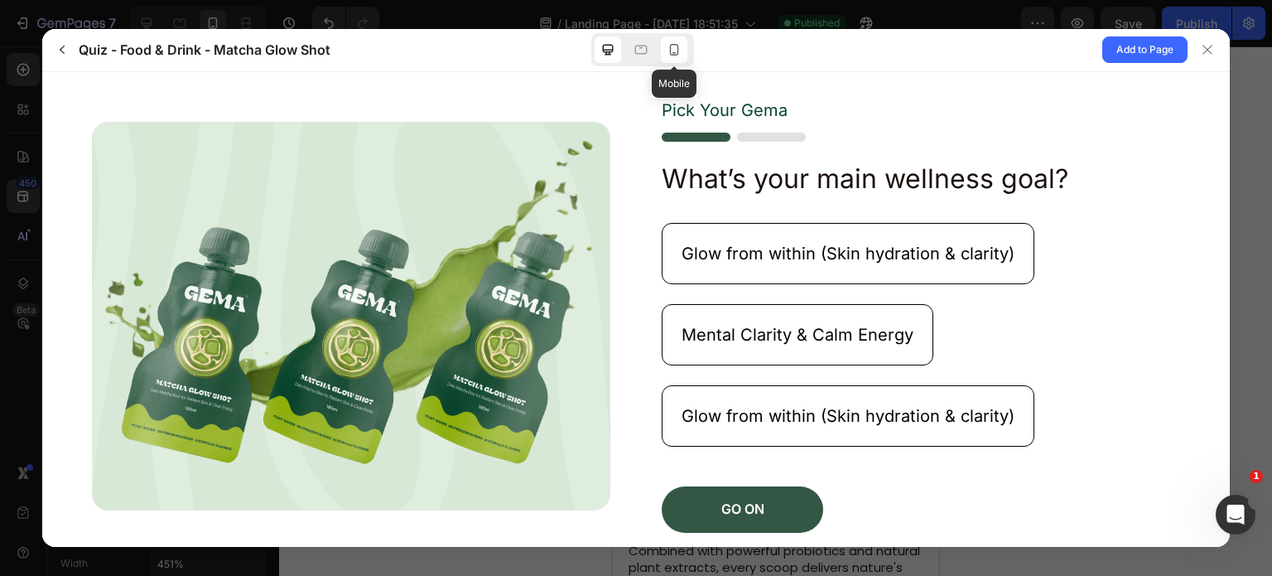
click at [668, 41] on icon at bounding box center [674, 49] width 17 height 17
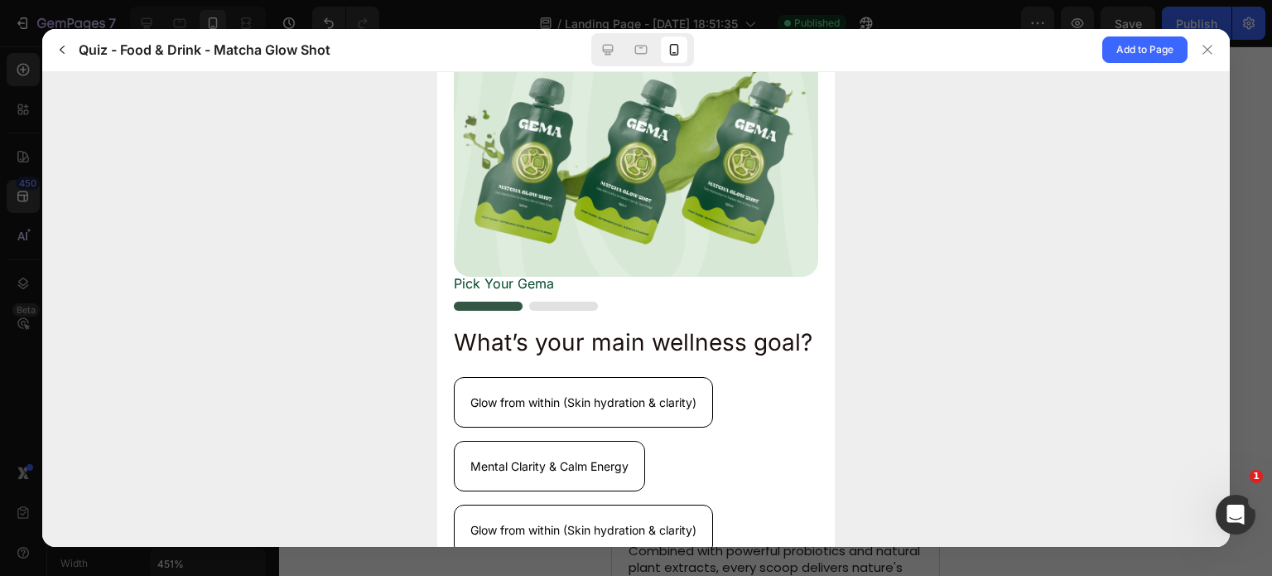
scroll to position [275, 0]
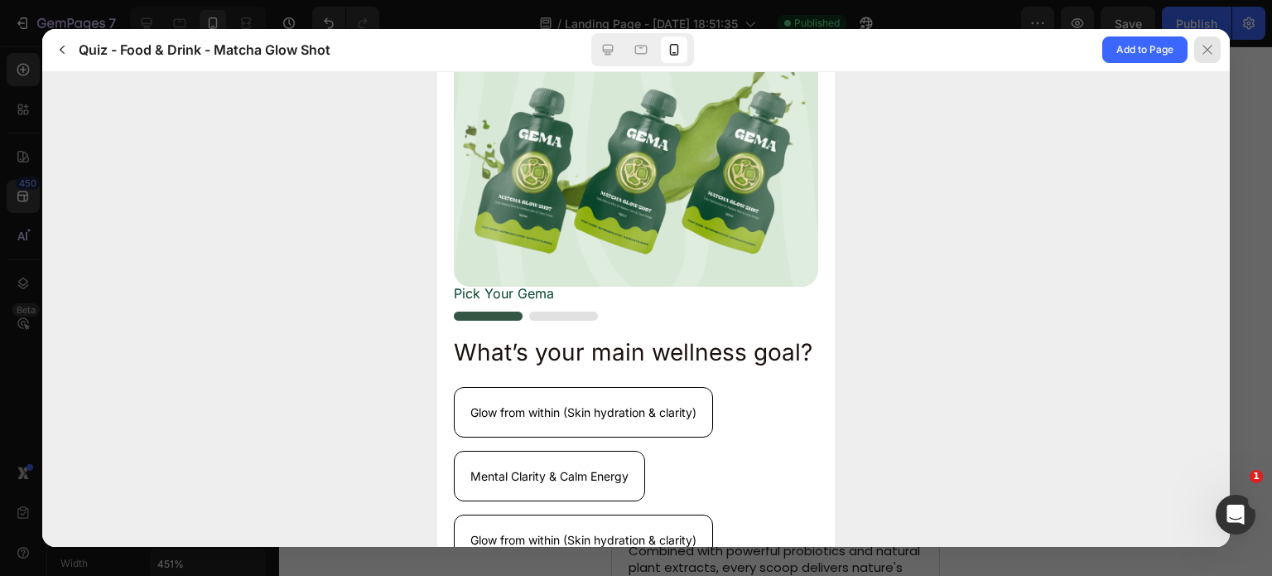
click at [1209, 52] on icon at bounding box center [1207, 50] width 9 height 9
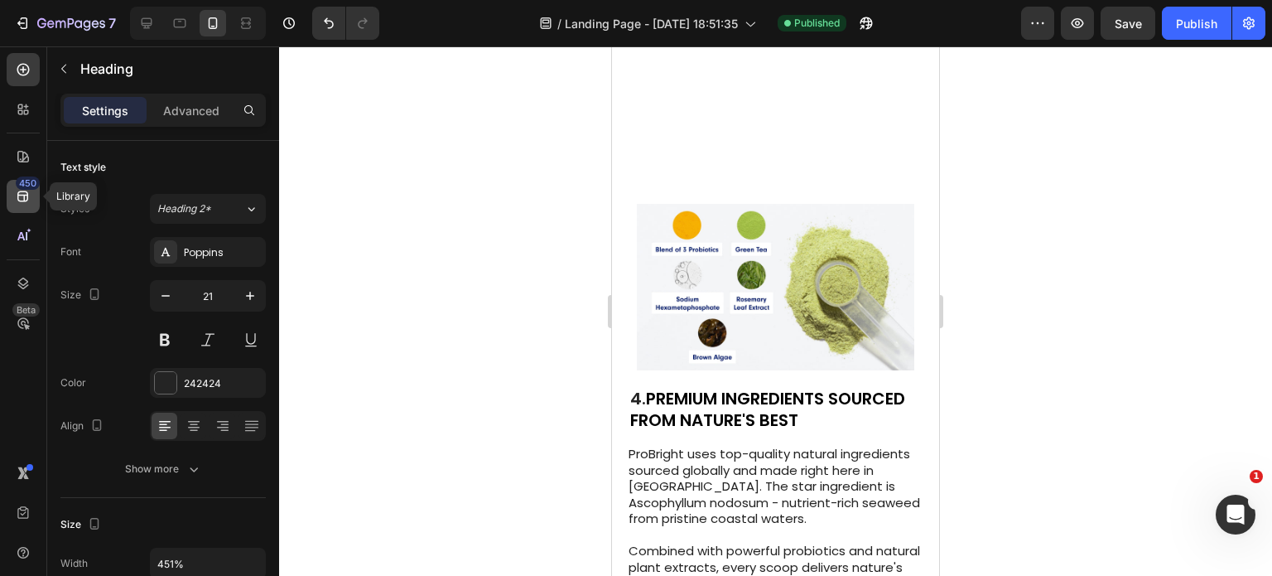
click at [27, 190] on icon at bounding box center [23, 196] width 17 height 17
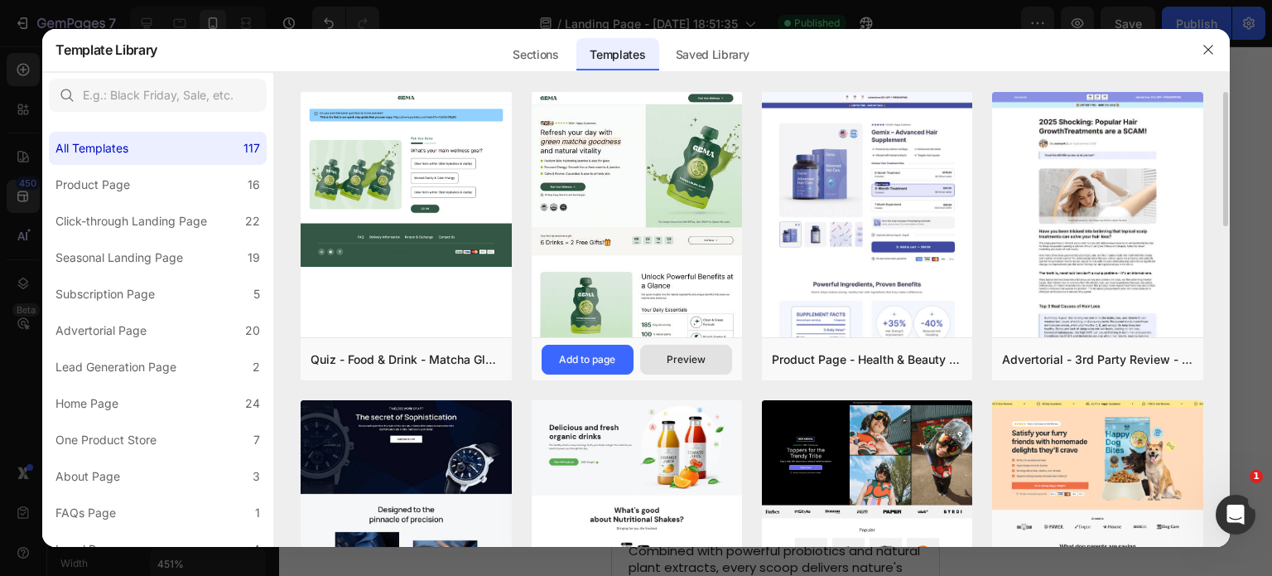
click at [686, 352] on div "Preview" at bounding box center [686, 359] width 39 height 15
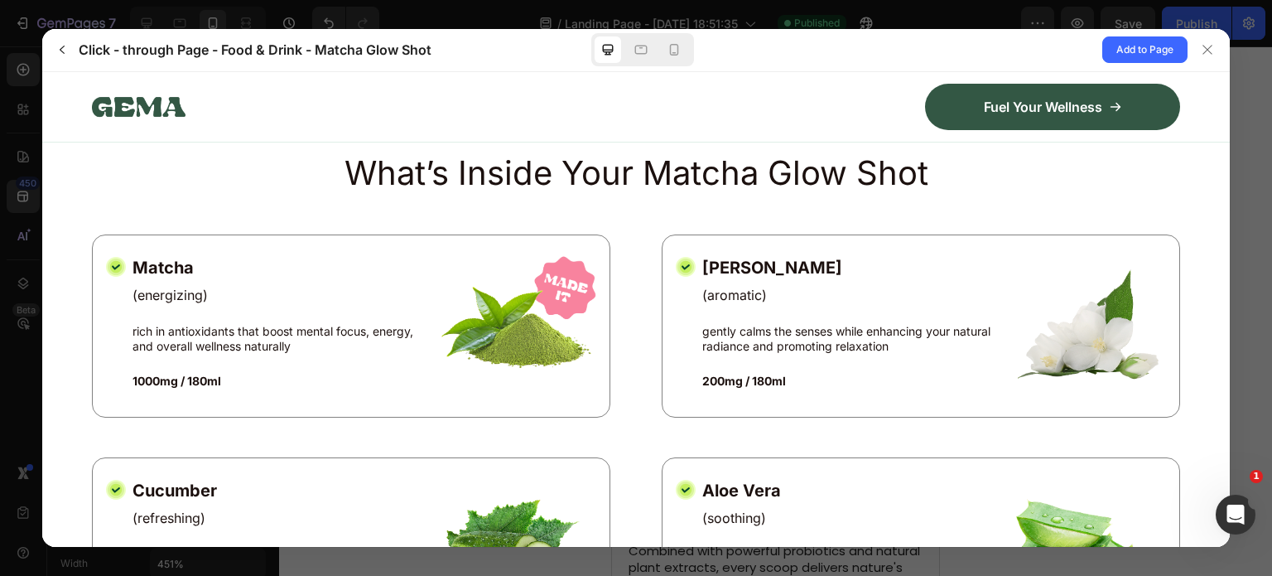
scroll to position [1592, 0]
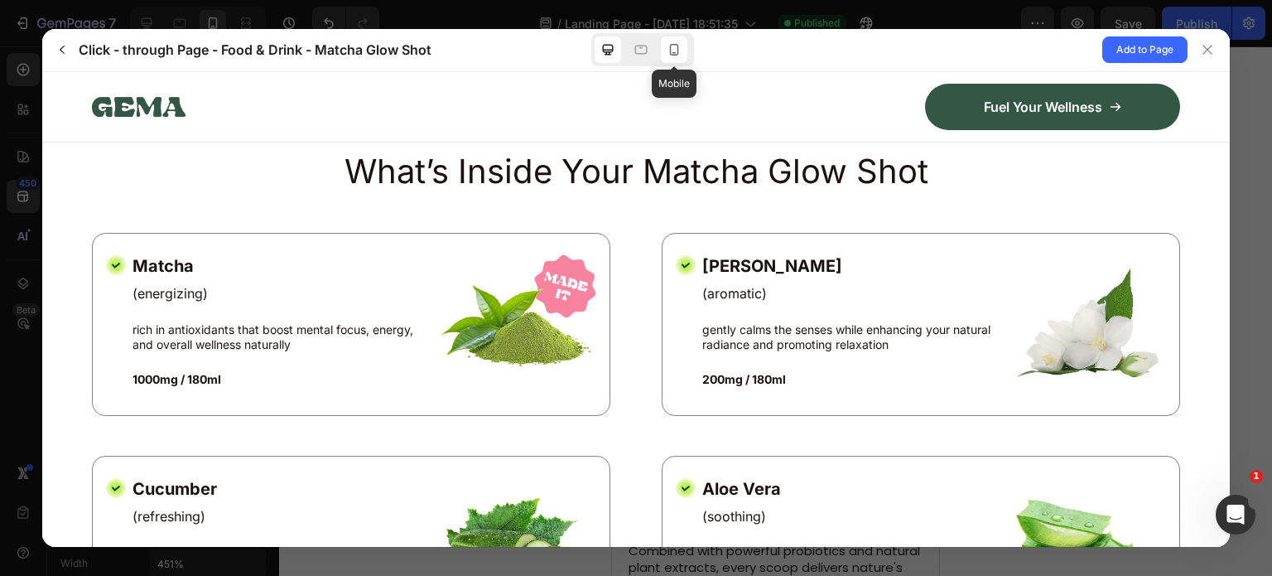
click at [676, 41] on div at bounding box center [674, 49] width 27 height 27
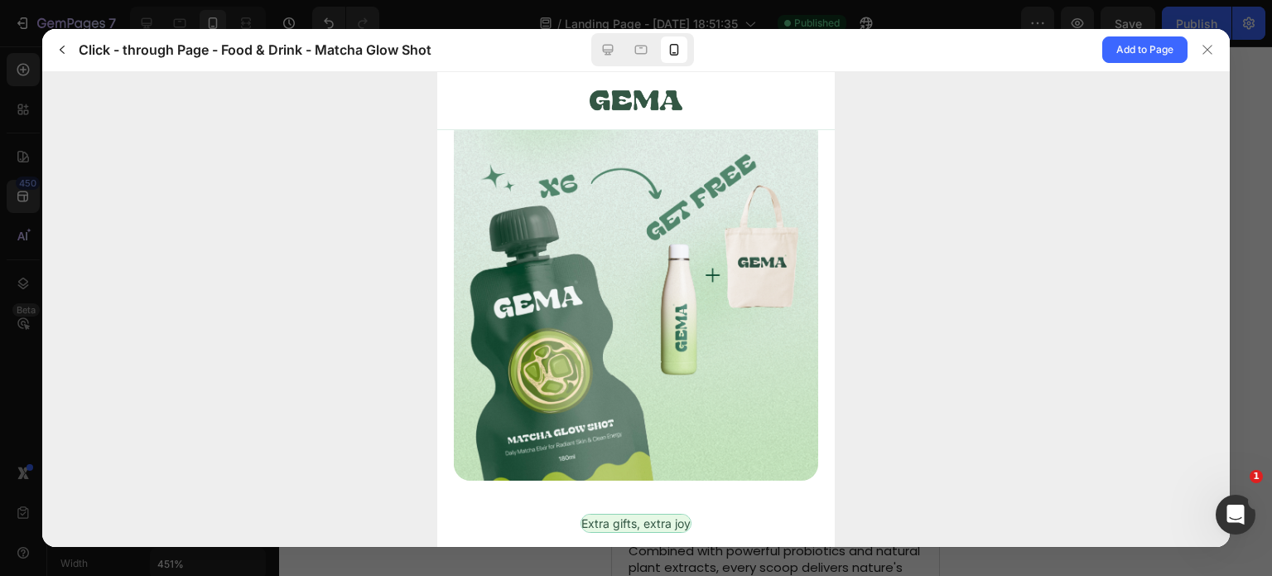
scroll to position [4087, 0]
click at [685, 264] on img at bounding box center [635, 298] width 364 height 364
click at [1193, 49] on button at bounding box center [1209, 50] width 42 height 42
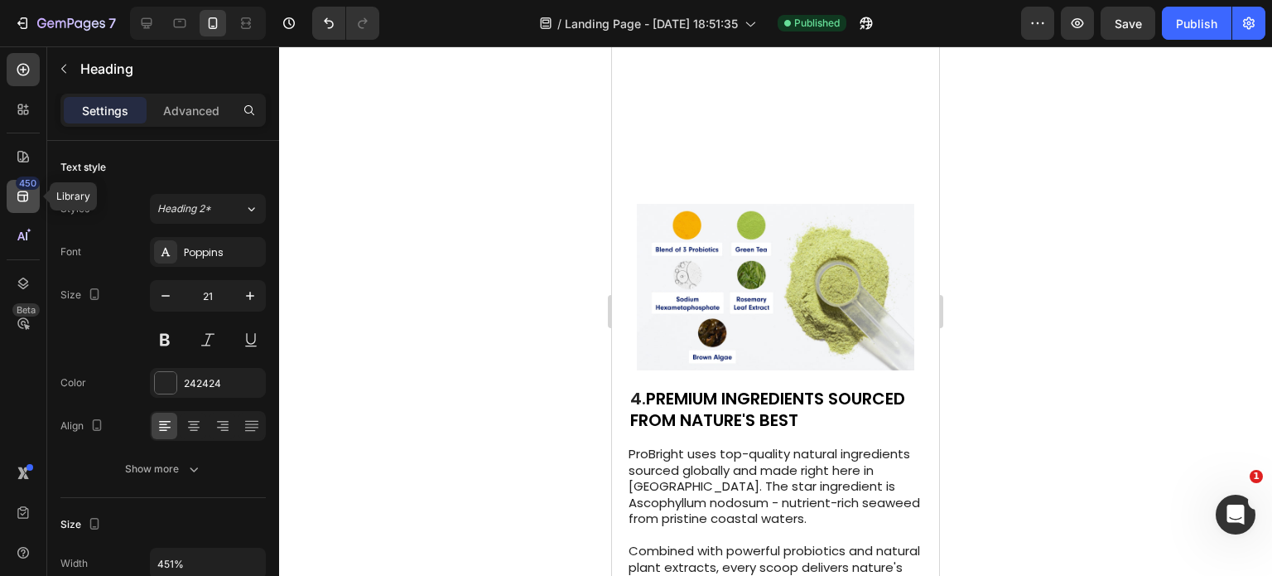
click at [19, 204] on icon at bounding box center [23, 196] width 17 height 17
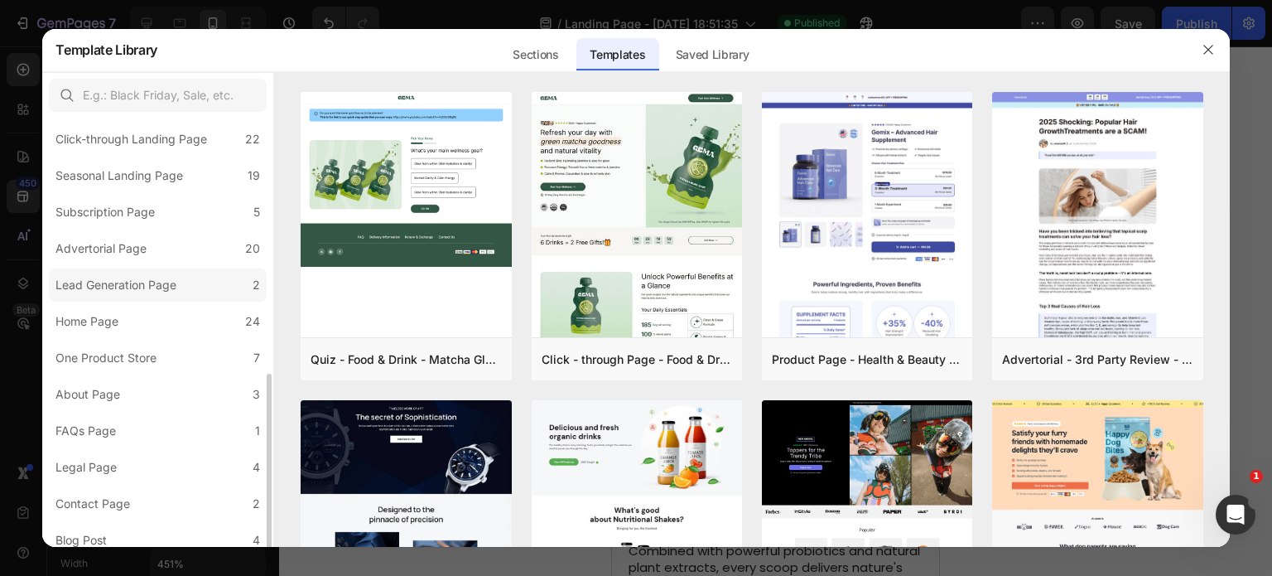
scroll to position [200, 0]
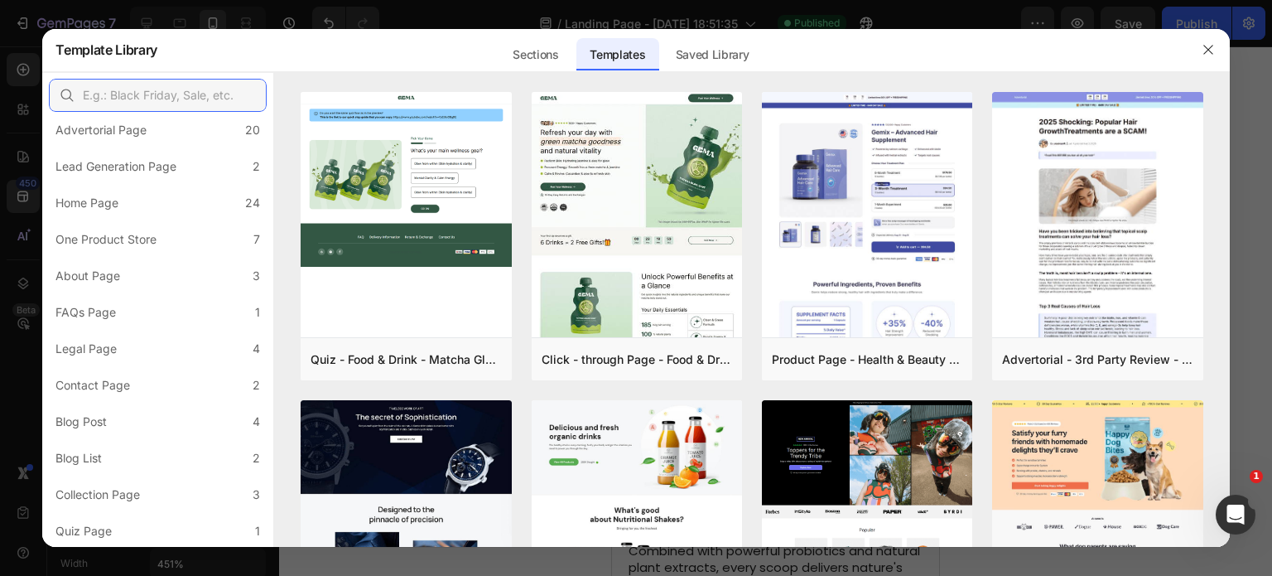
click at [165, 88] on input "text" at bounding box center [158, 95] width 218 height 33
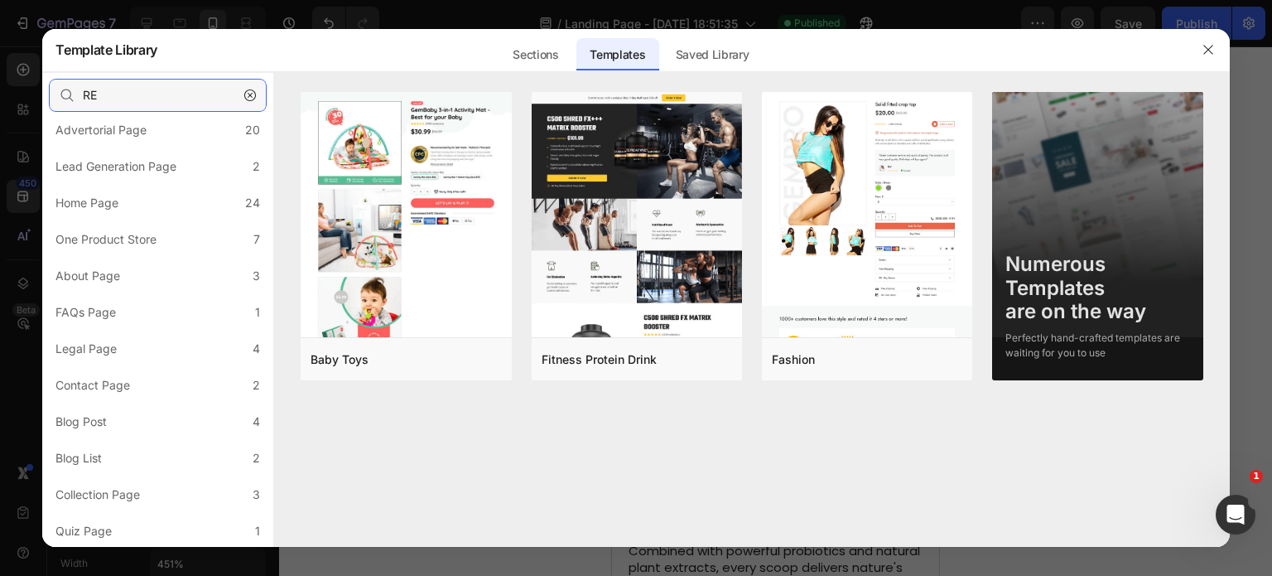
type input "R"
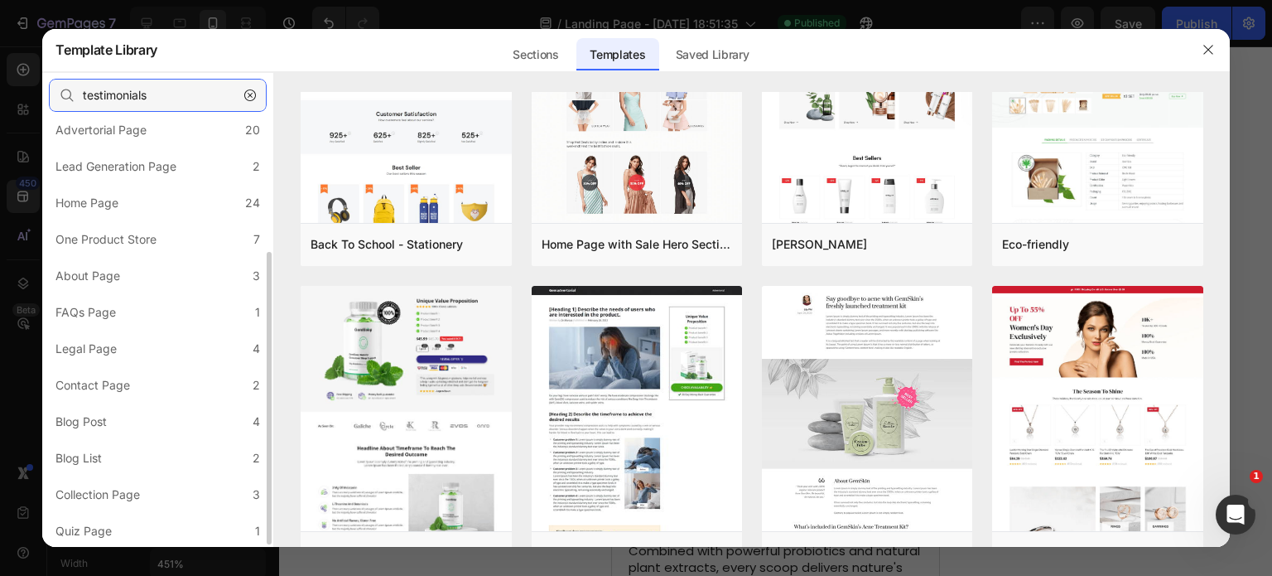
scroll to position [0, 0]
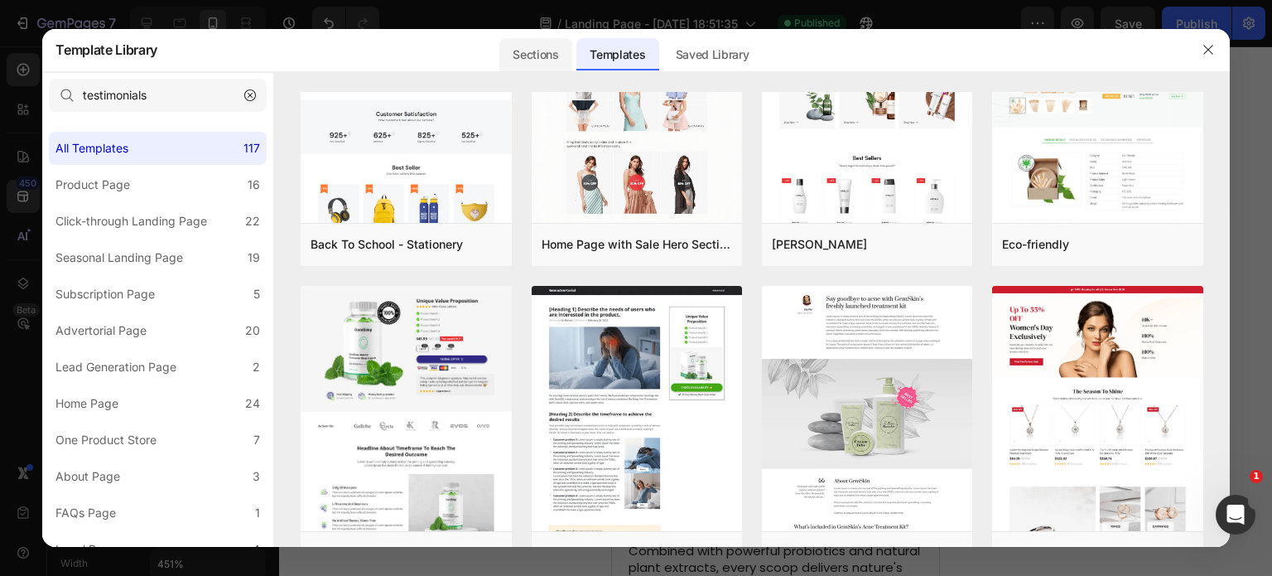
click at [527, 60] on div "Sections" at bounding box center [535, 54] width 72 height 33
type input "testimonials"
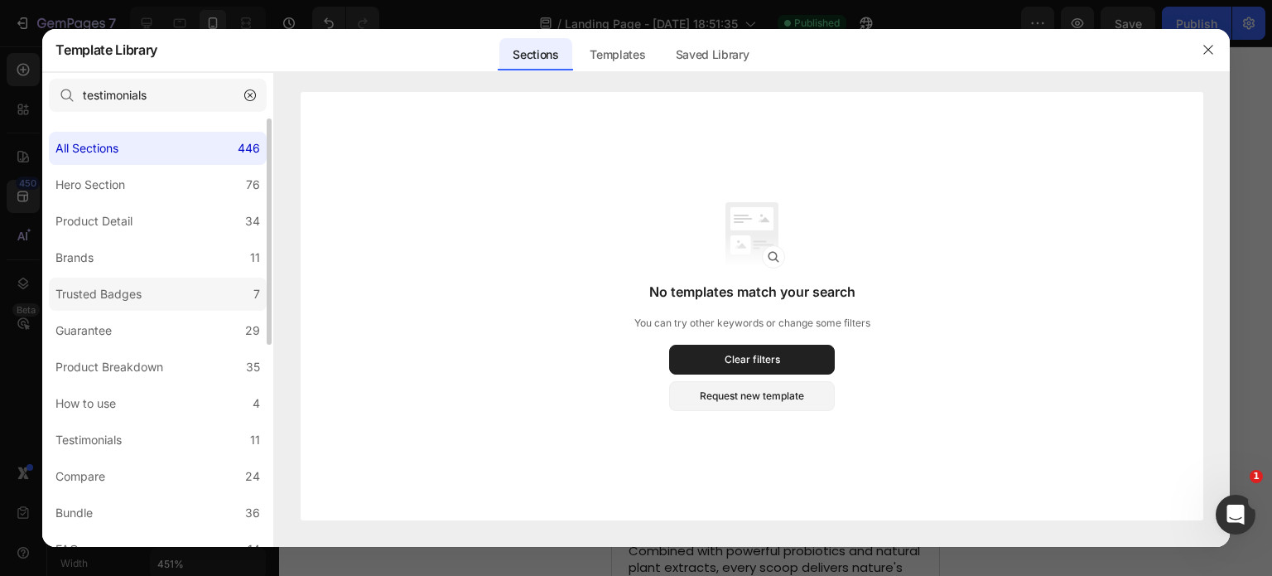
click at [150, 294] on label "Trusted Badges 7" at bounding box center [158, 293] width 218 height 33
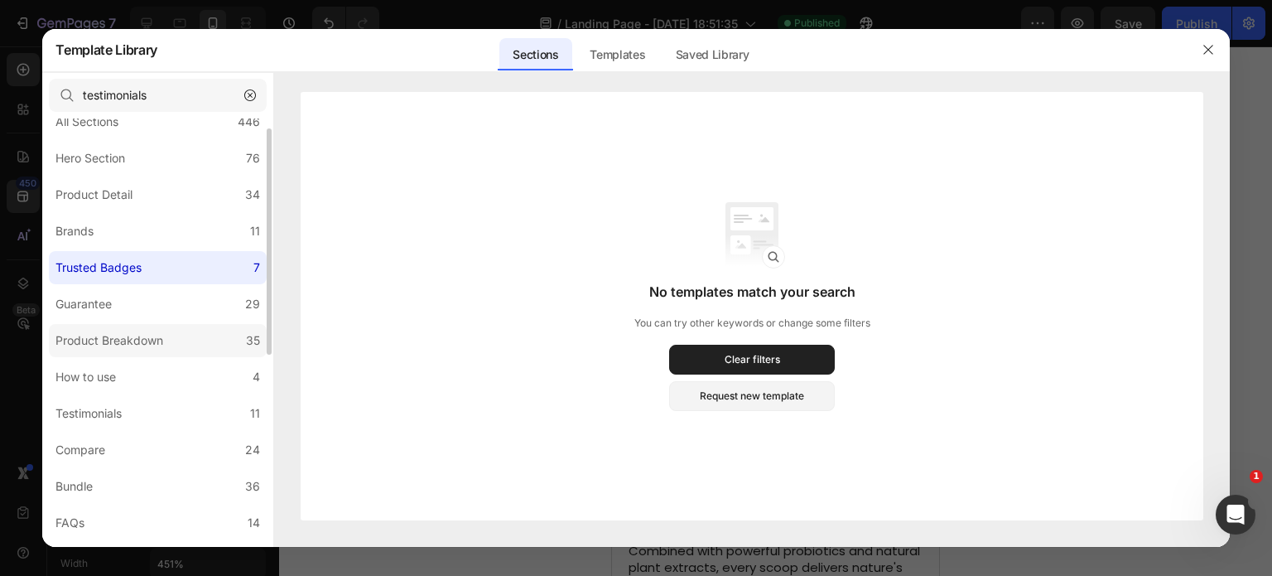
scroll to position [31, 0]
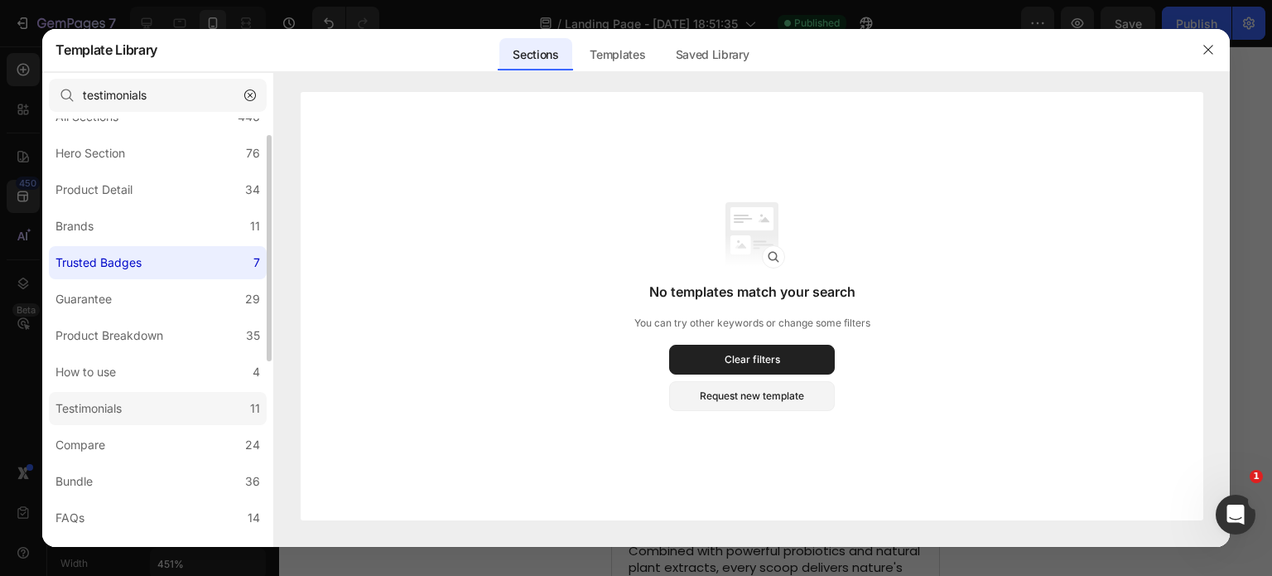
click at [103, 405] on div "Testimonials" at bounding box center [88, 408] width 66 height 20
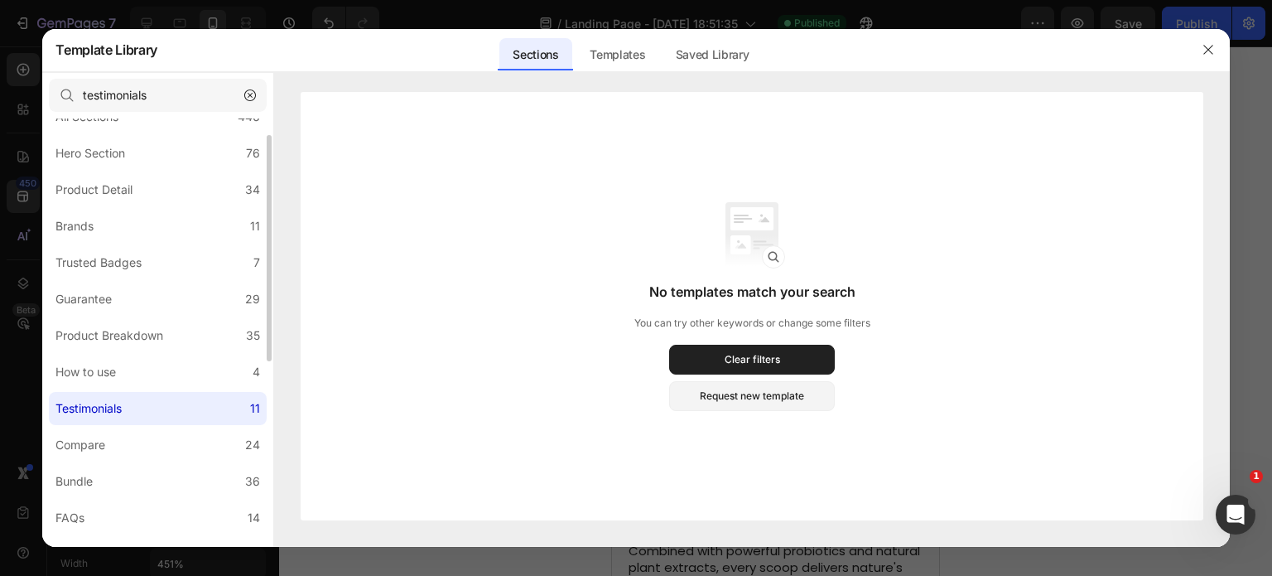
click at [103, 405] on div "Testimonials" at bounding box center [88, 408] width 66 height 20
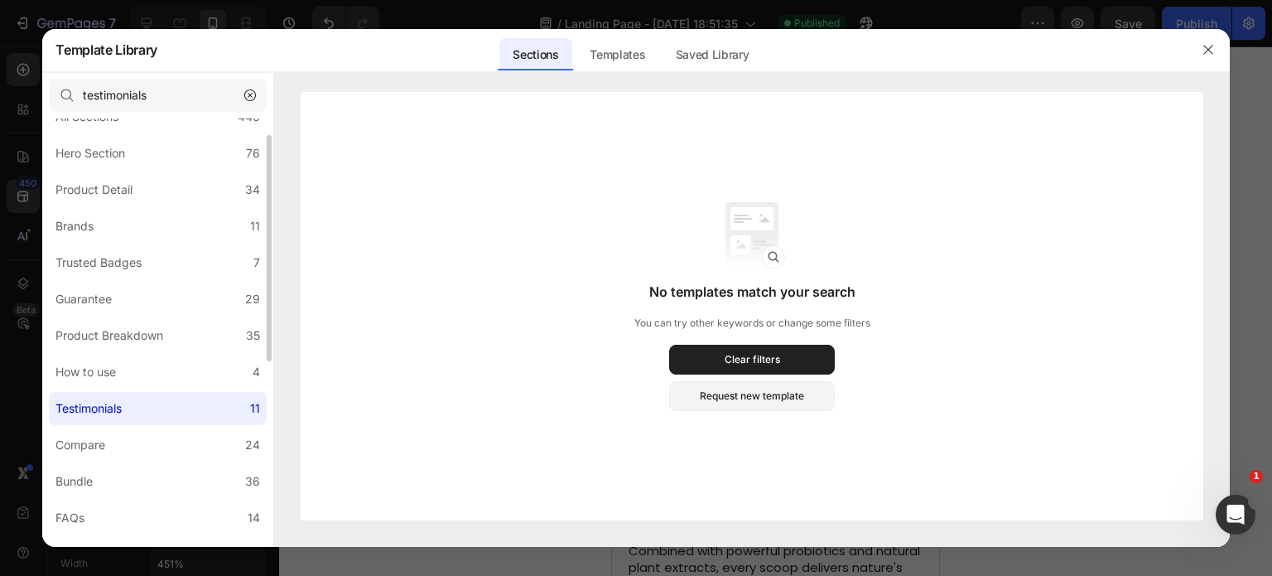
click at [103, 405] on div "Testimonials" at bounding box center [88, 408] width 66 height 20
click at [1209, 47] on icon "button" at bounding box center [1208, 49] width 13 height 13
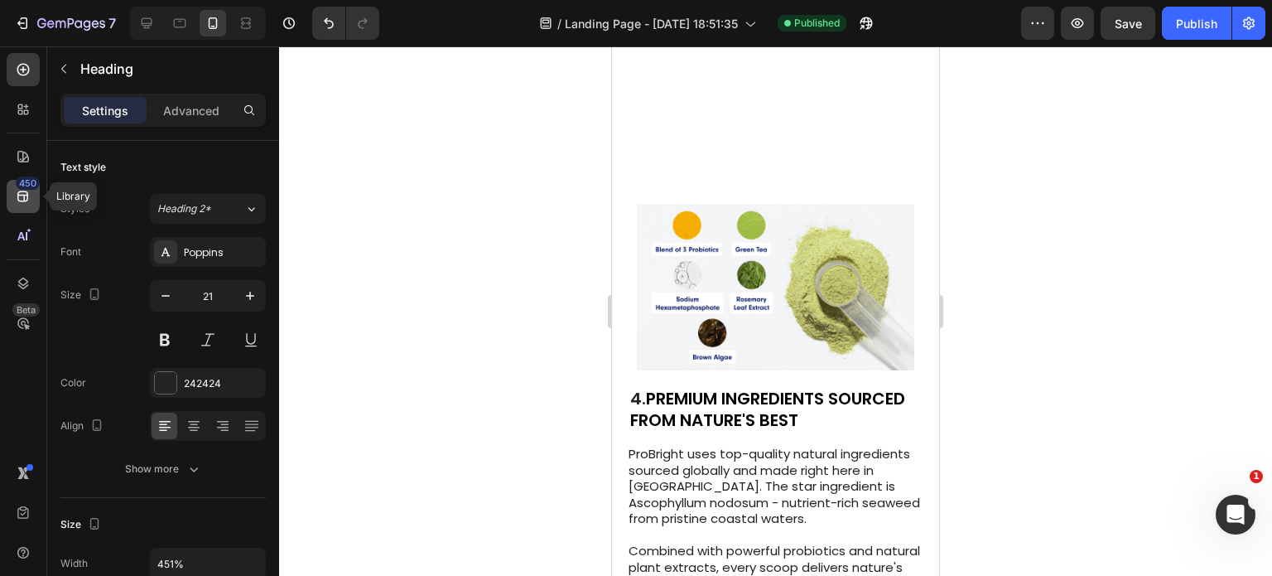
click at [29, 180] on div "450" at bounding box center [28, 182] width 24 height 13
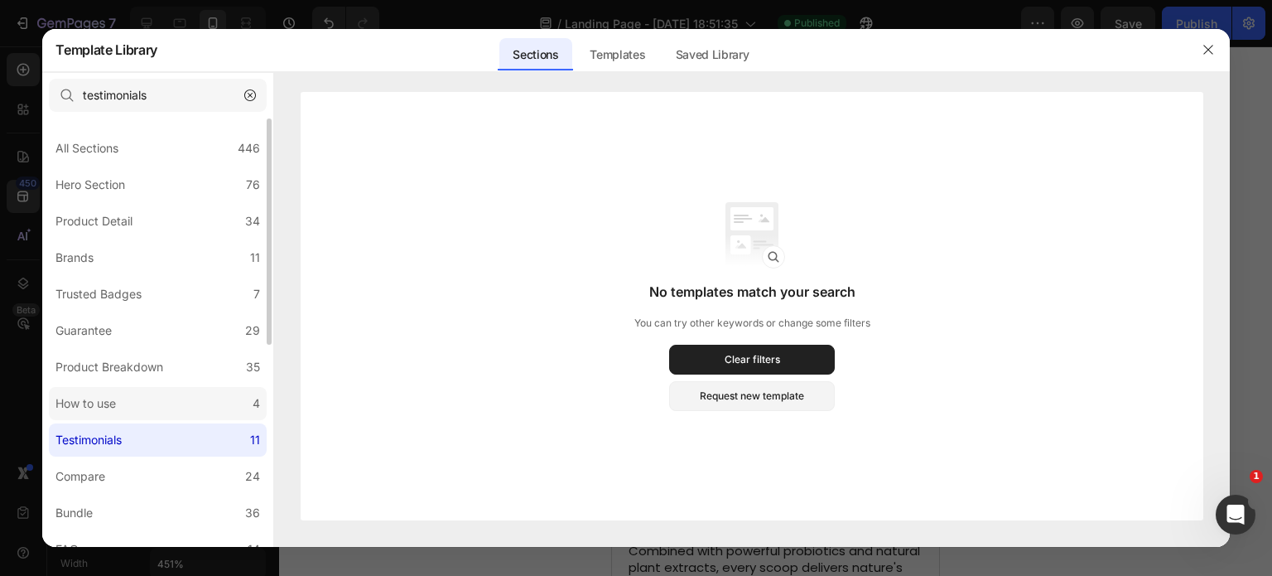
click at [232, 408] on label "How to use 4" at bounding box center [158, 403] width 218 height 33
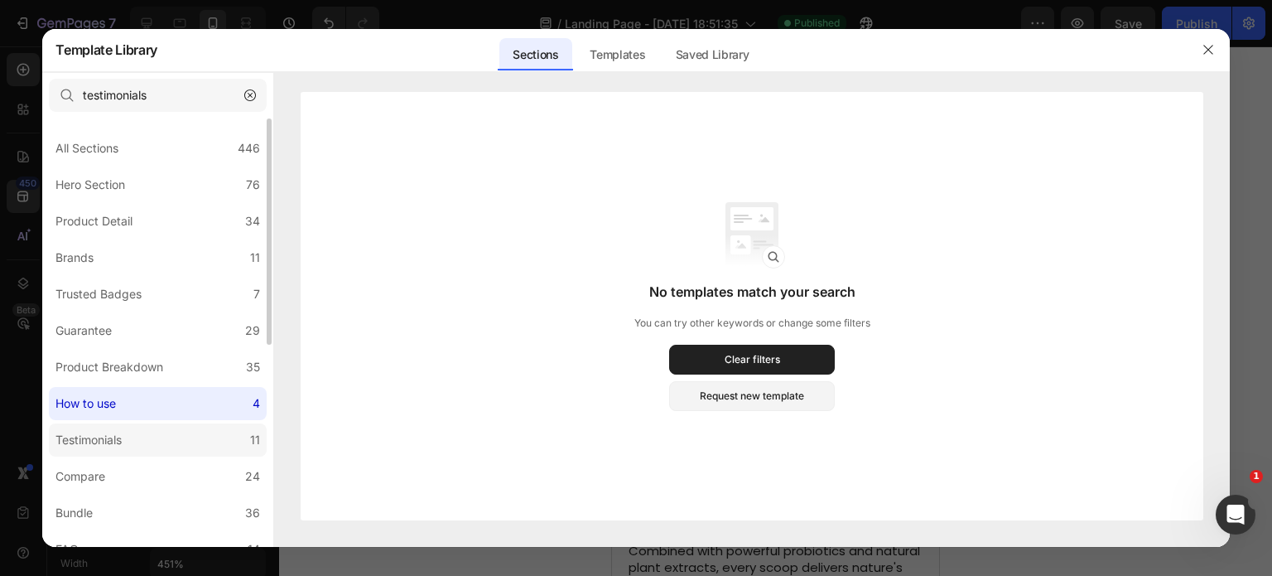
click at [203, 446] on label "Testimonials 11" at bounding box center [158, 439] width 218 height 33
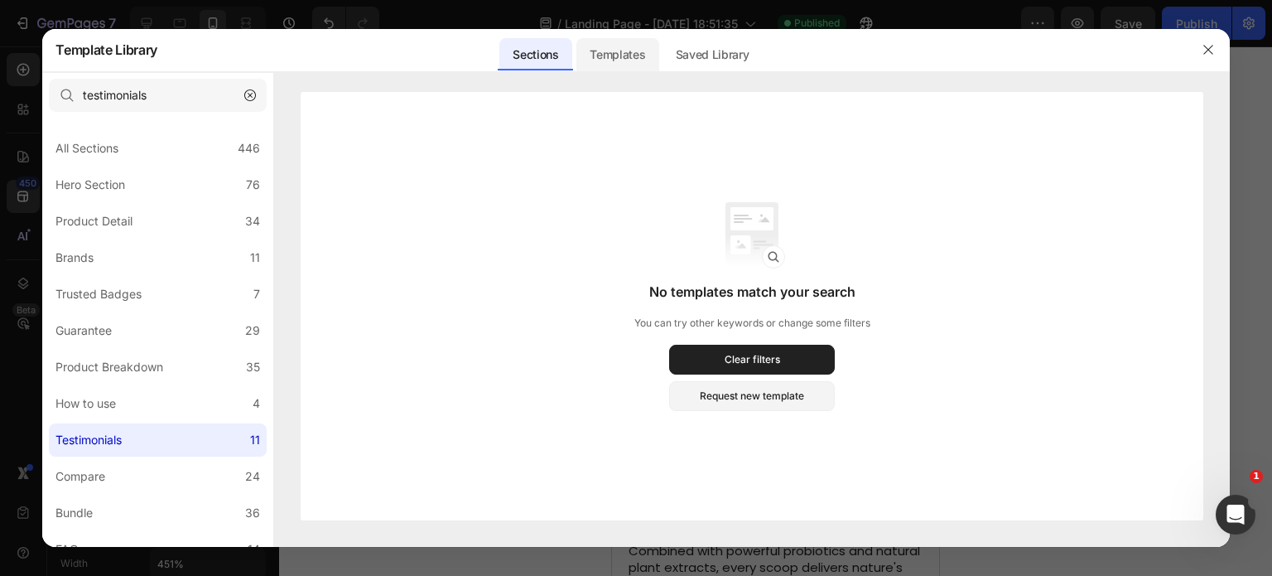
click at [623, 46] on div "Templates" at bounding box center [617, 54] width 82 height 33
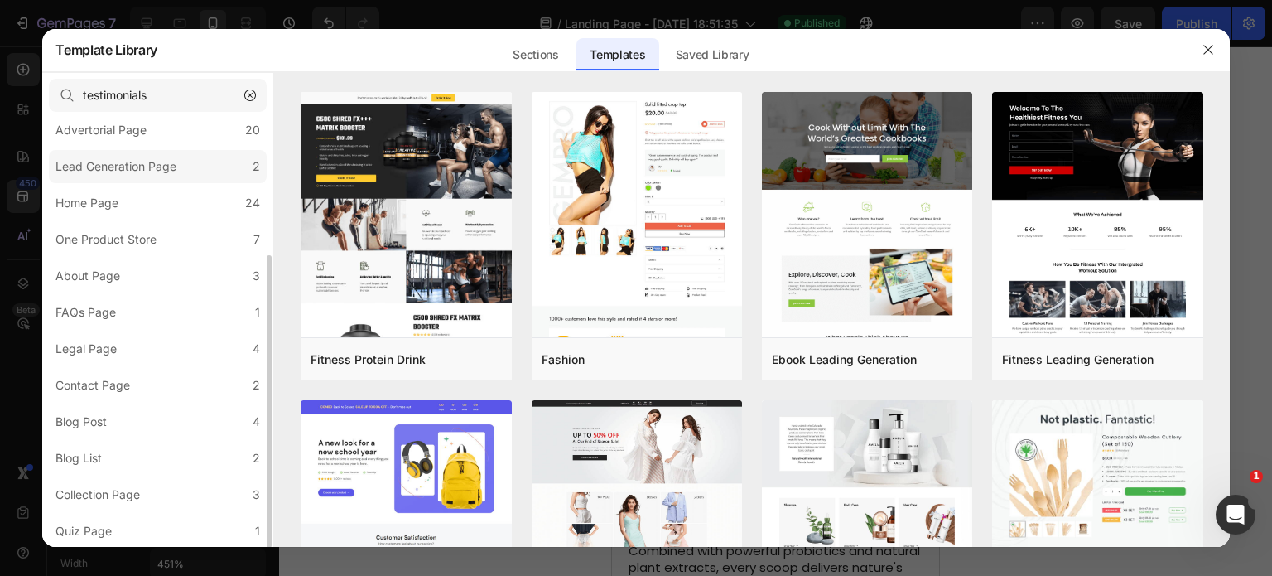
scroll to position [0, 0]
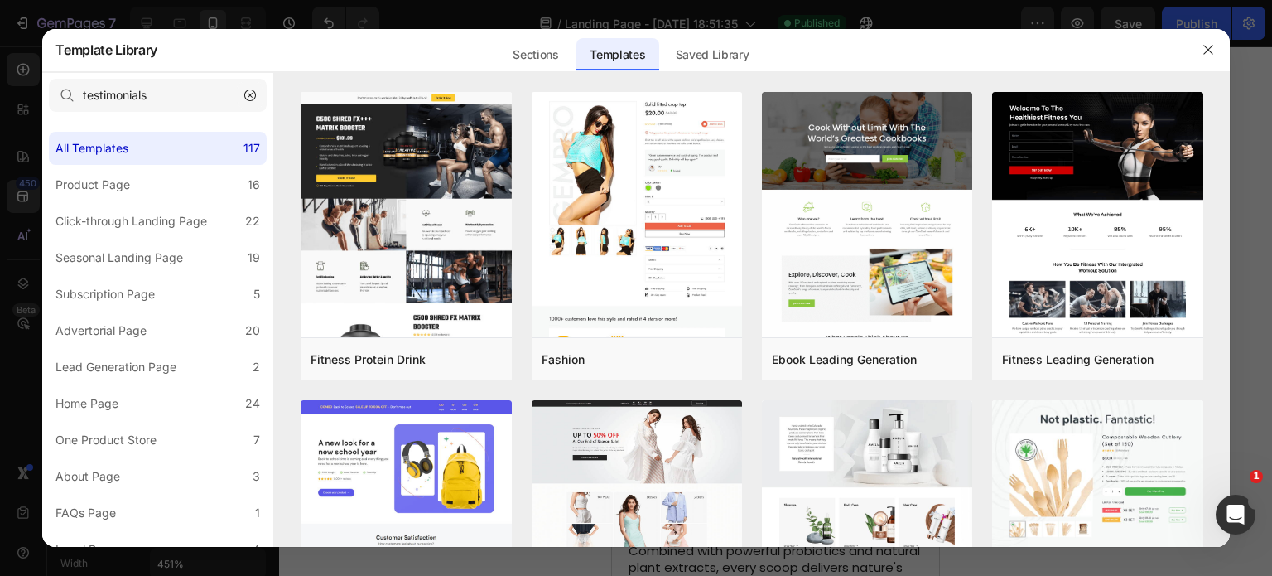
click at [256, 88] on button "button" at bounding box center [250, 95] width 27 height 27
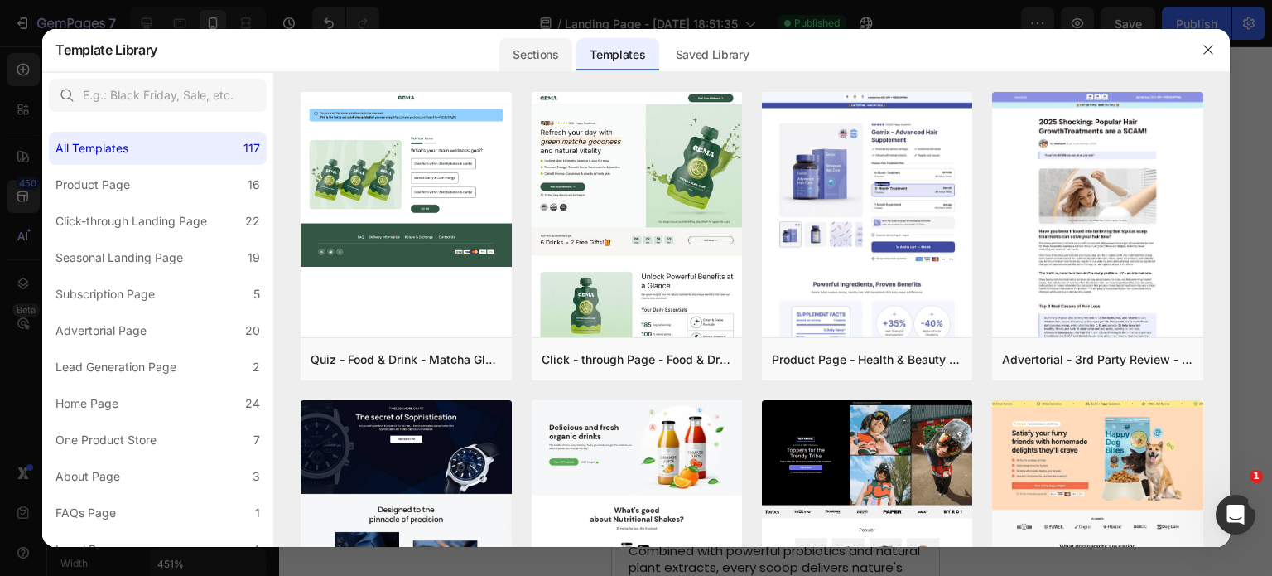
click at [550, 55] on div "Sections" at bounding box center [535, 54] width 72 height 33
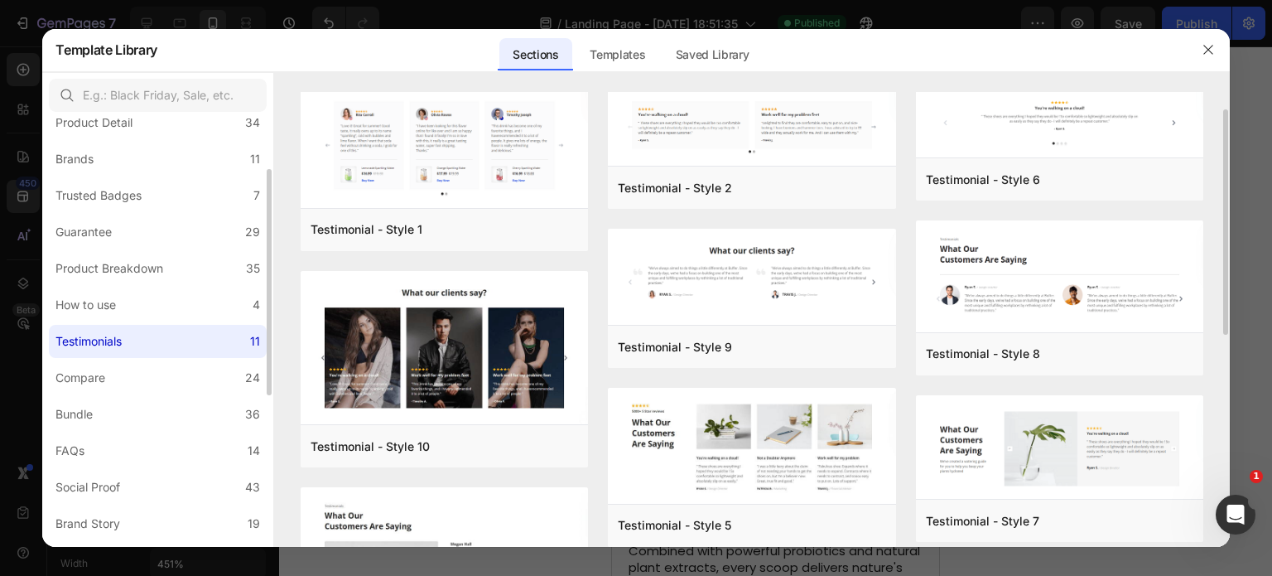
scroll to position [97, 0]
click at [150, 308] on label "How to use 4" at bounding box center [158, 306] width 218 height 33
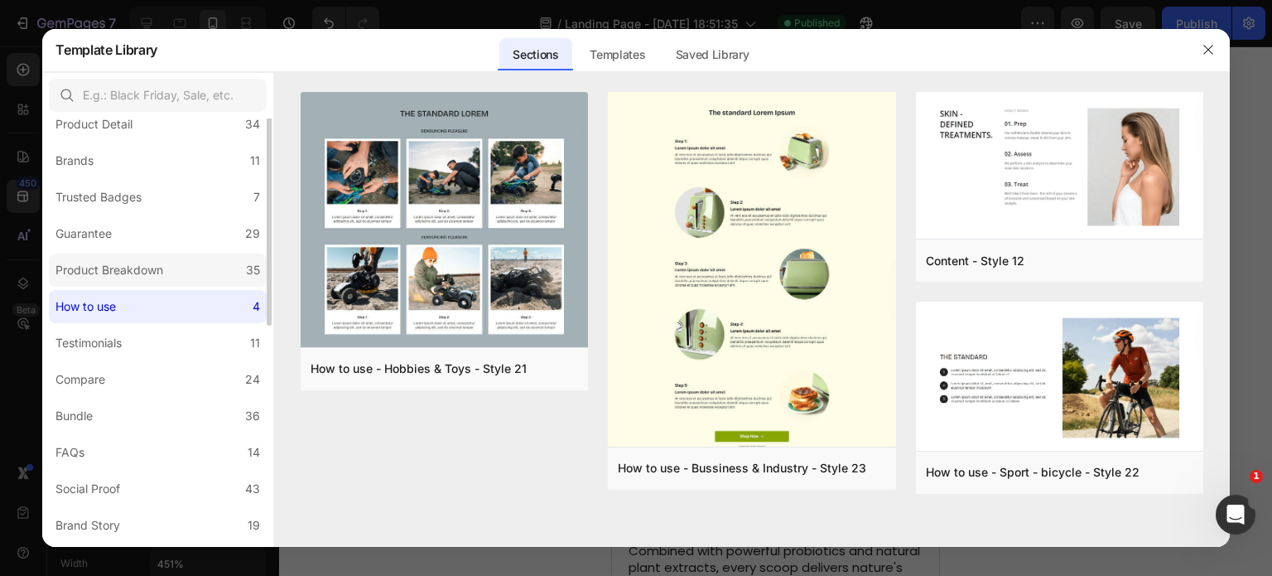
scroll to position [0, 0]
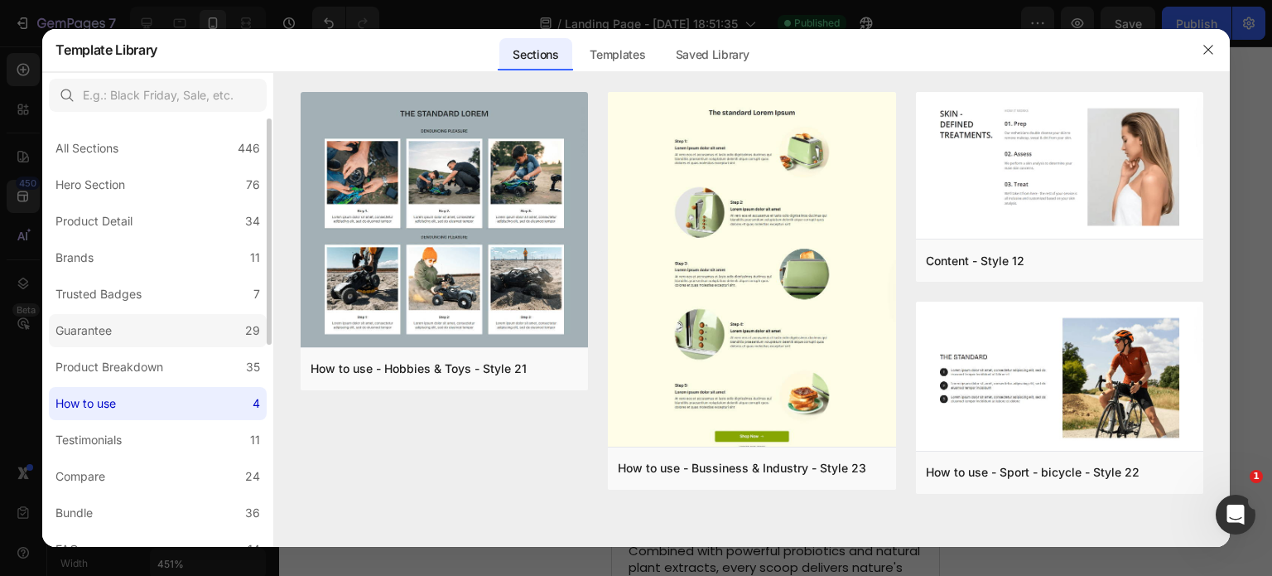
click at [149, 340] on label "Guarantee 29" at bounding box center [158, 330] width 218 height 33
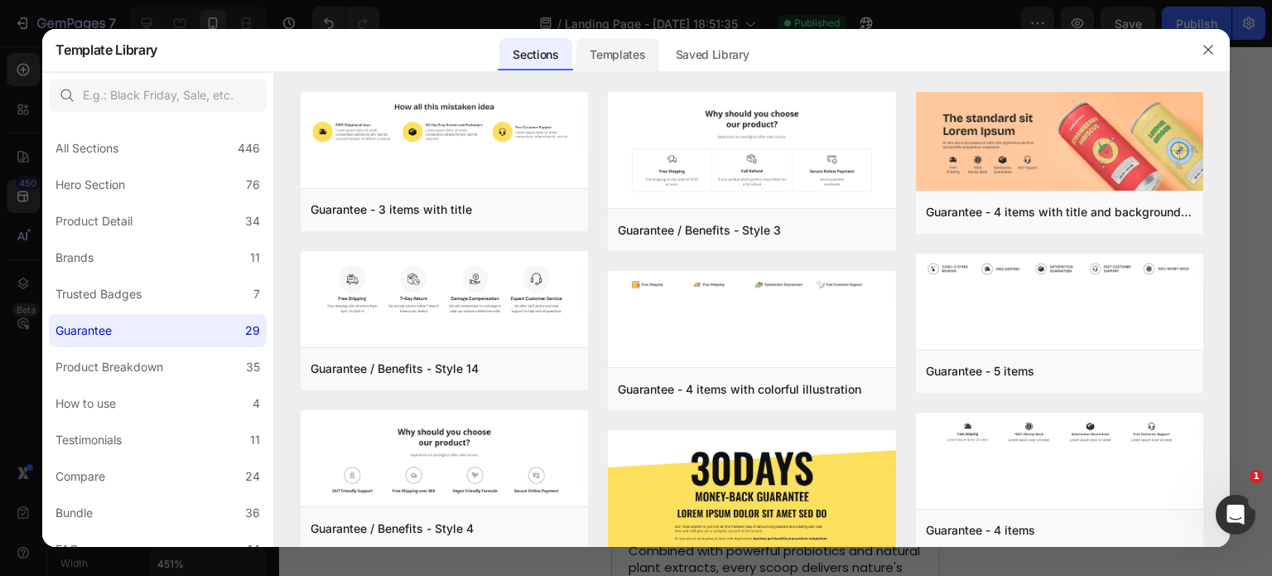
click at [623, 60] on div "Templates" at bounding box center [617, 54] width 82 height 33
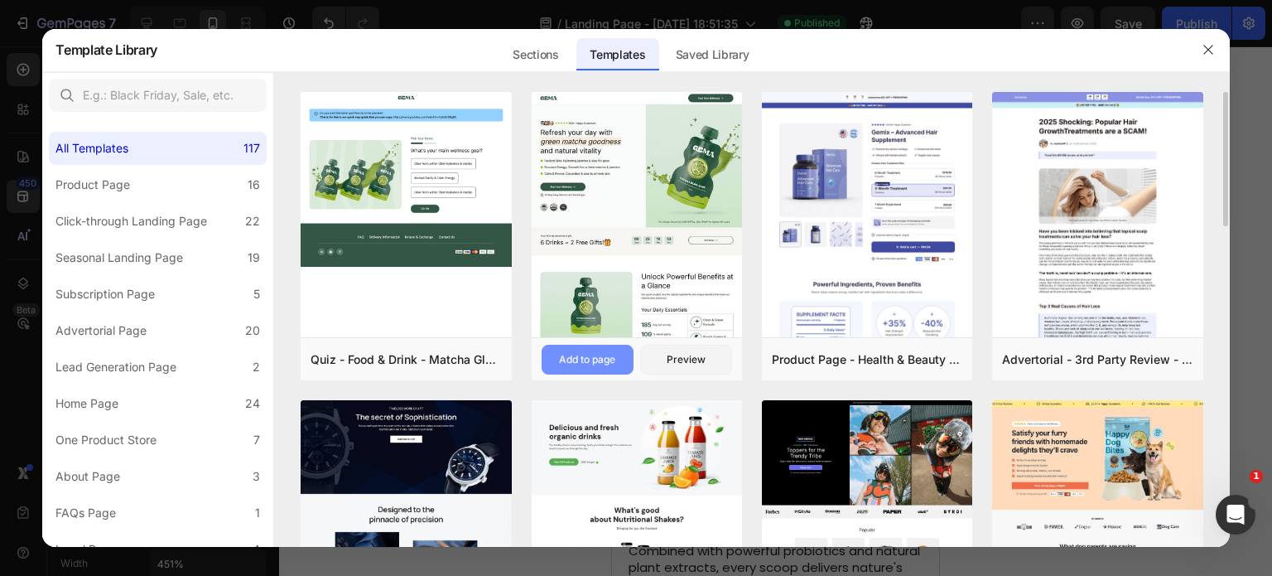
click at [609, 354] on div "Add to page" at bounding box center [587, 359] width 56 height 15
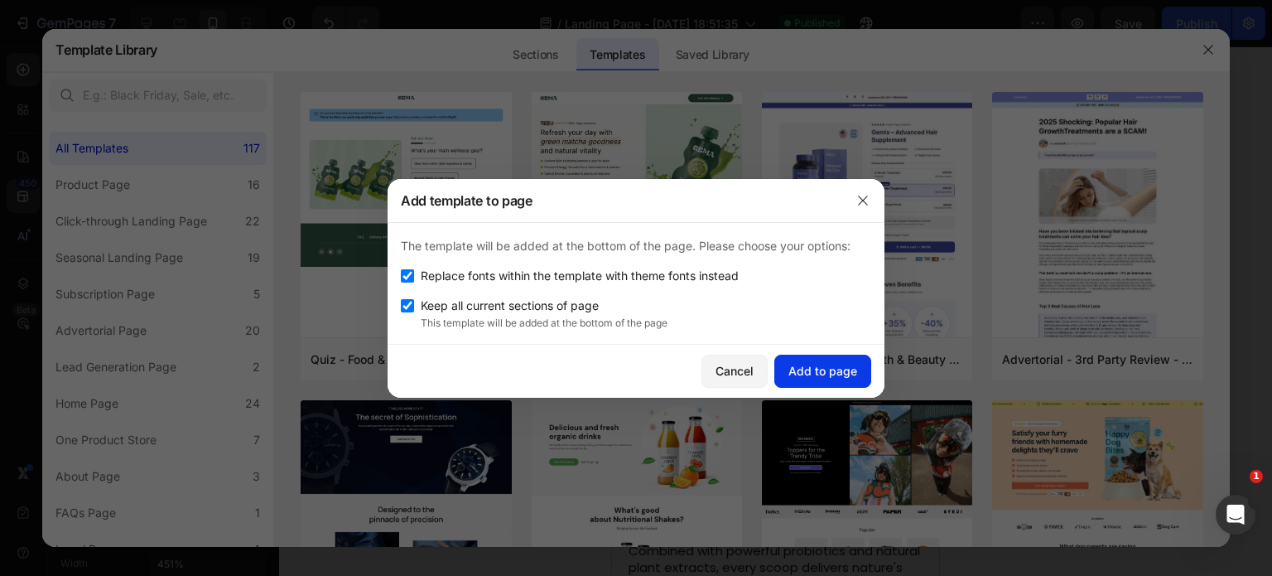
click at [796, 363] on div "Add to page" at bounding box center [822, 370] width 69 height 17
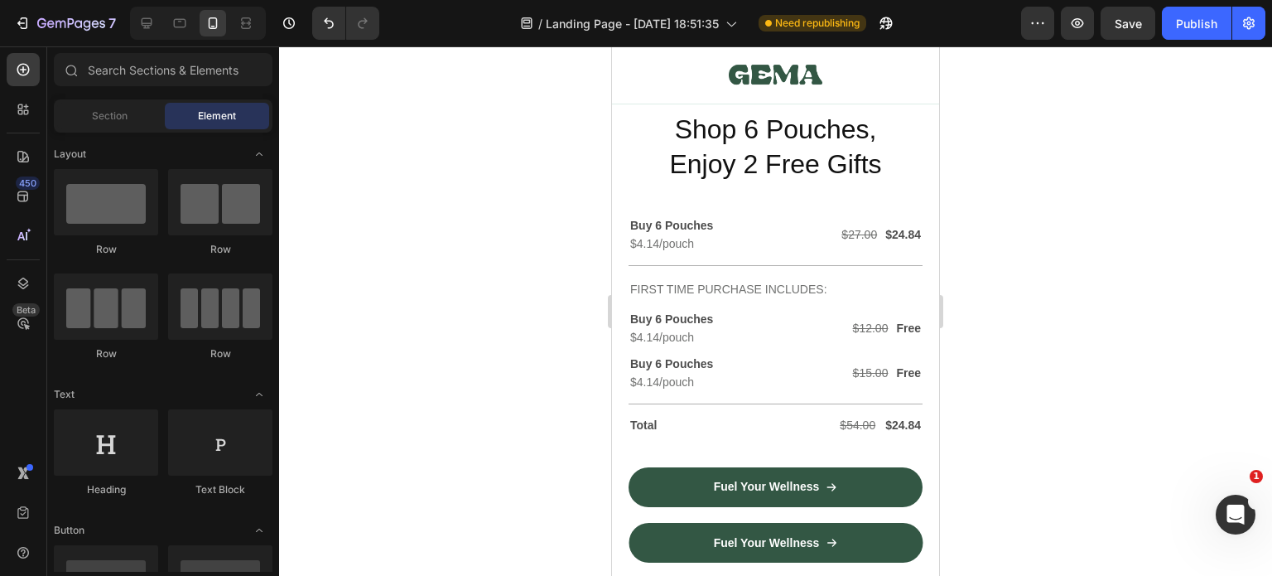
scroll to position [8103, 0]
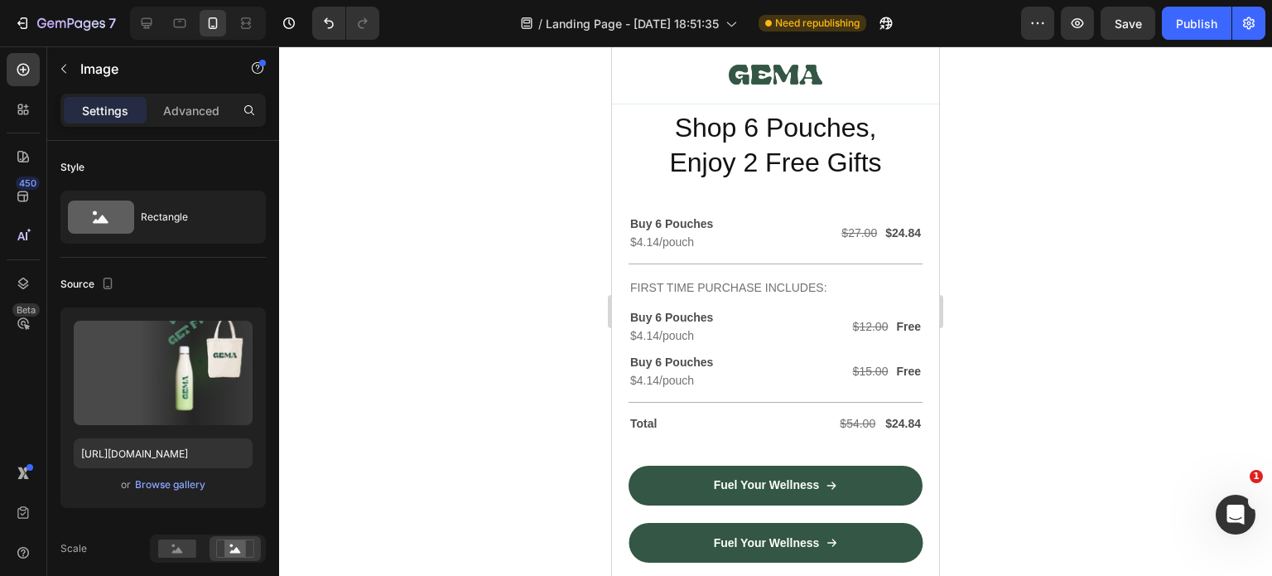
click at [803, 42] on img at bounding box center [776, 42] width 294 height 0
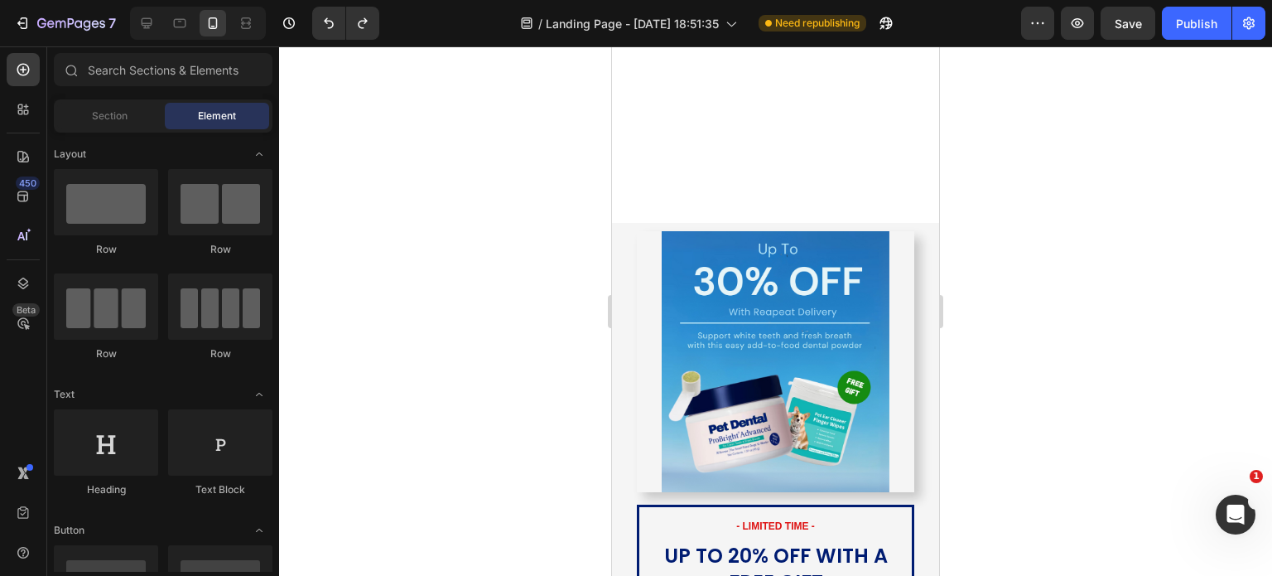
scroll to position [3260, 0]
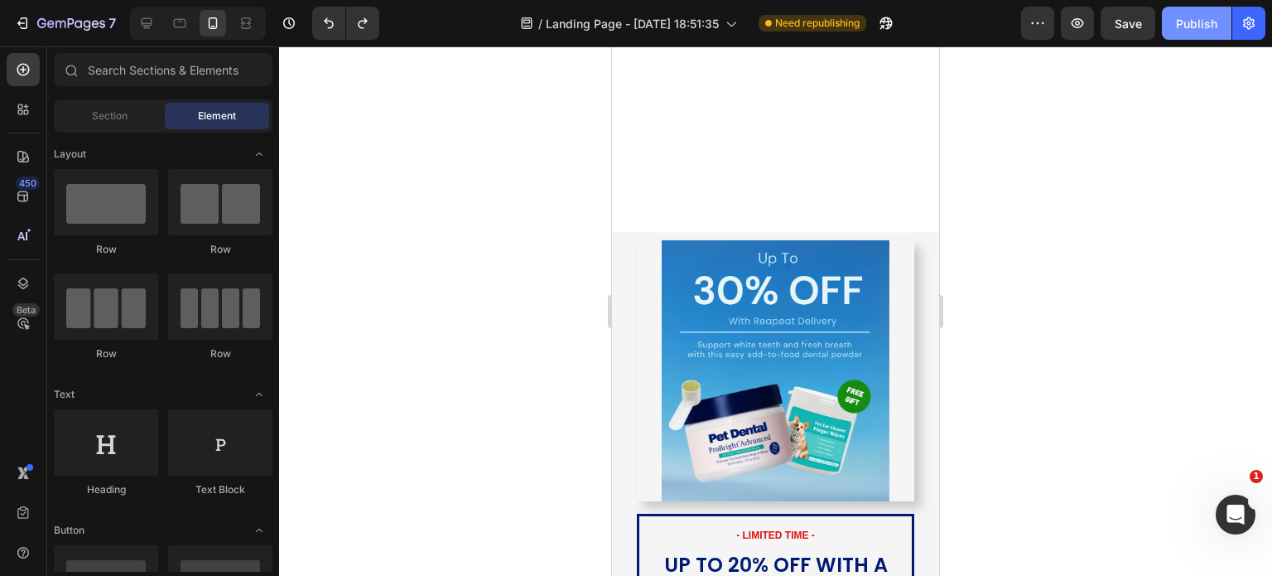
click at [1179, 24] on div "Publish" at bounding box center [1196, 23] width 41 height 17
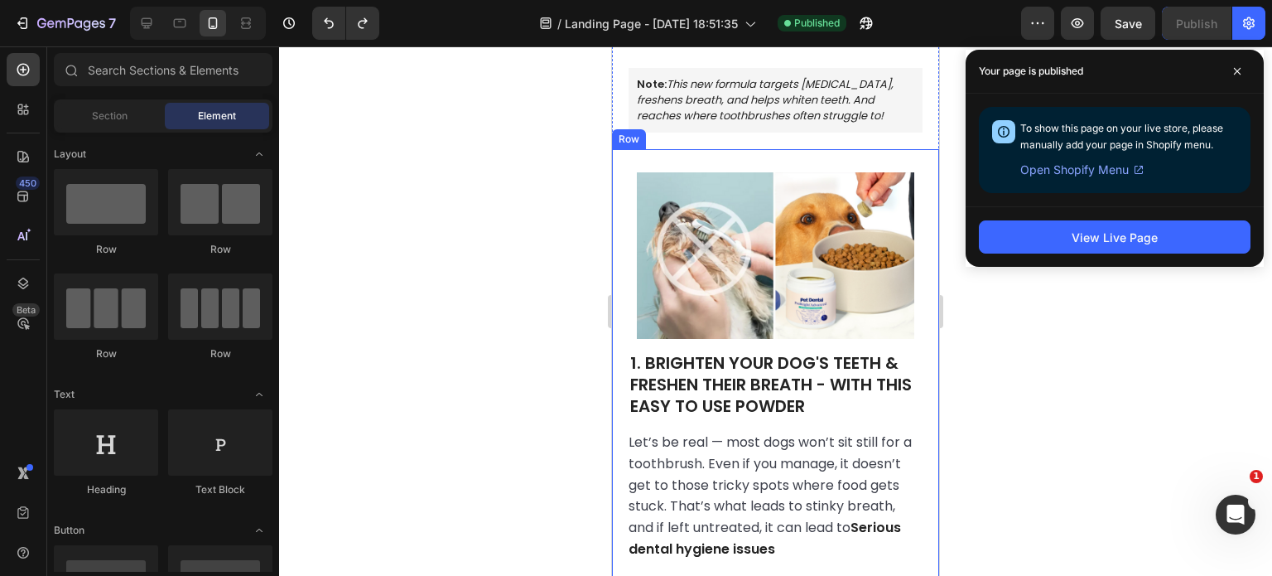
scroll to position [0, 0]
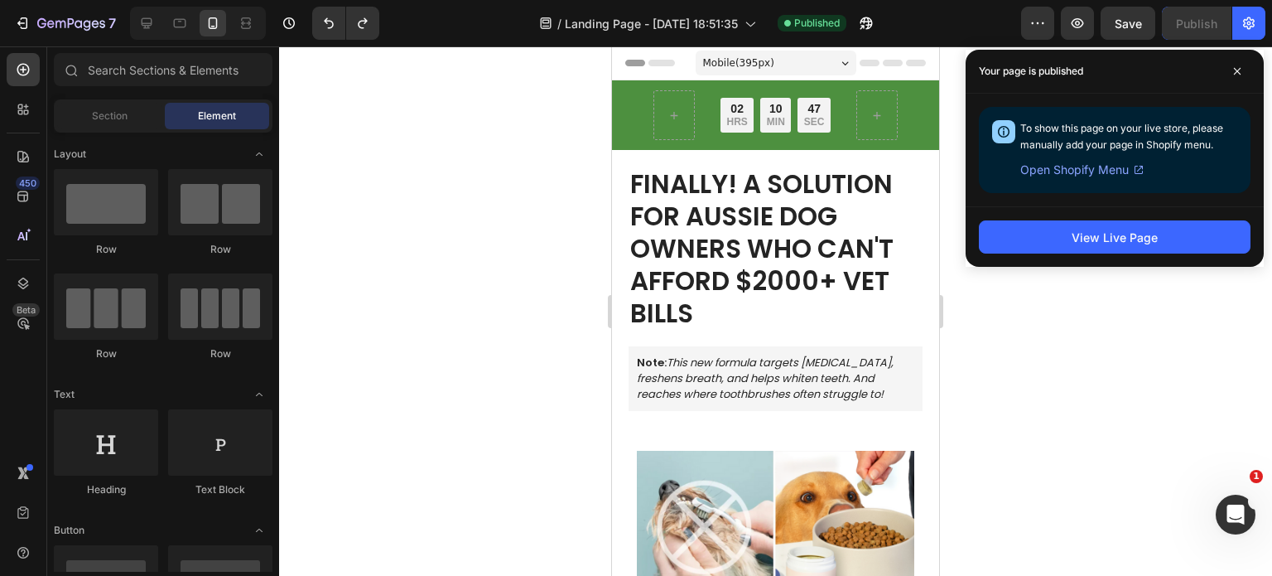
click at [1238, 57] on div "Your page is published" at bounding box center [1115, 72] width 298 height 44
click at [1236, 69] on icon at bounding box center [1237, 71] width 8 height 8
